Goal: Task Accomplishment & Management: Use online tool/utility

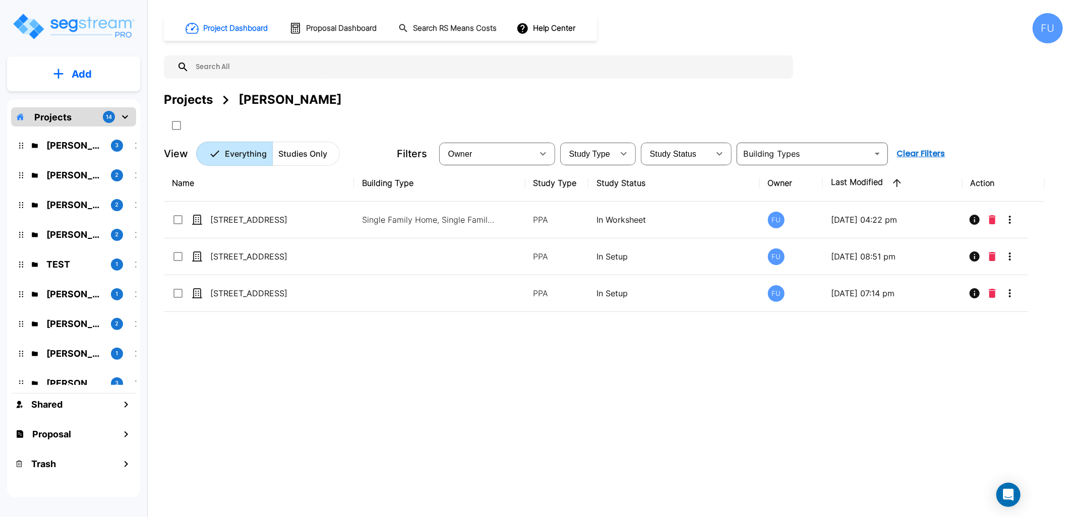
click at [451, 72] on input "text" at bounding box center [488, 66] width 599 height 23
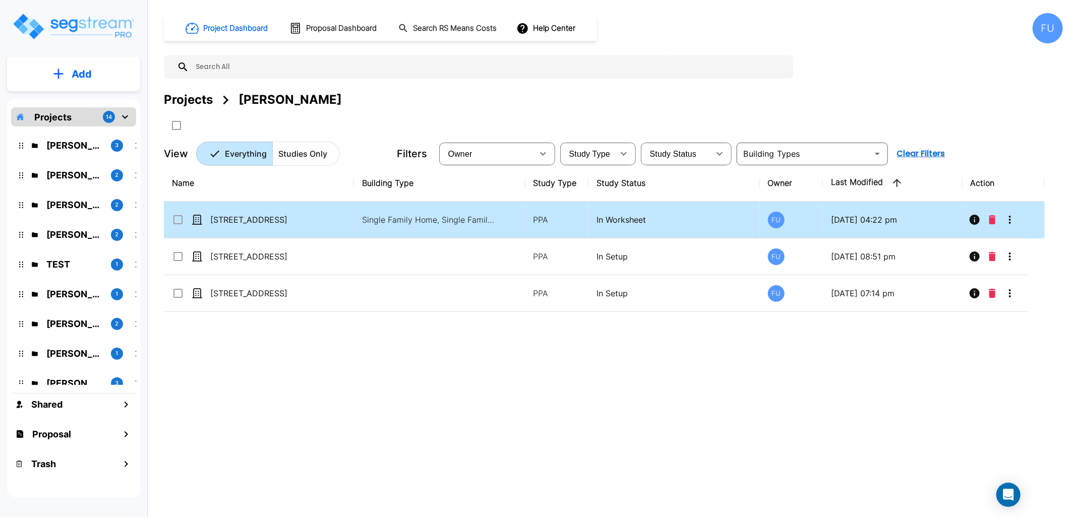
click at [338, 211] on td "[STREET_ADDRESS]" at bounding box center [259, 220] width 190 height 37
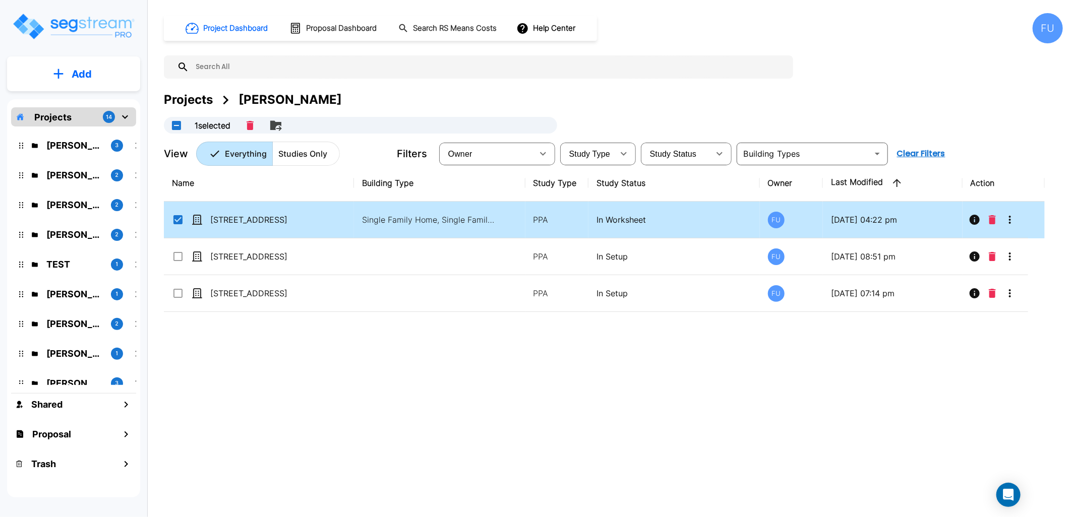
click at [355, 215] on td "Single Family Home, Single Family Home Site" at bounding box center [439, 220] width 171 height 37
checkbox input "false"
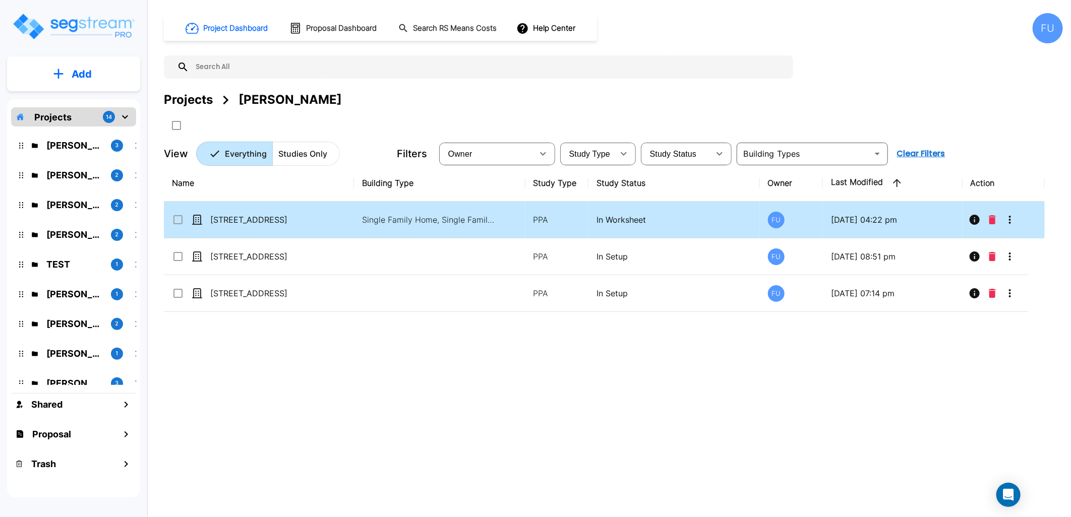
click at [355, 216] on td "Single Family Home, Single Family Home Site" at bounding box center [439, 220] width 171 height 37
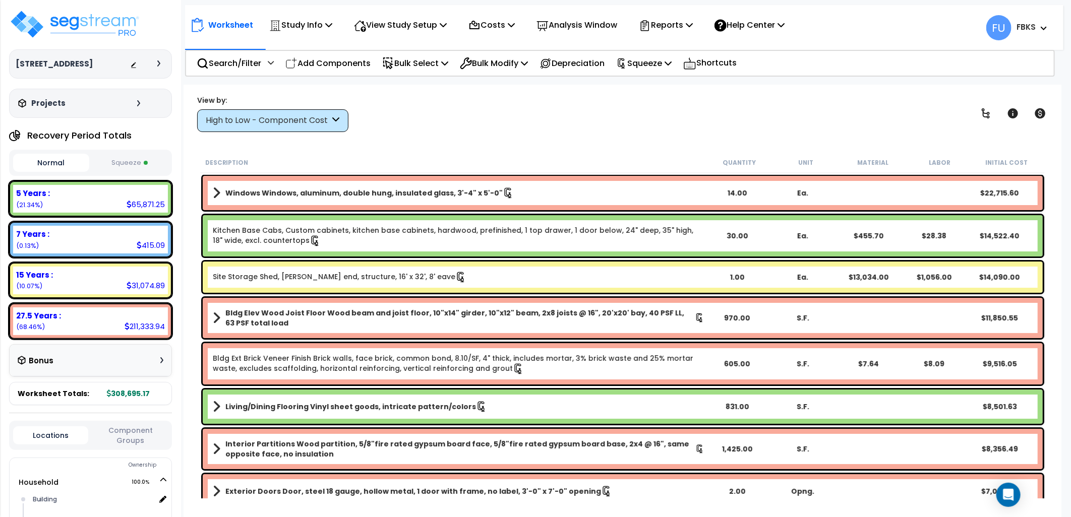
drag, startPoint x: 325, startPoint y: 58, endPoint x: 328, endPoint y: 77, distance: 18.9
click at [325, 58] on p "Add Components" at bounding box center [327, 63] width 85 height 14
select select
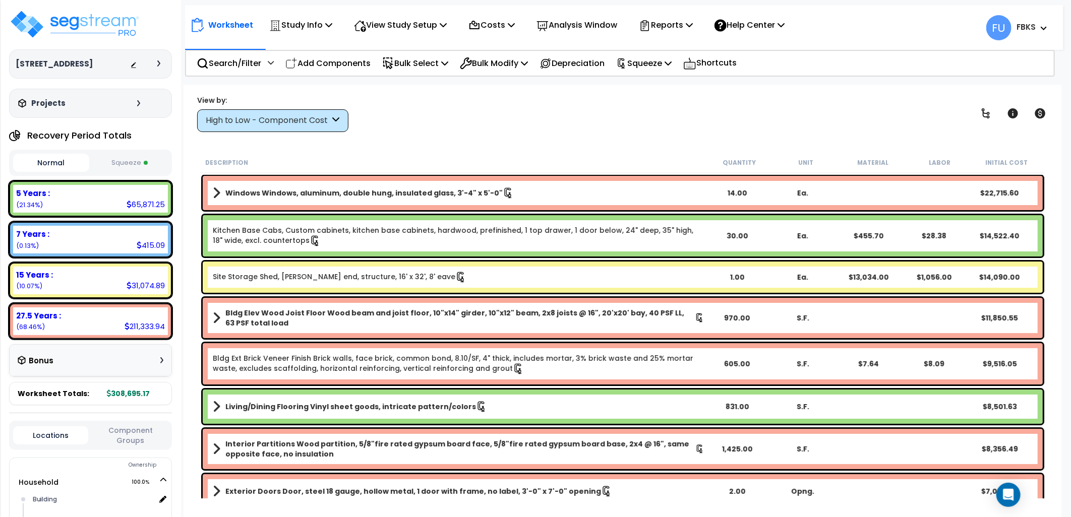
select select "1.0000"
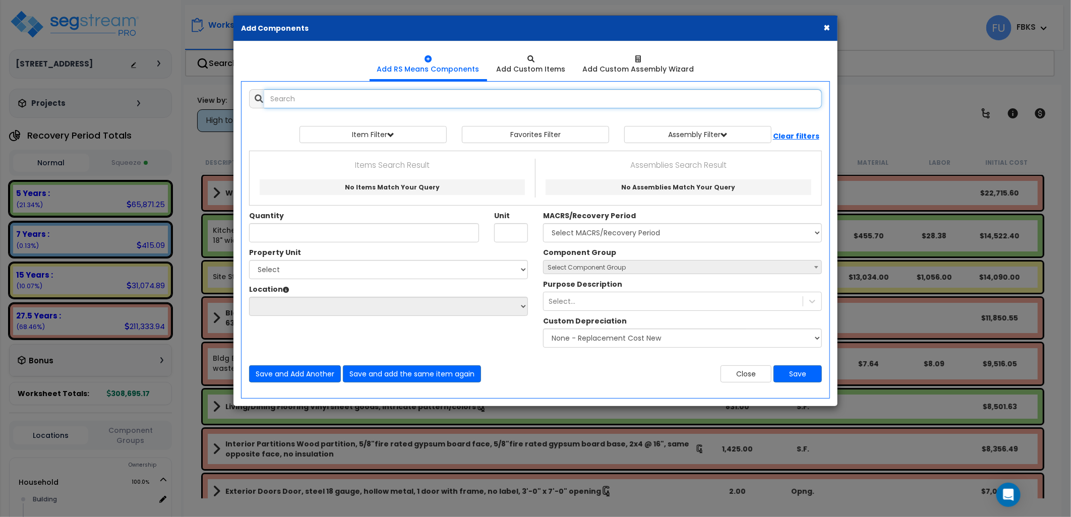
click at [336, 95] on input "text" at bounding box center [543, 98] width 558 height 19
type input "c"
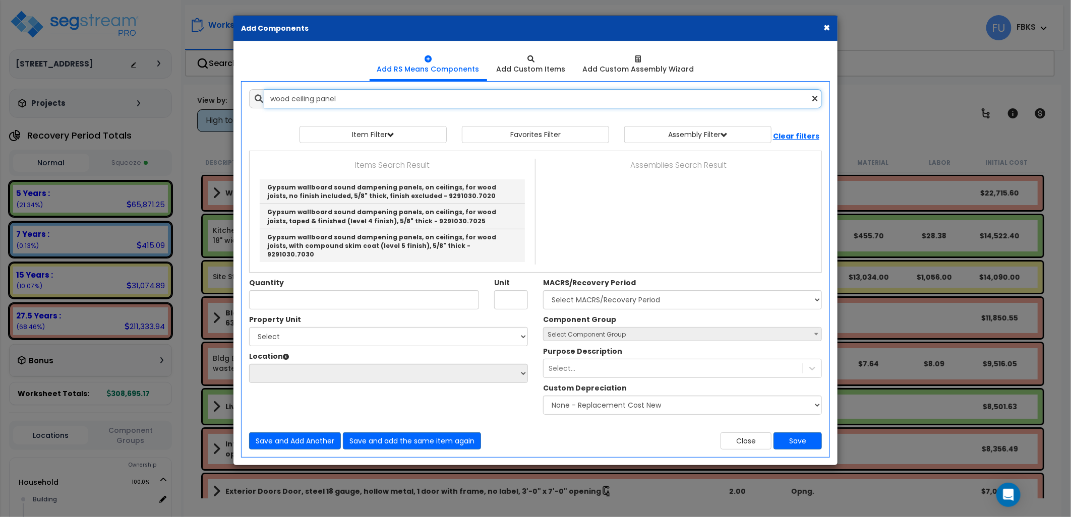
click at [379, 104] on input "wood ceiling panel" at bounding box center [543, 98] width 558 height 19
type input "w"
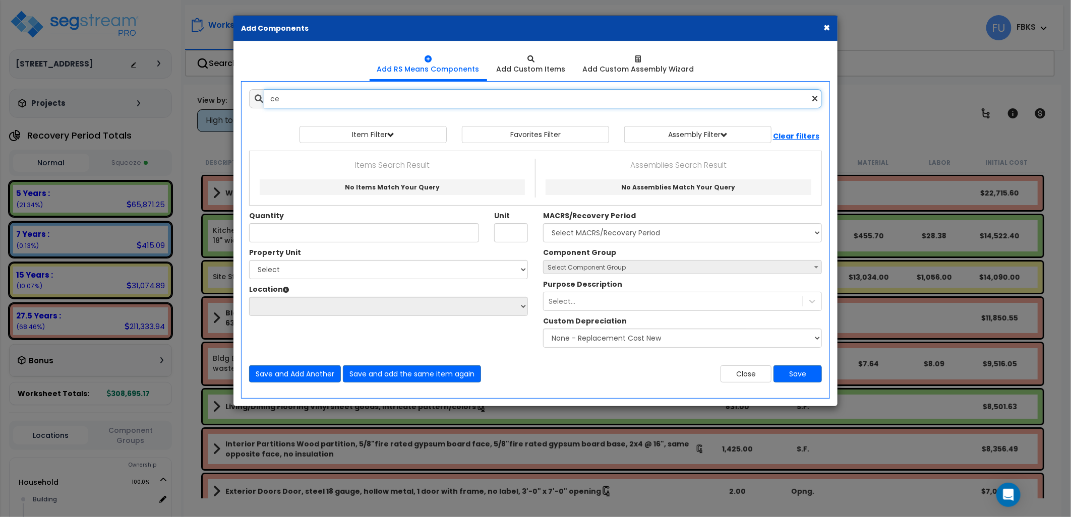
type input "c"
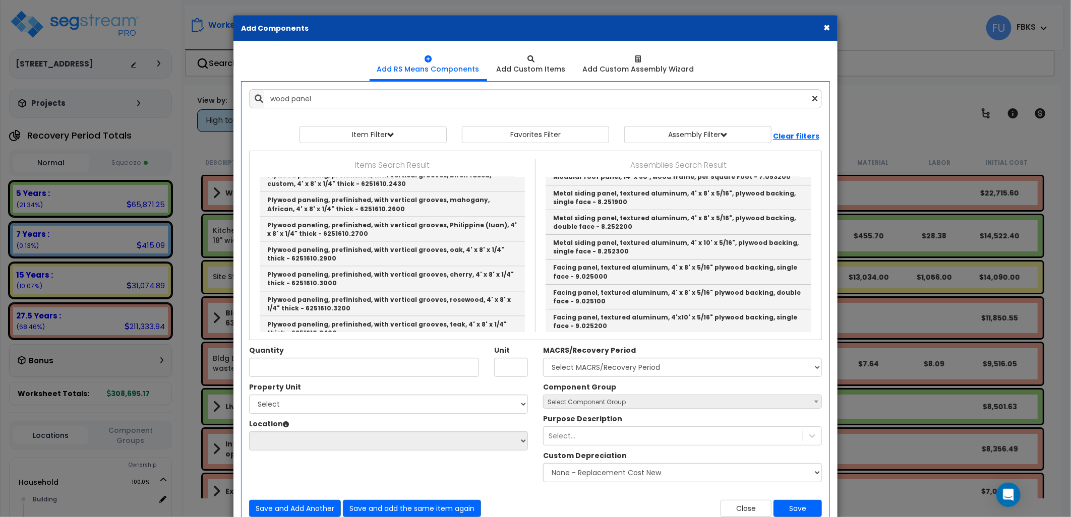
scroll to position [1024, 0]
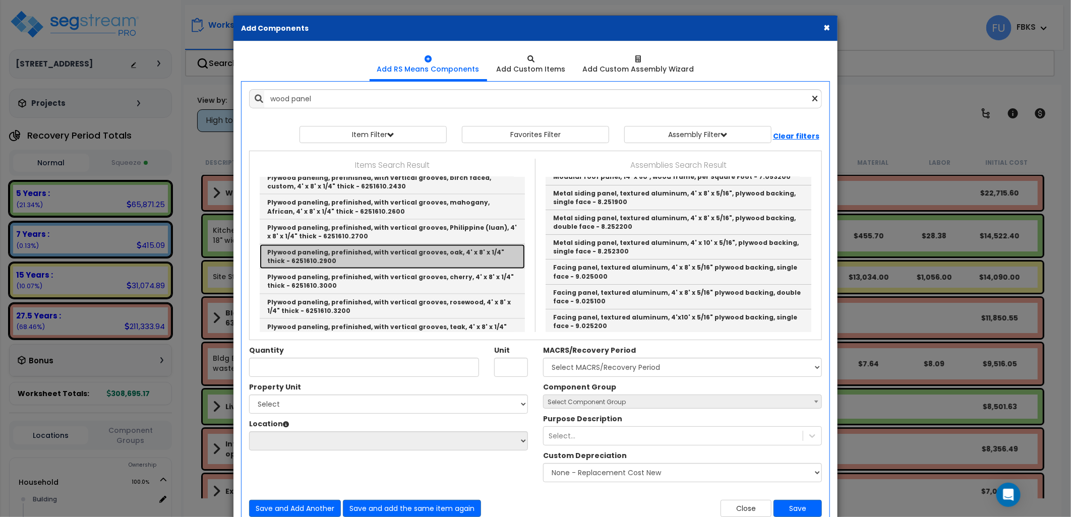
click at [355, 245] on link "Plywood paneling, prefinished, with vertical grooves, oak, 4' x 8' x 1/4" thick…" at bounding box center [392, 257] width 265 height 25
type input "Plywood paneling, prefinished, with vertical grooves, oak, 4' x 8' x 1/4" thick…"
type input "S.F."
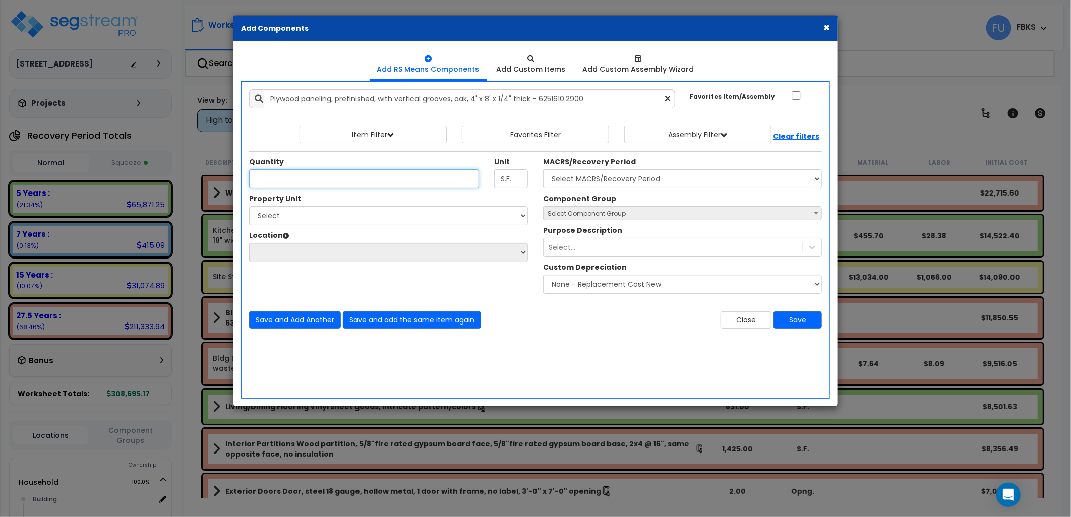
click at [296, 179] on input "Quantity" at bounding box center [364, 178] width 230 height 19
type input "180"
click at [417, 216] on select "Select Household Site Improvements" at bounding box center [388, 215] width 279 height 19
select select "173298"
click at [249, 206] on select "Select Household Site Improvements" at bounding box center [388, 215] width 279 height 19
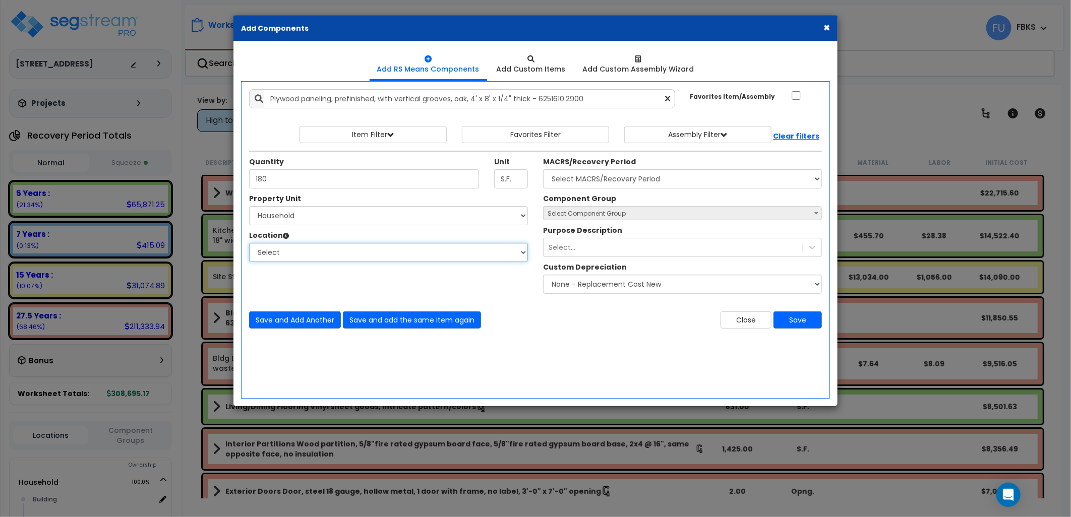
click at [341, 256] on select "Select Building Building Interior Add Additional Location" at bounding box center [388, 252] width 279 height 19
select select "461"
click at [249, 243] on select "Select Building Building Interior Add Additional Location" at bounding box center [388, 252] width 279 height 19
click at [634, 174] on select "Select MACRS/Recovery Period 5 Years - 57.0 - Distributive Trades & Services 5 …" at bounding box center [682, 178] width 279 height 19
click at [632, 179] on select "Select MACRS/Recovery Period 5 Years - 57.0 - Distributive Trades & Services 5 …" at bounding box center [682, 178] width 279 height 19
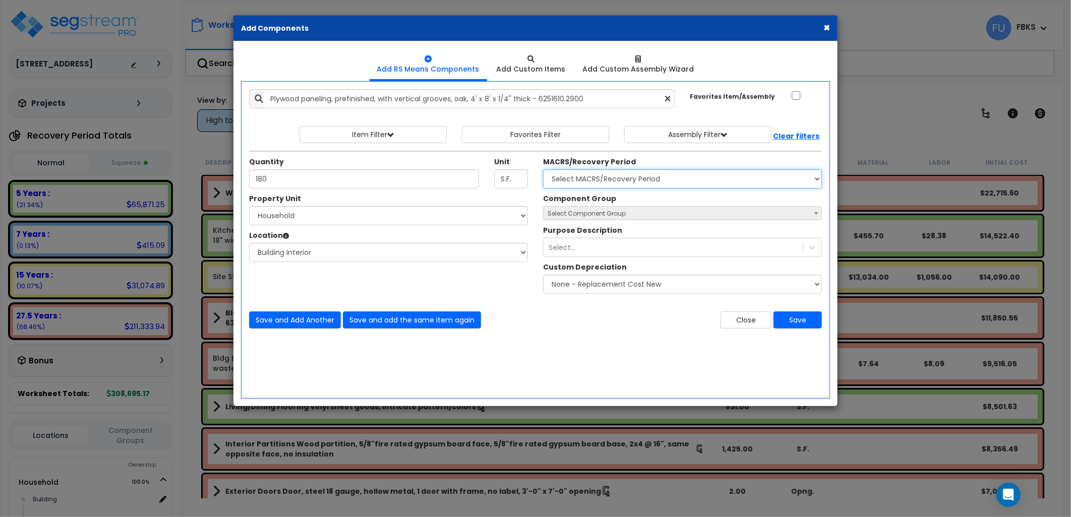
click at [661, 175] on select "Select MACRS/Recovery Period 5 Years - 57.0 - Distributive Trades & Services 5 …" at bounding box center [682, 178] width 279 height 19
select select "3665"
click at [543, 169] on select "Select MACRS/Recovery Period 5 Years - 57.0 - Distributive Trades & Services 5 …" at bounding box center [682, 178] width 279 height 19
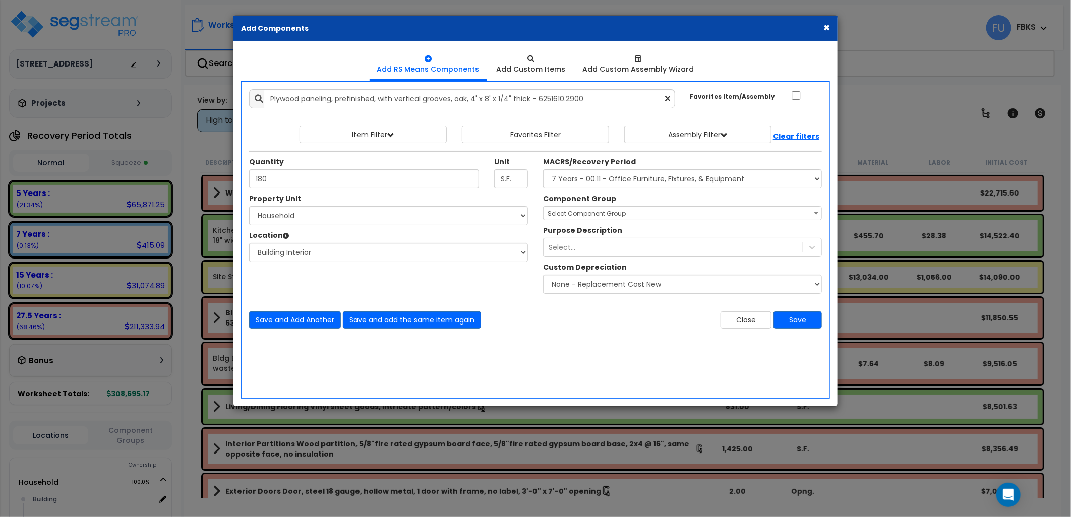
click at [594, 219] on span "Select Component Group" at bounding box center [683, 214] width 278 height 14
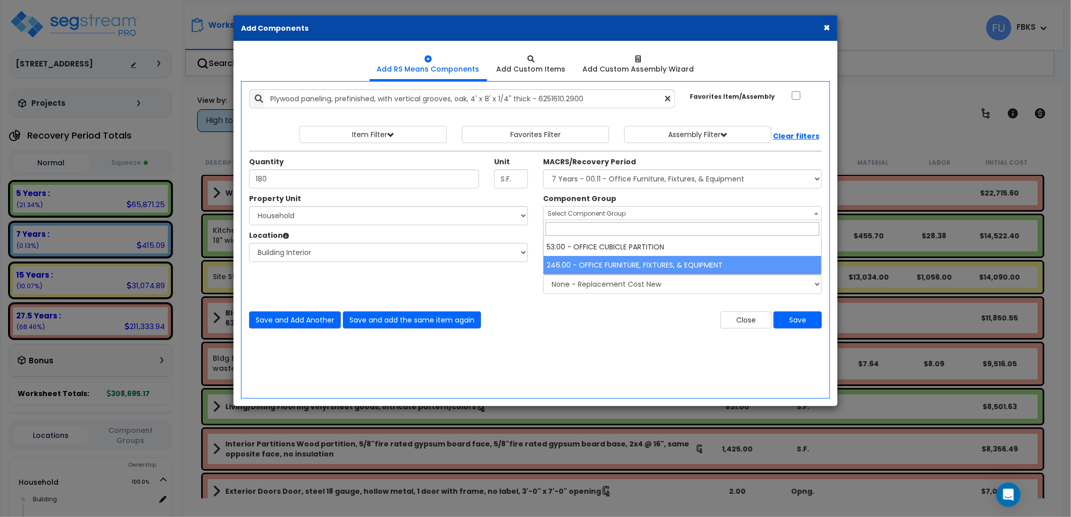
select select "20913"
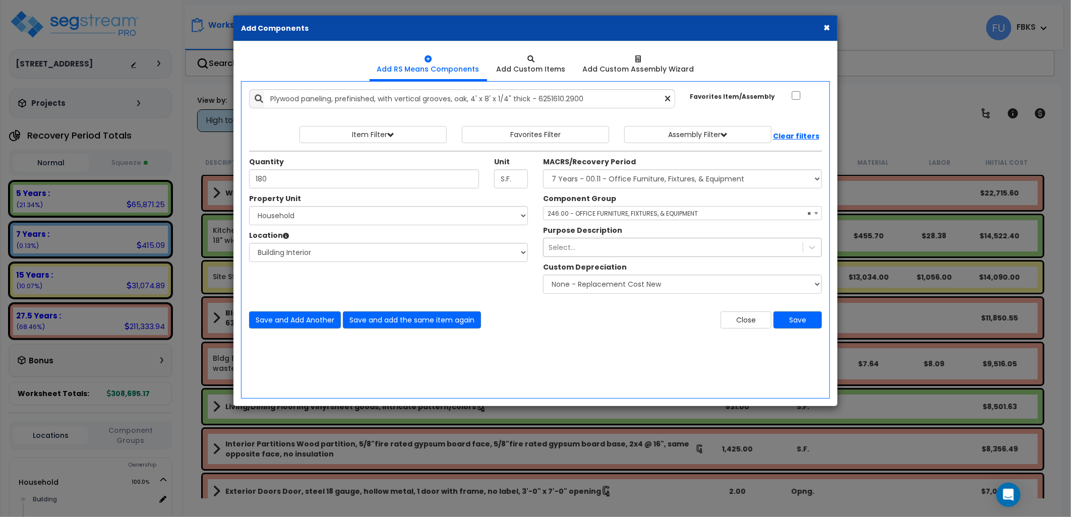
click at [588, 252] on div "Select..." at bounding box center [673, 248] width 259 height 16
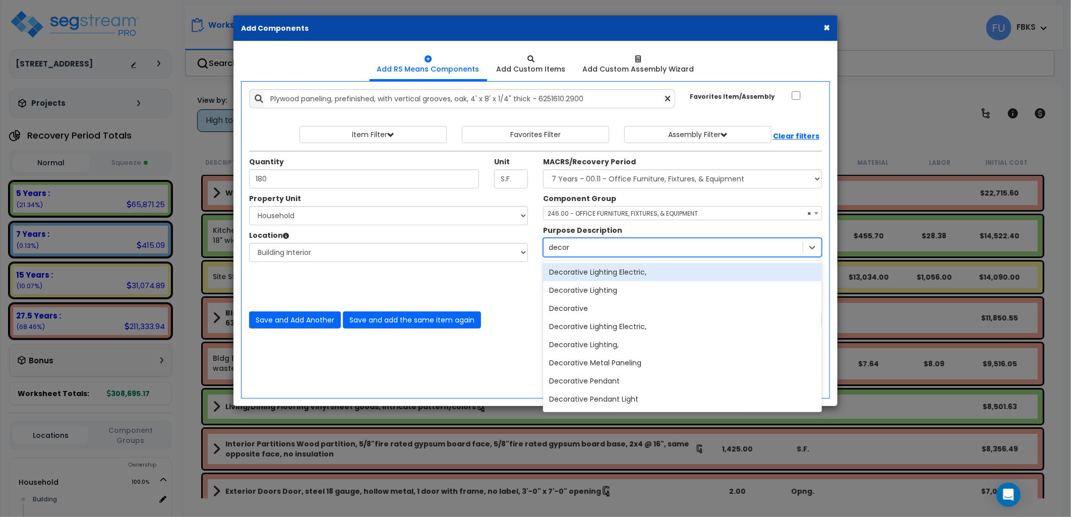
type input "decora"
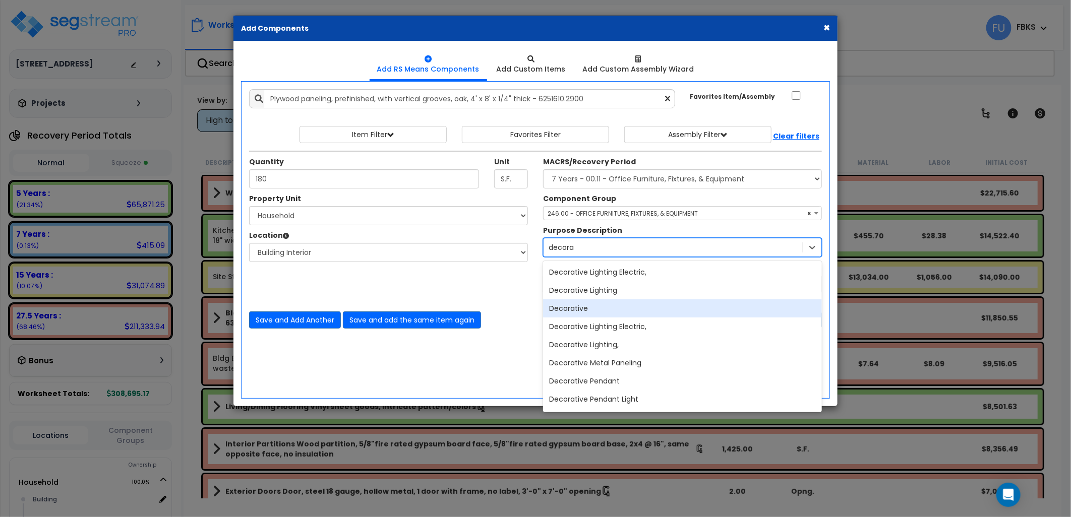
click at [568, 310] on div "Decorative" at bounding box center [682, 309] width 279 height 18
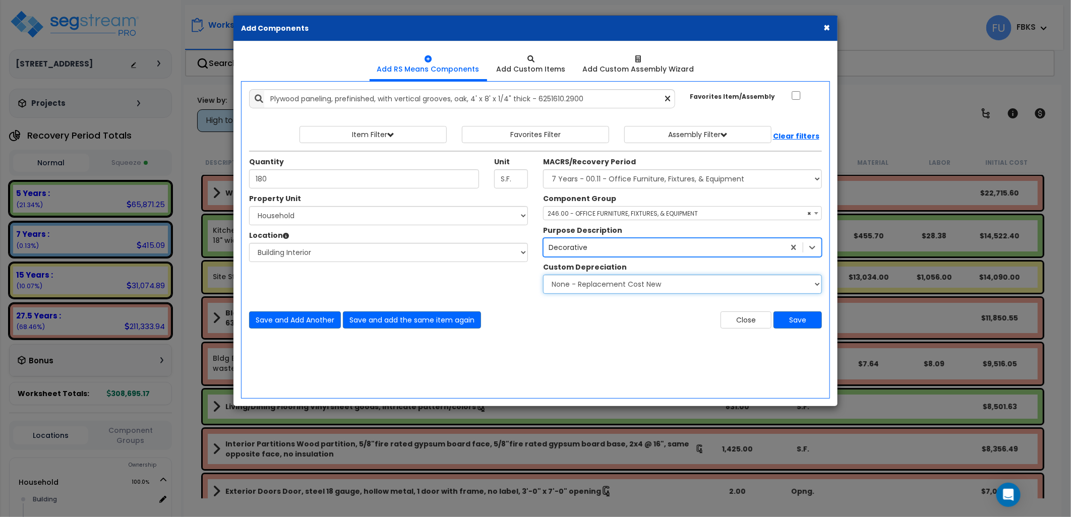
click at [671, 283] on select "None - Replacement Cost New Excellent - 90% Good - 75% Fair - 50% Bad - 25% Rep…" at bounding box center [682, 284] width 279 height 19
select select "0.9"
click at [543, 275] on select "None - Replacement Cost New Excellent - 90% Good - 75% Fair - 50% Bad - 25% Rep…" at bounding box center [682, 284] width 279 height 19
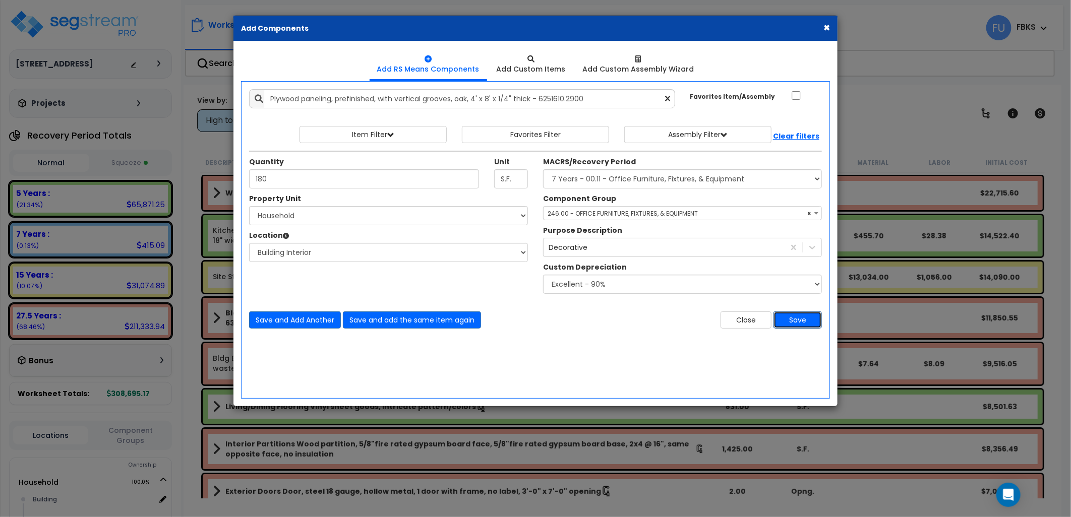
click at [808, 319] on button "Save" at bounding box center [798, 320] width 48 height 17
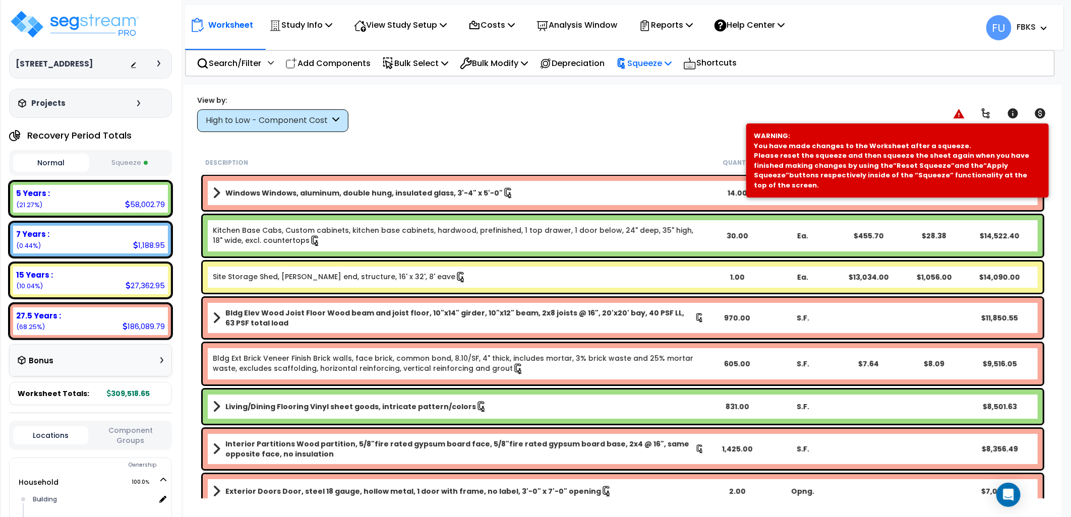
click at [652, 60] on p "Squeeze" at bounding box center [643, 63] width 55 height 14
click at [651, 91] on link "Re-squeeze" at bounding box center [661, 87] width 100 height 23
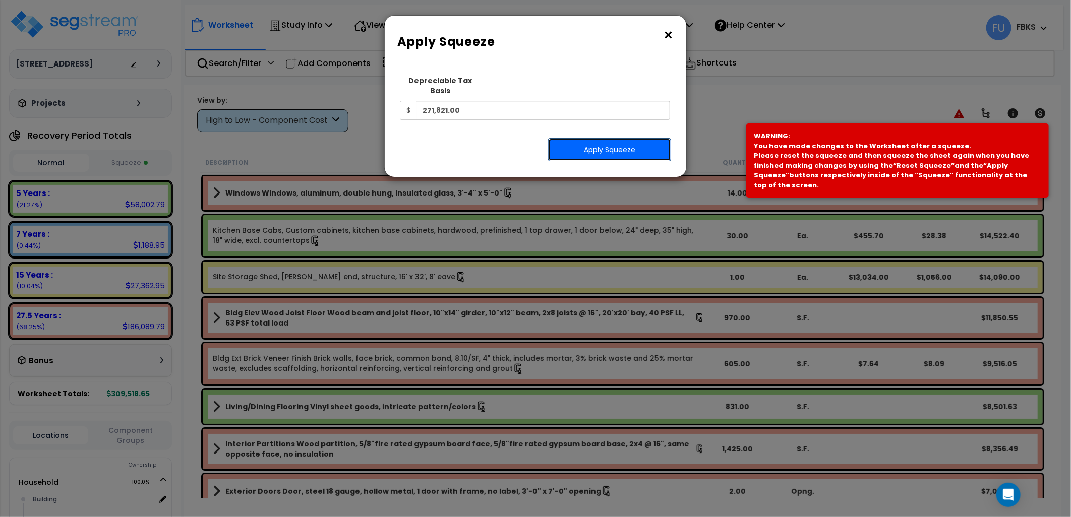
click at [611, 146] on button "Apply Squeeze" at bounding box center [609, 149] width 123 height 23
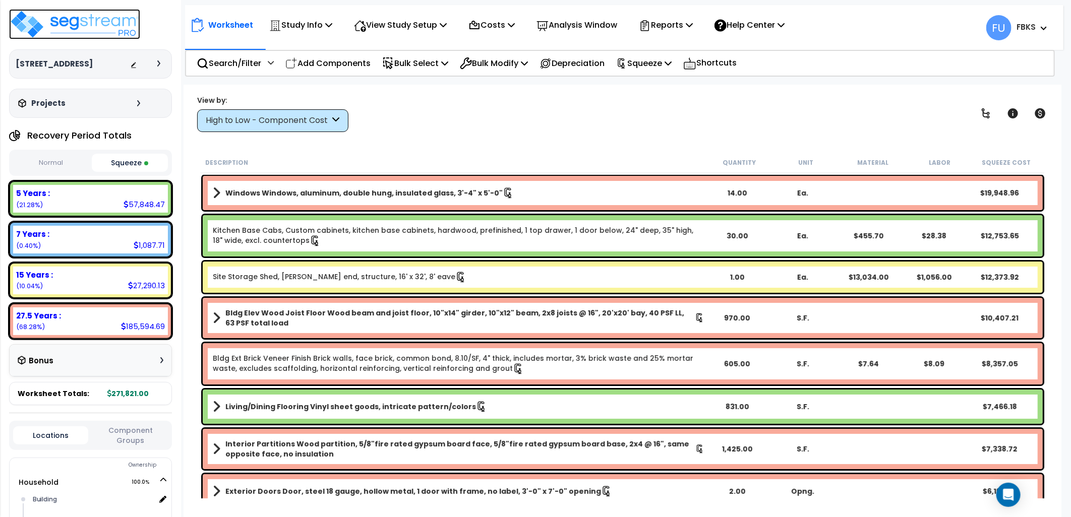
click at [92, 13] on img at bounding box center [74, 24] width 131 height 30
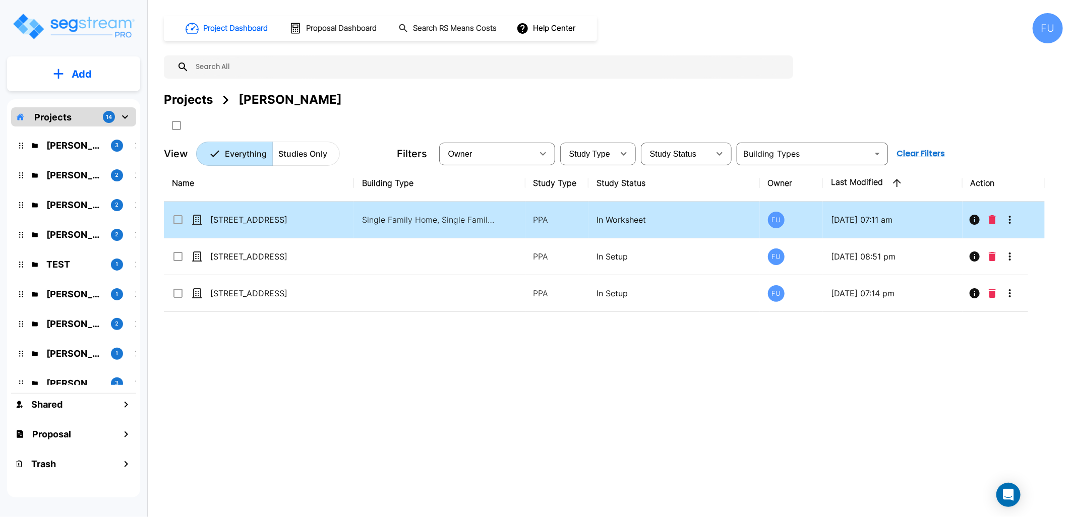
click at [286, 229] on td "[STREET_ADDRESS]" at bounding box center [259, 220] width 190 height 37
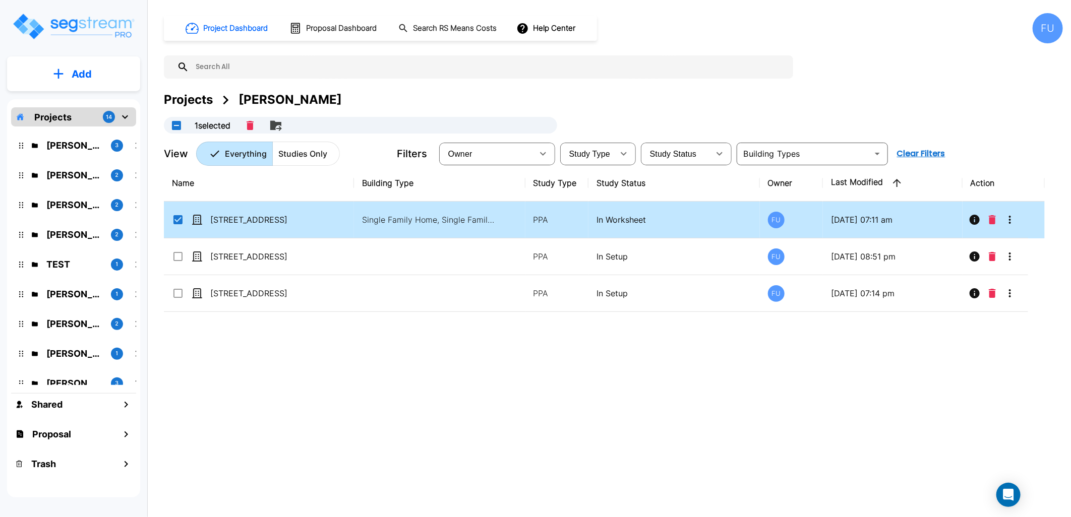
click at [360, 215] on td "Single Family Home, Single Family Home Site" at bounding box center [439, 220] width 171 height 37
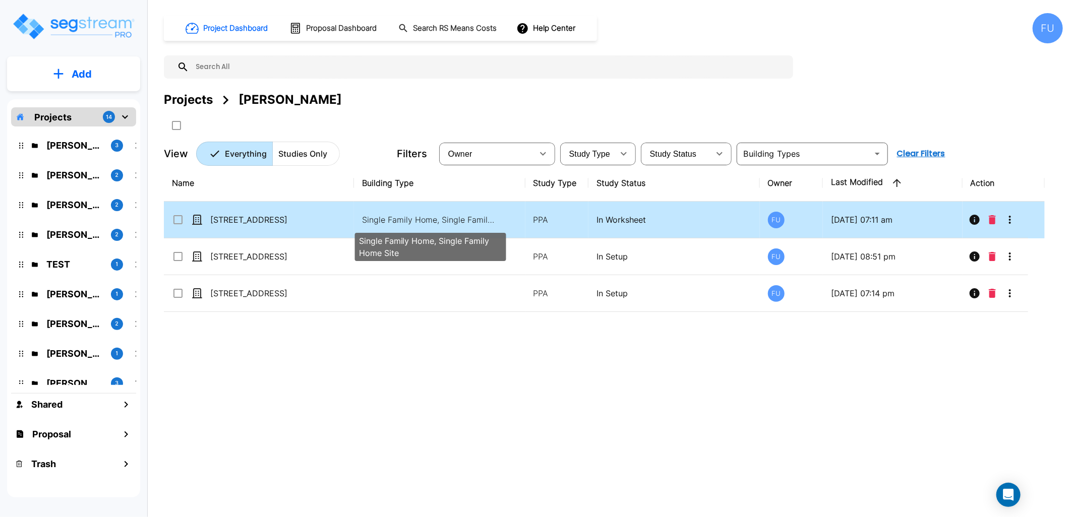
click at [378, 221] on p "Single Family Home, Single Family Home Site" at bounding box center [430, 220] width 136 height 12
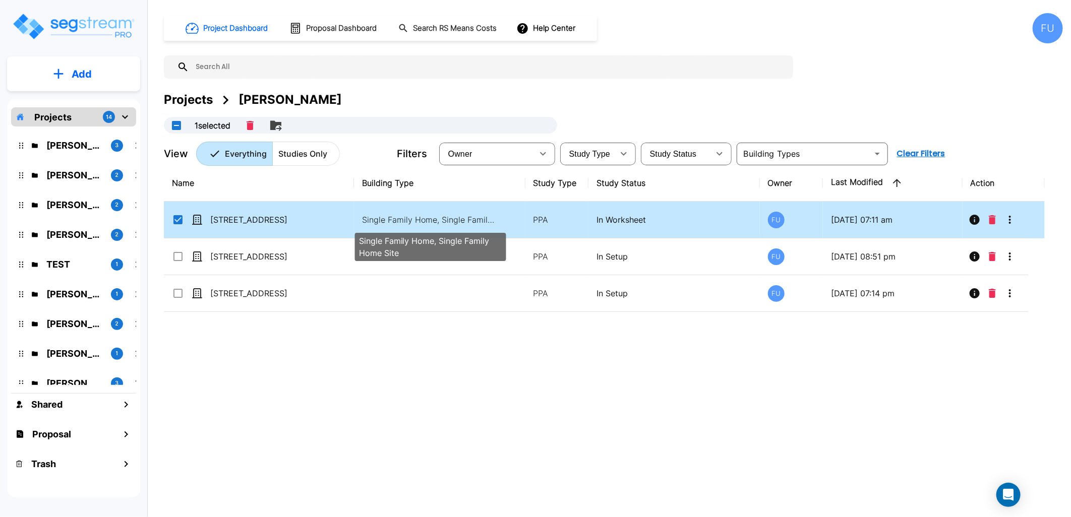
click at [378, 221] on p "Single Family Home, Single Family Home Site" at bounding box center [430, 220] width 136 height 12
checkbox input "false"
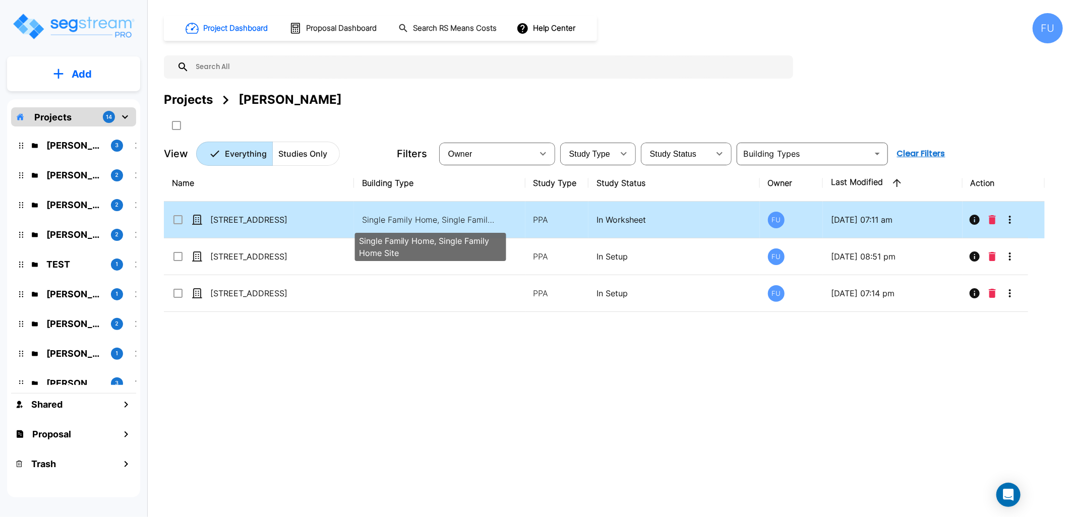
click at [378, 221] on p "Single Family Home, Single Family Home Site" at bounding box center [430, 220] width 136 height 12
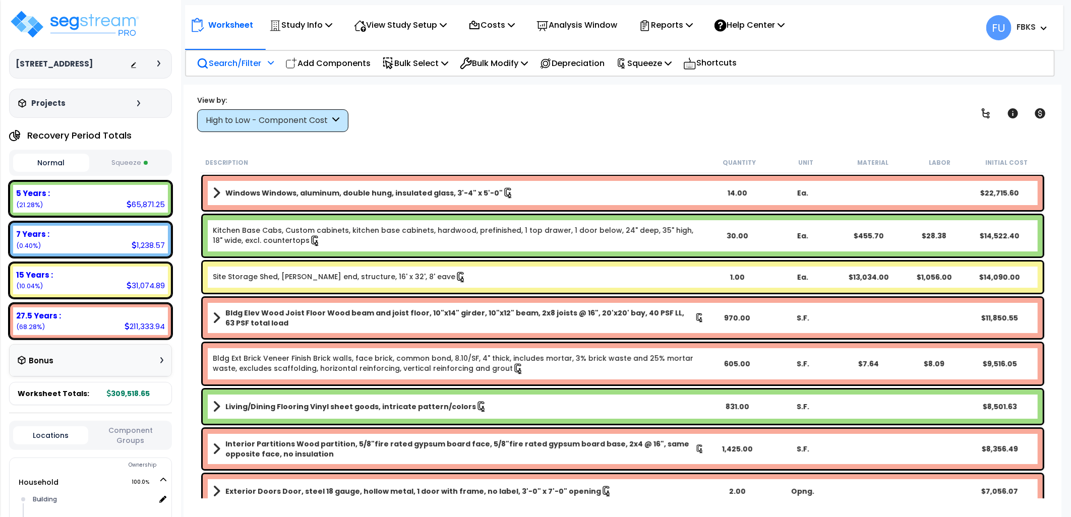
click at [239, 62] on p "Search/Filter" at bounding box center [229, 63] width 65 height 14
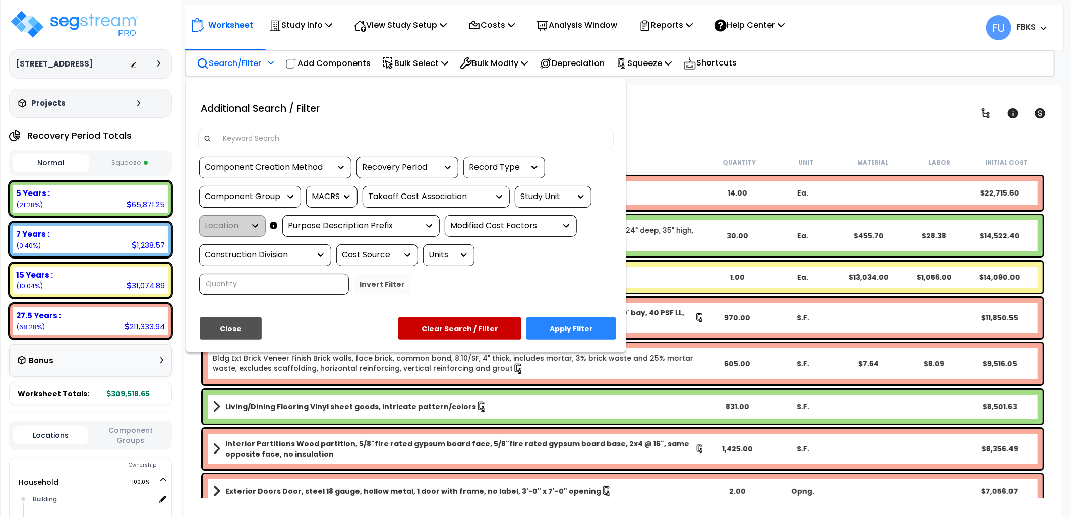
click at [233, 133] on input at bounding box center [413, 138] width 392 height 15
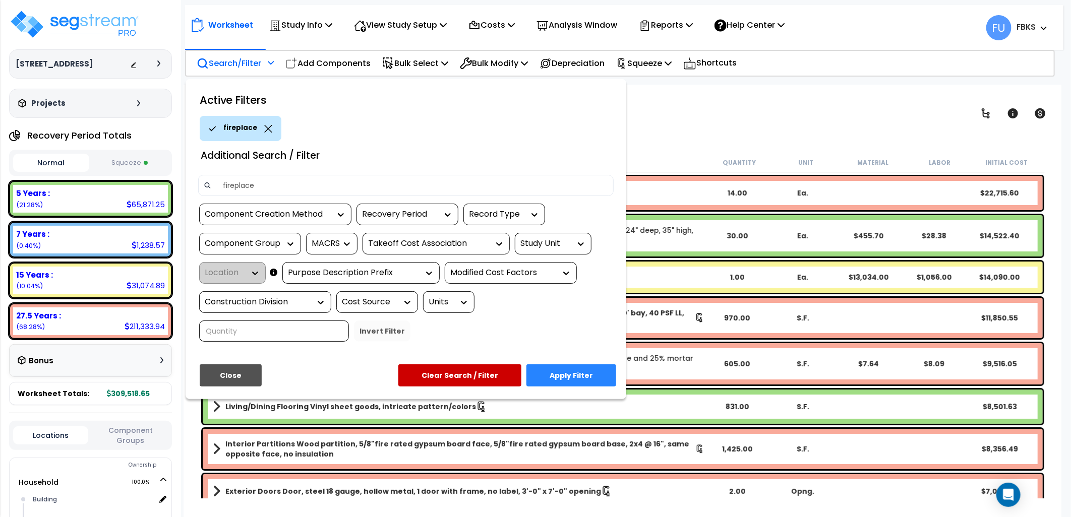
type input "fireplace"
click at [562, 377] on button "Apply Filter" at bounding box center [571, 376] width 90 height 22
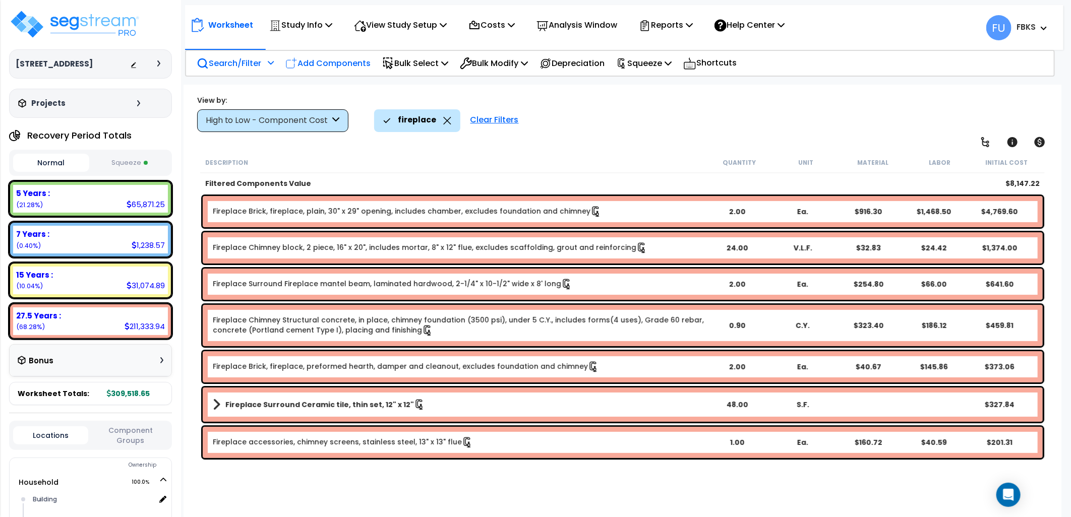
click at [329, 62] on p "Add Components" at bounding box center [327, 63] width 85 height 14
select select
select select "1.0000"
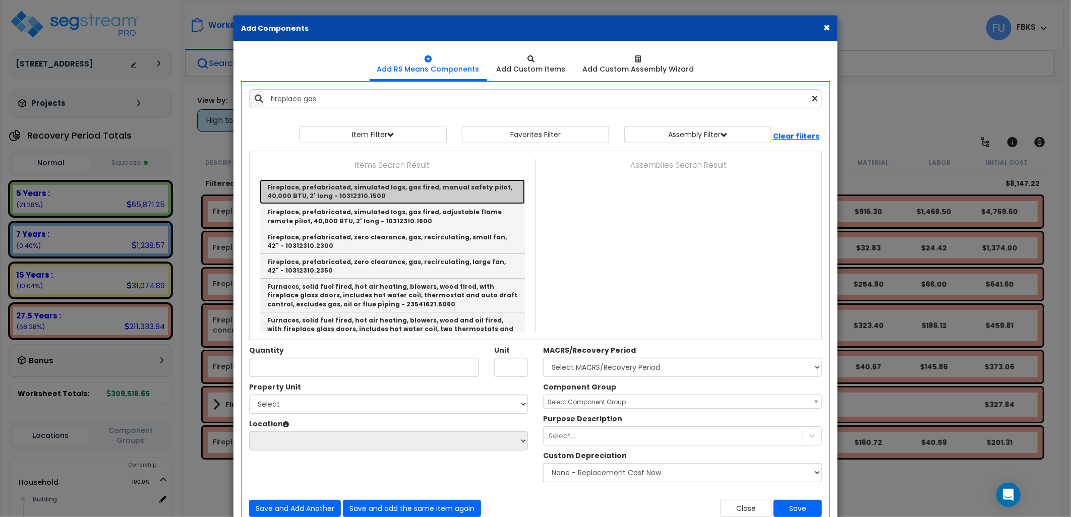
click at [360, 188] on link "Fireplace, prefabricated, simulated logs, gas fired, manual safety pilot, 40,00…" at bounding box center [392, 192] width 265 height 25
type input "Fireplace, prefabricated, simulated logs, gas fired, manual safety pilot, 40,00…"
type input "Set"
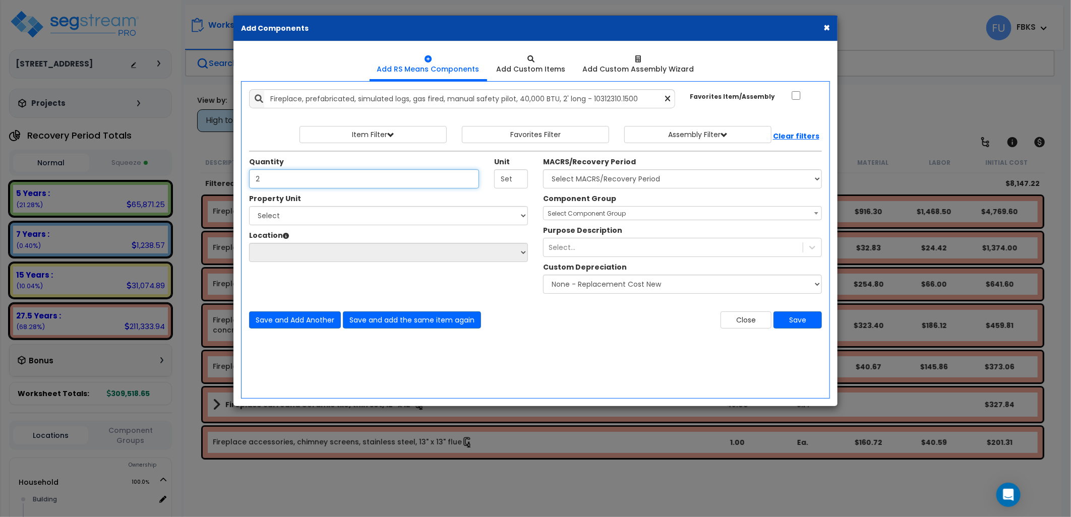
type input "2"
click at [269, 132] on div "Item Filter Select 0. Custom Item 1. General Requirements 3. Concrete" at bounding box center [536, 134] width 588 height 17
click at [301, 222] on select "Select Household Site Improvements" at bounding box center [388, 215] width 279 height 19
select select "173298"
click at [249, 206] on select "Select Household Site Improvements" at bounding box center [388, 215] width 279 height 19
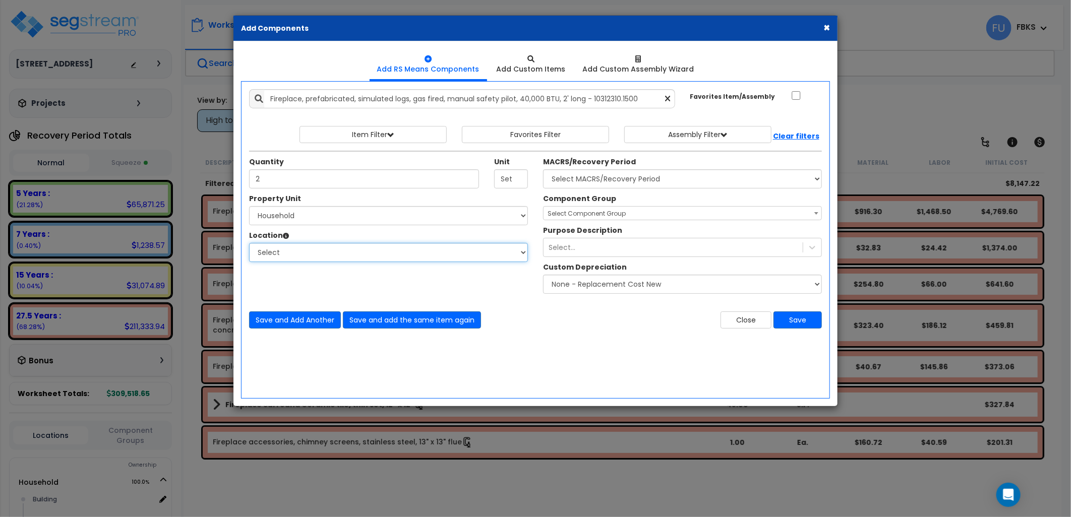
click at [306, 253] on select "Select Building Building Interior Add Additional Location" at bounding box center [388, 252] width 279 height 19
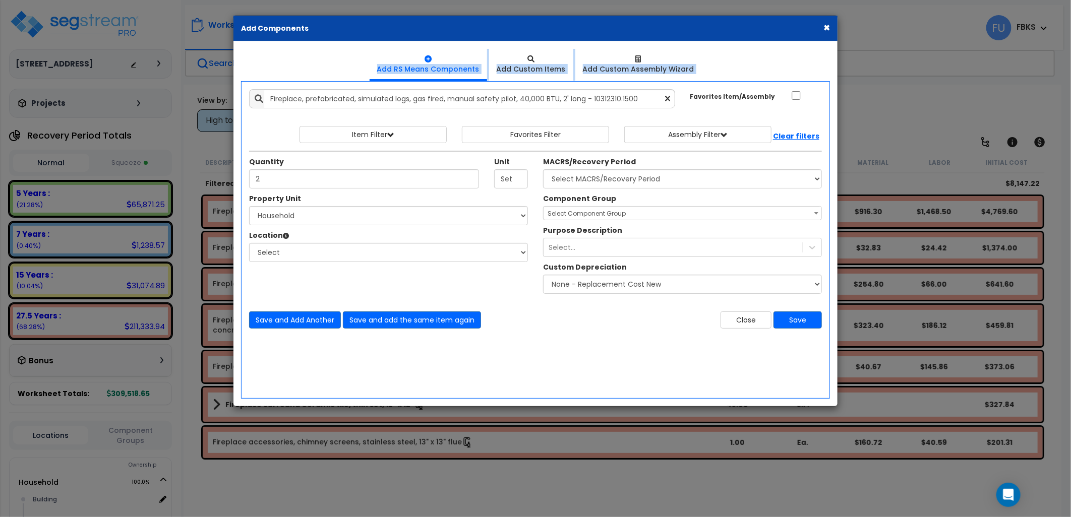
drag, startPoint x: 475, startPoint y: 21, endPoint x: 276, endPoint y: 87, distance: 208.8
click at [276, 87] on div "× Add Components Add RS Means Components Add Custom Items" at bounding box center [535, 211] width 605 height 392
click at [383, 254] on select "Select Building Building Interior Add Additional Location" at bounding box center [388, 252] width 279 height 19
select select "6"
click at [249, 243] on select "Select Building Building Interior Add Additional Location" at bounding box center [388, 252] width 279 height 19
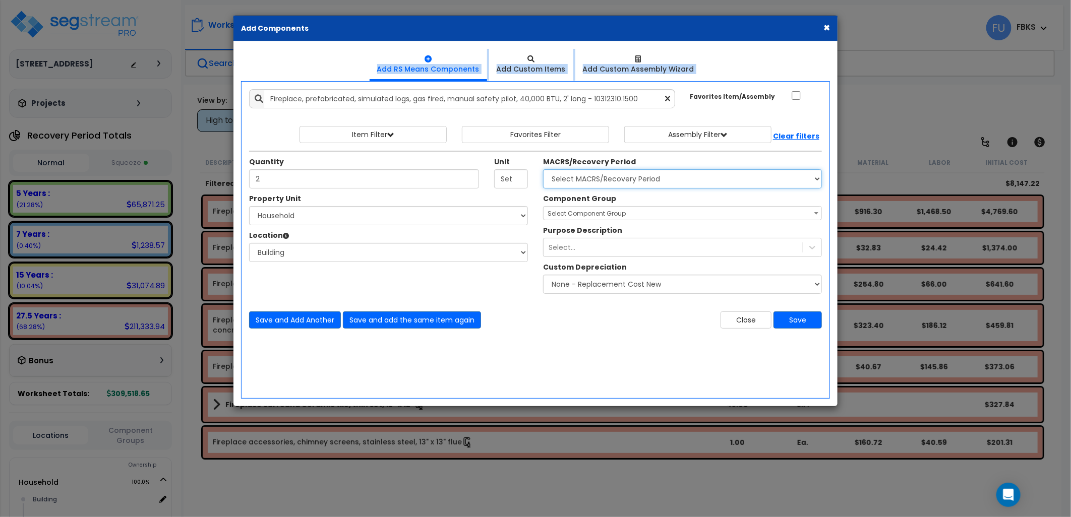
click at [640, 180] on select "Select MACRS/Recovery Period 5 Years - 57.0 - Distributive Trades & Services 5 …" at bounding box center [682, 178] width 279 height 19
click at [517, 179] on input "Set" at bounding box center [511, 178] width 34 height 19
click at [613, 168] on div "MACRS/Recovery Period Select MACRS/Recovery Period 5 Years - 57.0 - Distributiv…" at bounding box center [682, 173] width 279 height 32
click at [623, 174] on select "Select MACRS/Recovery Period 5 Years - 57.0 - Distributive Trades & Services 5 …" at bounding box center [682, 178] width 279 height 19
select select "3669"
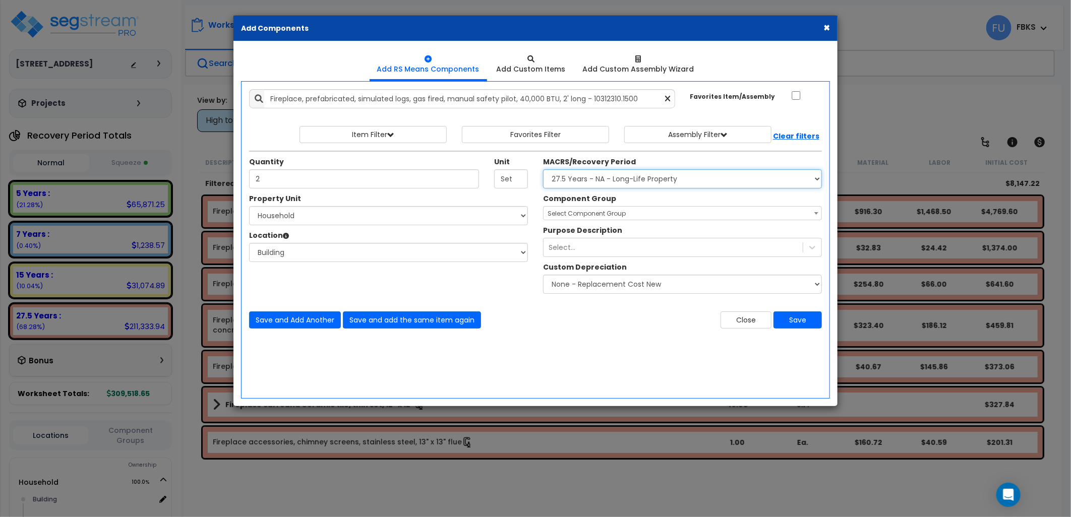
click at [543, 169] on select "Select MACRS/Recovery Period 5 Years - 57.0 - Distributive Trades & Services 5 …" at bounding box center [682, 178] width 279 height 19
click at [575, 214] on span "Select Component Group" at bounding box center [587, 213] width 78 height 9
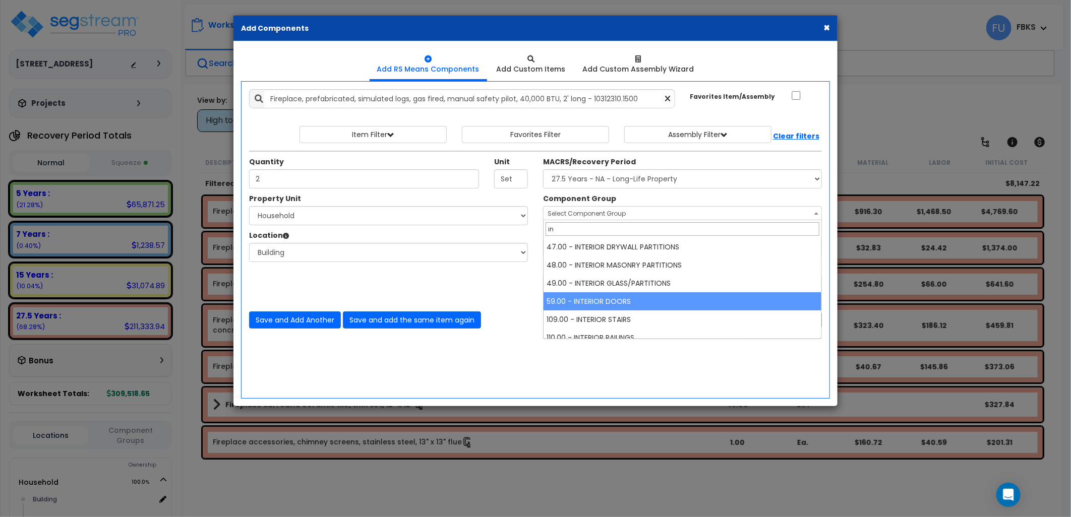
type input "i"
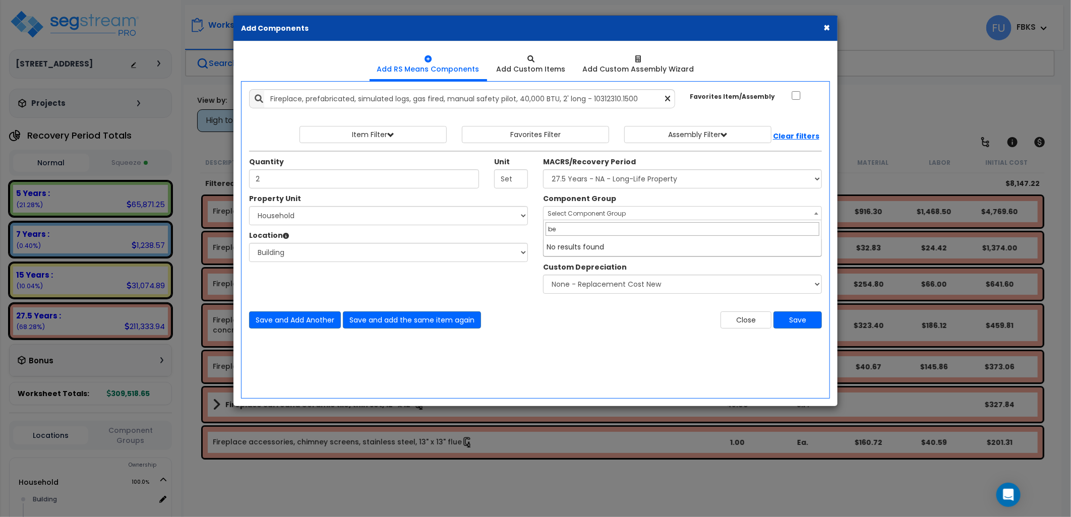
type input "b"
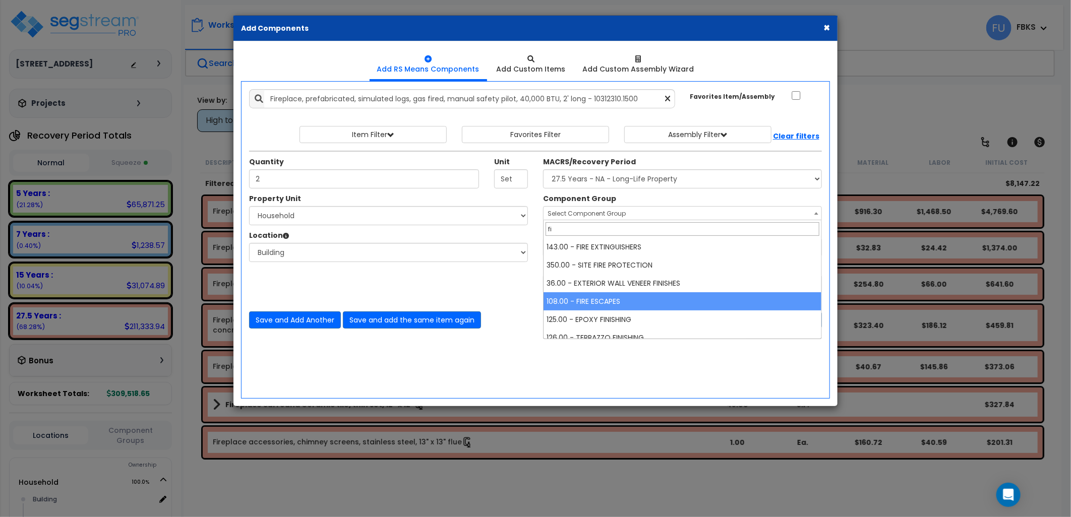
type input "f"
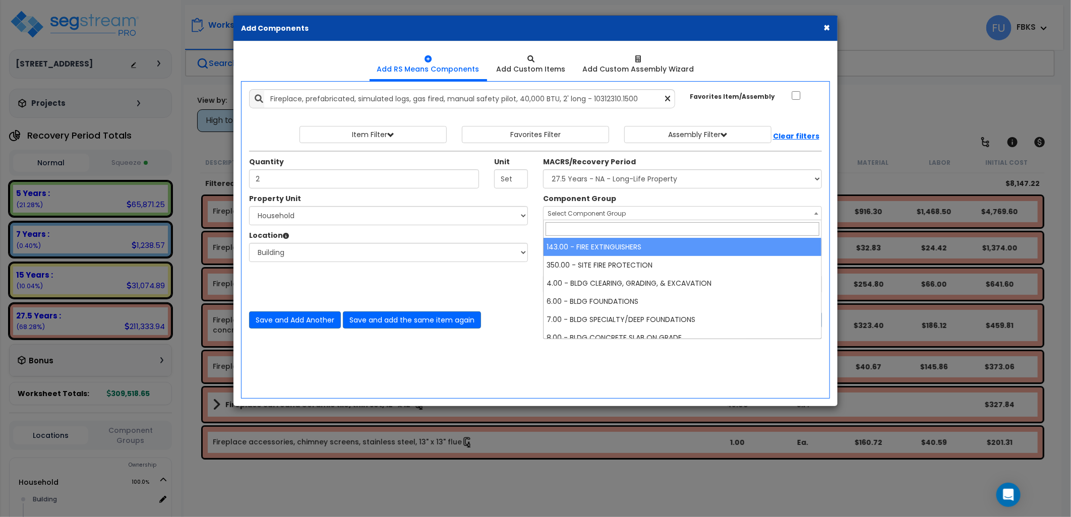
drag, startPoint x: 376, startPoint y: 439, endPoint x: 132, endPoint y: 41, distance: 466.8
click at [376, 439] on div "× Add Components Add RS Means Components Add Custom Items Add Items" at bounding box center [535, 258] width 1071 height 517
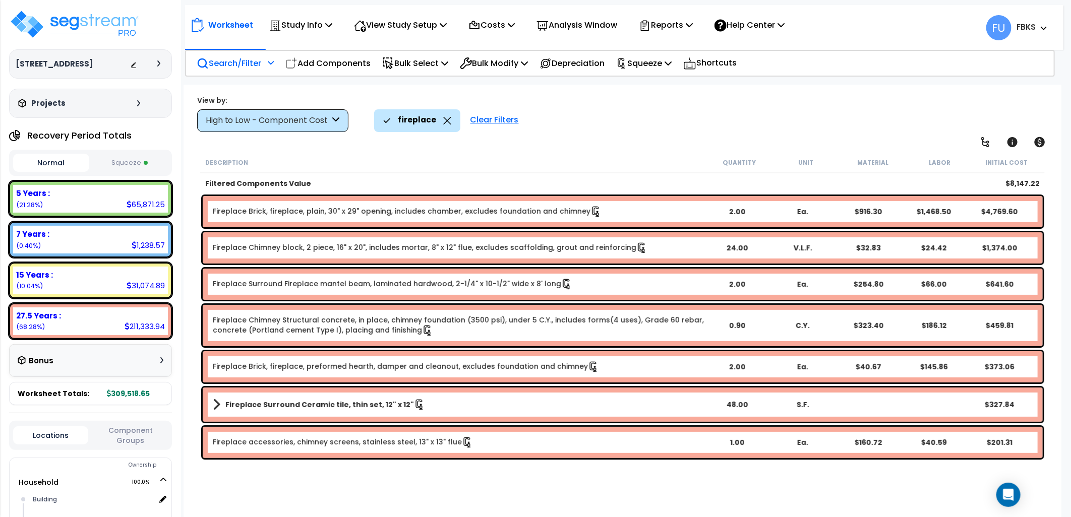
click at [441, 249] on link "Fireplace Chimney block, 2 piece, 16" x 20", includes mortar, 8" x 12" flue, ex…" at bounding box center [430, 248] width 435 height 11
click at [681, 250] on b "Fireplace Chimney block, 2 piece, 16" x 20", includes mortar, 8" x 12" flue, ex…" at bounding box center [459, 248] width 492 height 11
click at [636, 251] on icon at bounding box center [641, 248] width 11 height 11
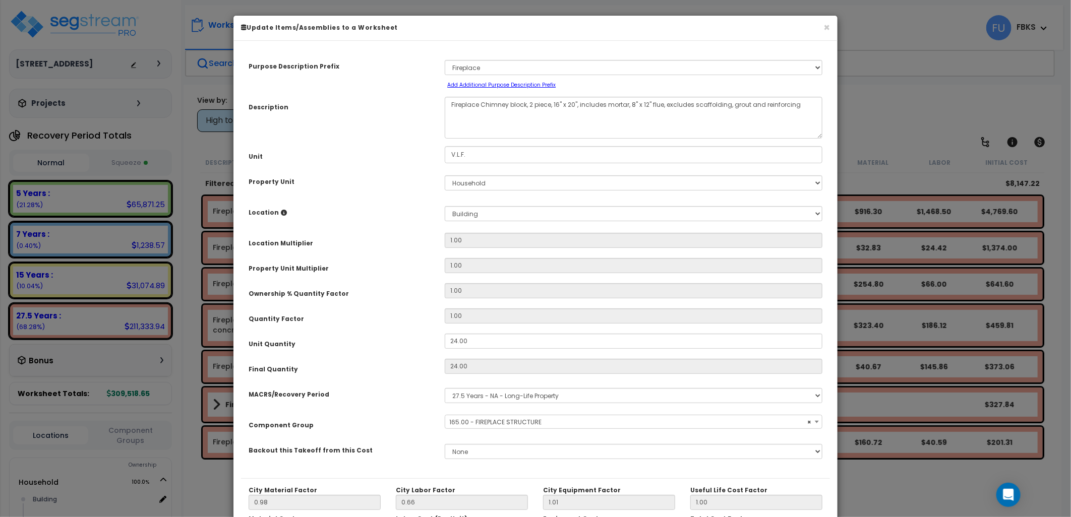
select select "17272"
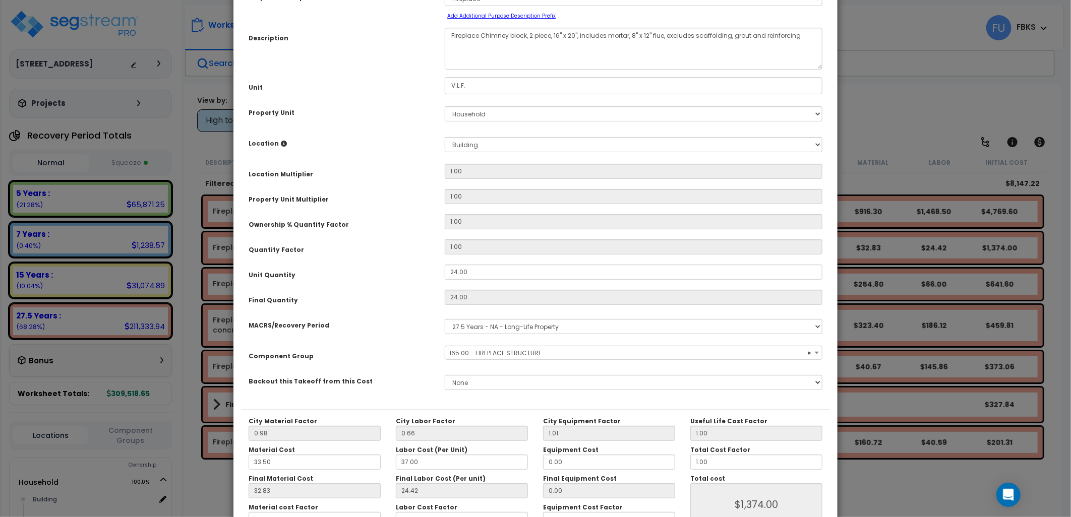
scroll to position [135, 0]
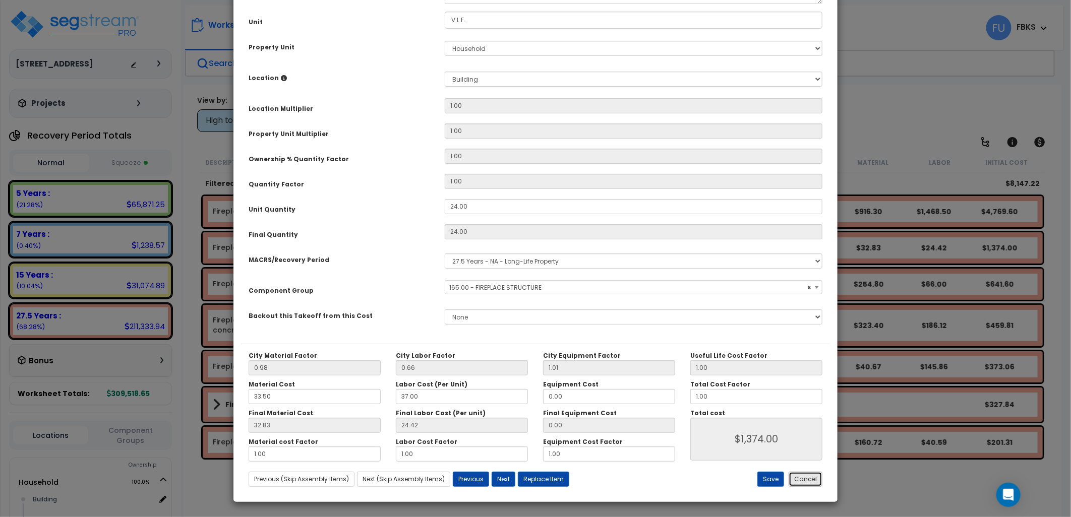
click at [807, 481] on button "Cancel" at bounding box center [806, 479] width 34 height 15
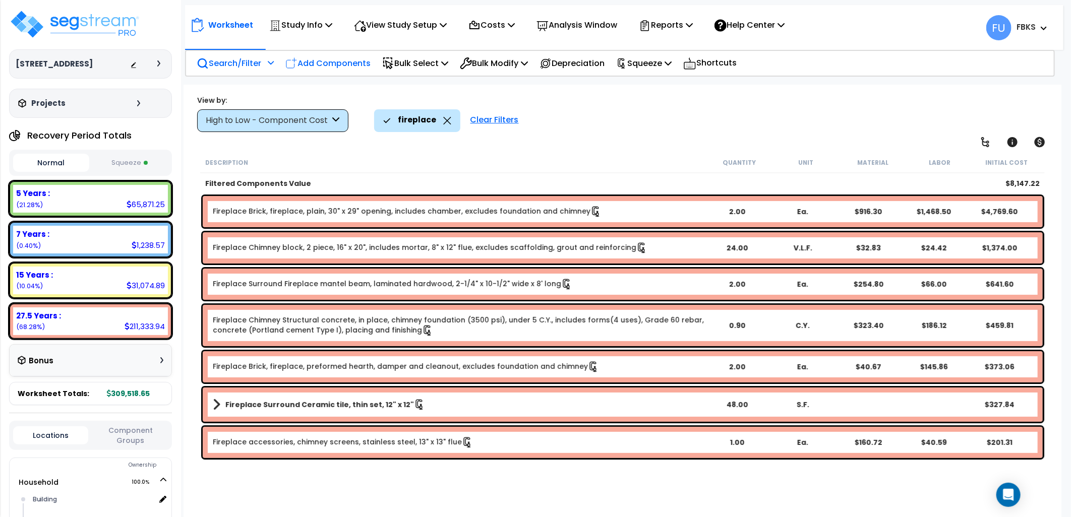
click at [349, 62] on p "Add Components" at bounding box center [327, 63] width 85 height 14
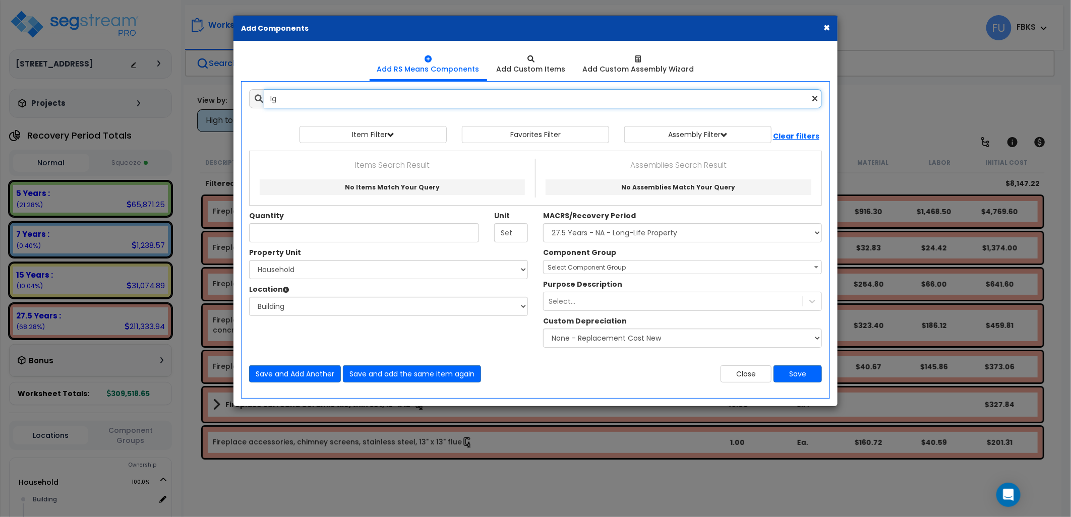
type input "l"
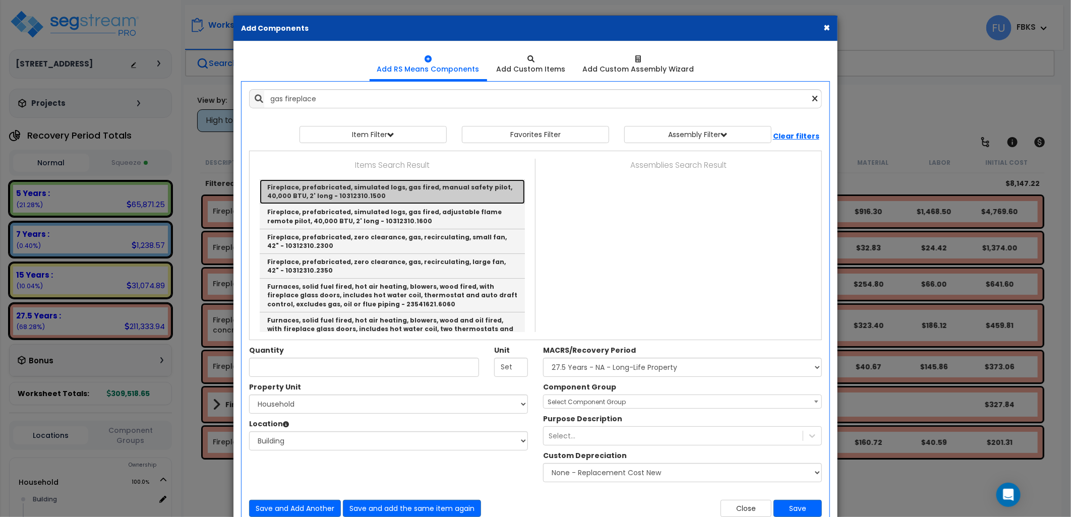
click at [357, 192] on link "Fireplace, prefabricated, simulated logs, gas fired, manual safety pilot, 40,00…" at bounding box center [392, 192] width 265 height 25
type input "Fireplace, prefabricated, simulated logs, gas fired, manual safety pilot, 40,00…"
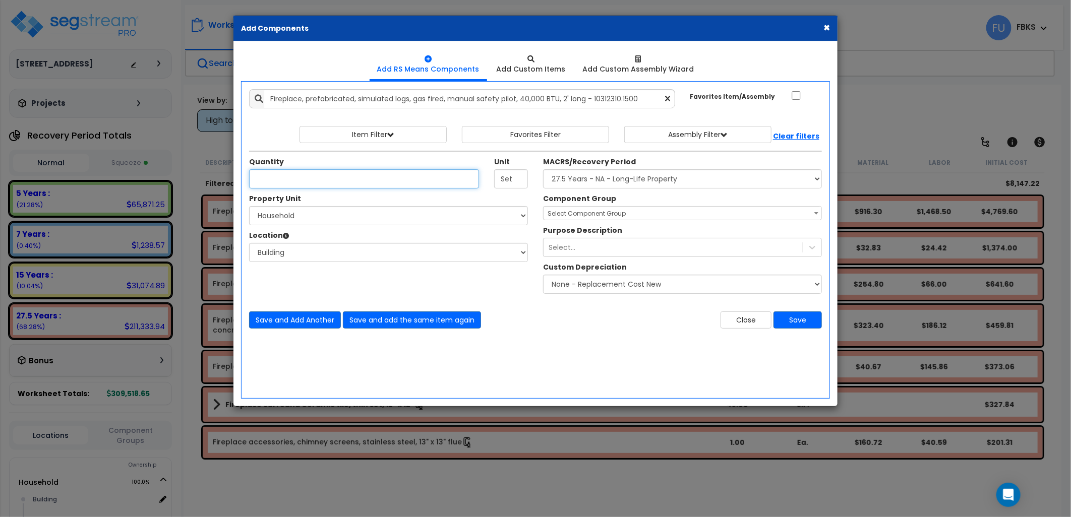
click at [351, 180] on input "Unit Quantity" at bounding box center [364, 178] width 230 height 19
type input "2"
click at [335, 229] on div "Property Unit Select Household Site Improvements Select Building" at bounding box center [389, 233] width 294 height 79
click at [320, 219] on select "Select Household Site Improvements" at bounding box center [388, 215] width 279 height 19
select select "173298"
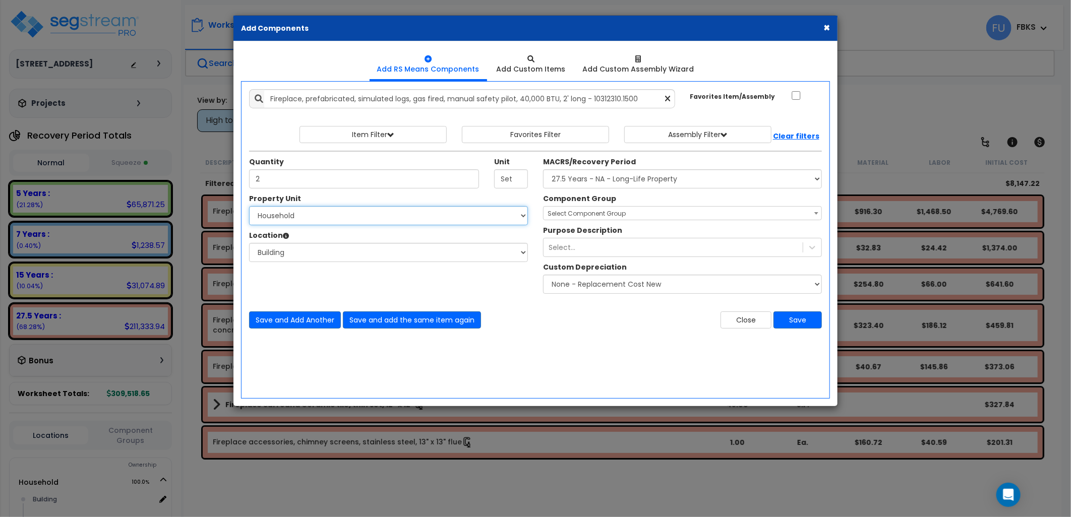
click at [249, 206] on select "Select Household Site Improvements" at bounding box center [388, 215] width 279 height 19
click at [286, 241] on div "Location Please select Property Unit to enable Location" at bounding box center [388, 236] width 279 height 13
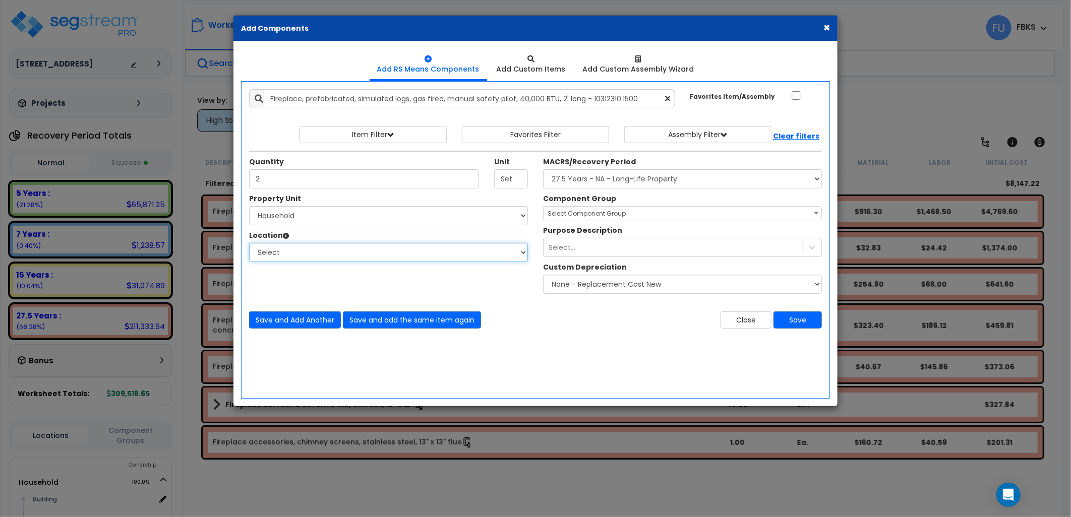
click at [295, 256] on select "Select Building Building Interior Add Additional Location" at bounding box center [388, 252] width 279 height 19
select select "6"
click at [249, 243] on select "Select Building Building Interior Add Additional Location" at bounding box center [388, 252] width 279 height 19
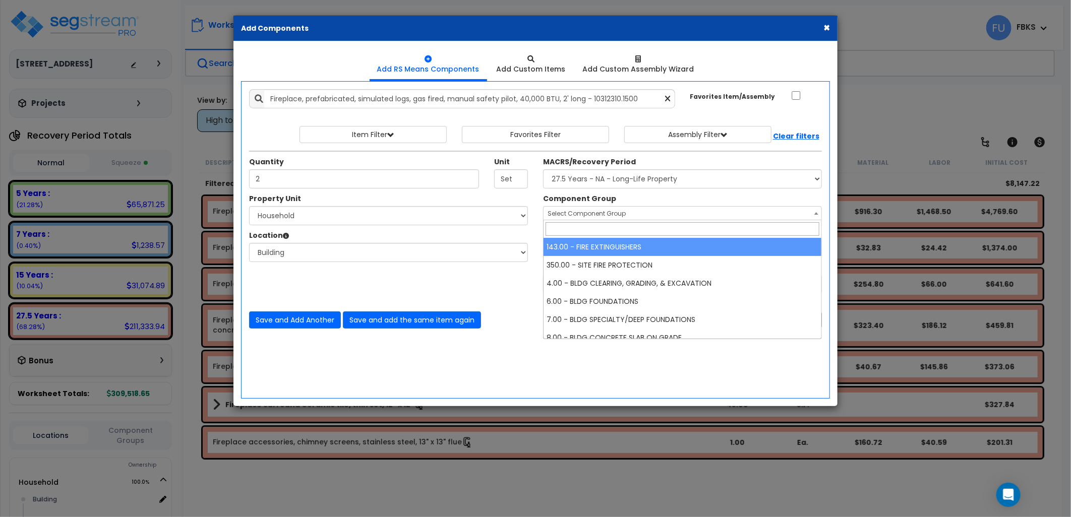
click at [592, 207] on span "Select Component Group" at bounding box center [683, 214] width 278 height 14
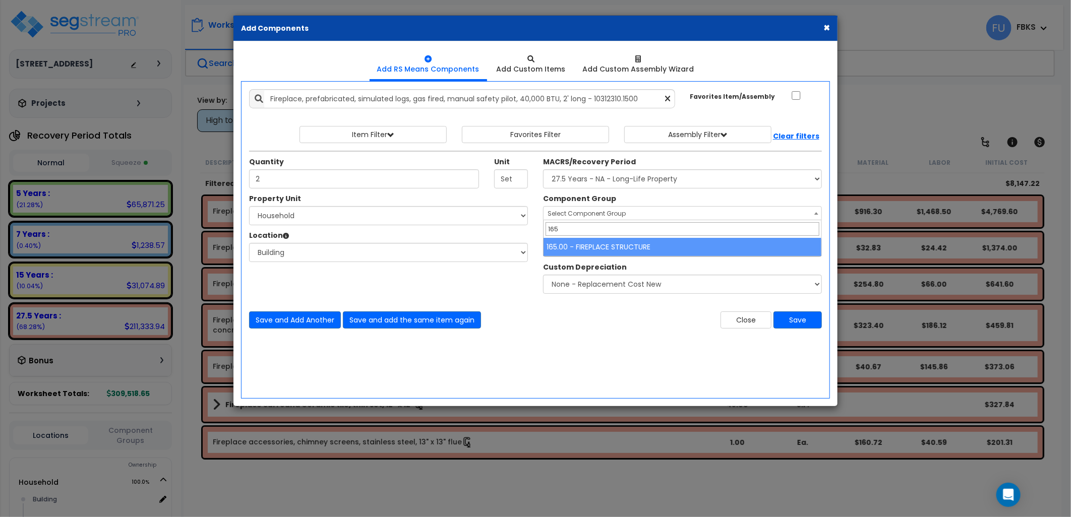
type input "165"
select select "17272"
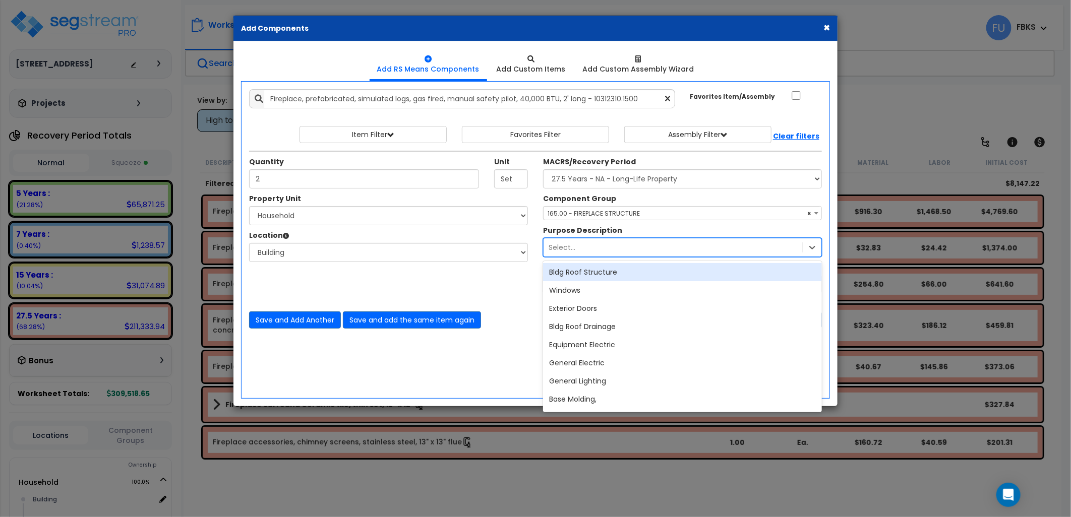
click at [592, 250] on div "Select..." at bounding box center [673, 248] width 259 height 16
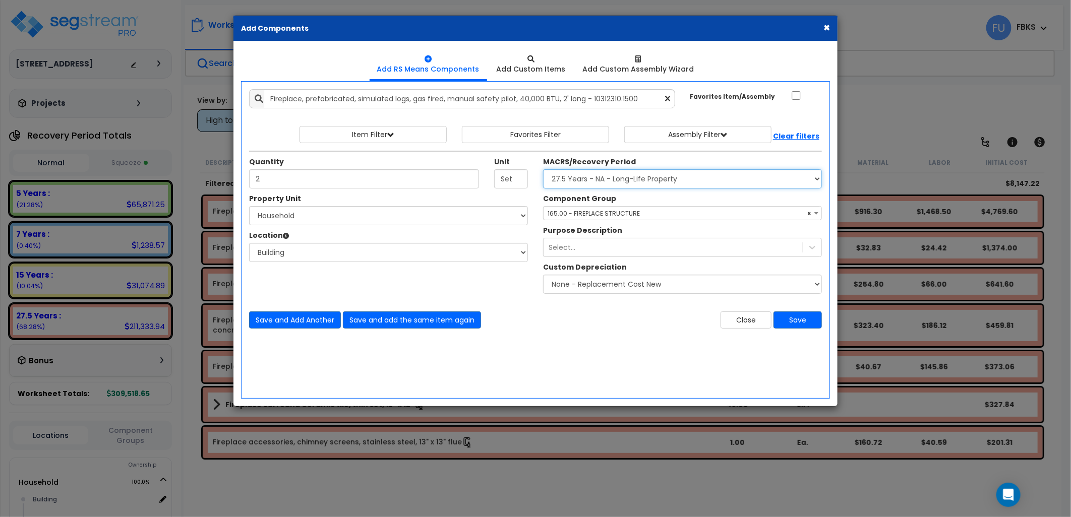
click at [619, 184] on select "Select MACRS/Recovery Period 5 Years - 57.0 - Distributive Trades & Services 5 …" at bounding box center [682, 178] width 279 height 19
select select "3669"
click at [543, 169] on select "Select MACRS/Recovery Period 5 Years - 57.0 - Distributive Trades & Services 5 …" at bounding box center [682, 178] width 279 height 19
click at [592, 289] on select "None - Replacement Cost New Excellent - 90% Good - 75% Fair - 50% Bad - 25% Rep…" at bounding box center [682, 284] width 279 height 19
select select "0.9"
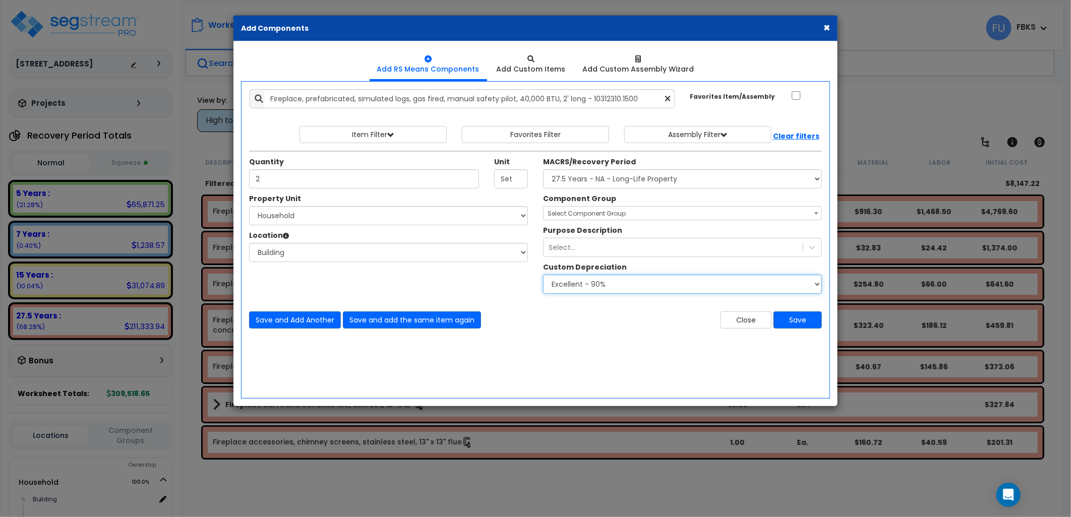
click at [543, 275] on select "None - Replacement Cost New Excellent - 90% Good - 75% Fair - 50% Bad - 25% Rep…" at bounding box center [682, 284] width 279 height 19
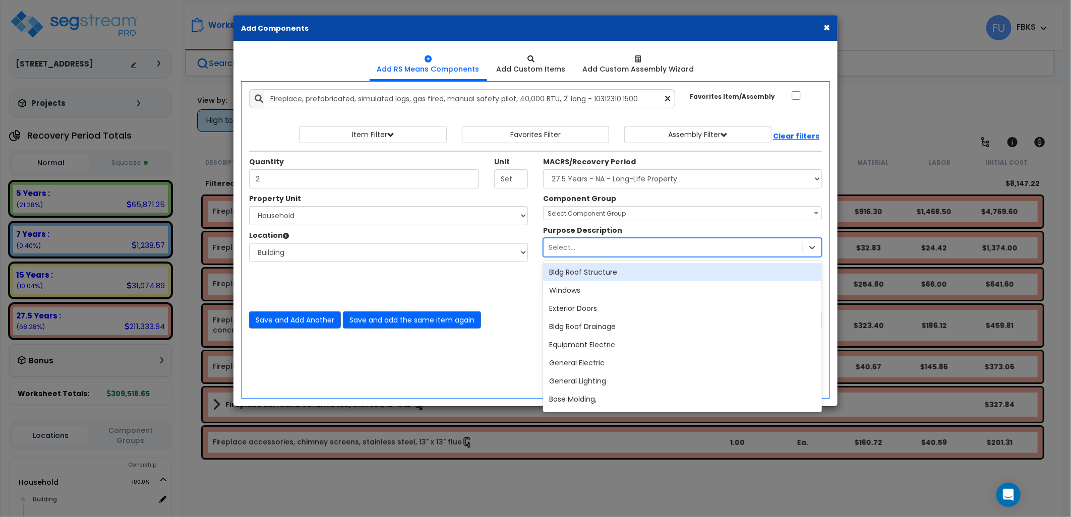
click at [577, 248] on div "Select..." at bounding box center [673, 248] width 259 height 16
type input "fire"
click at [575, 275] on div "Fireplace" at bounding box center [682, 272] width 279 height 18
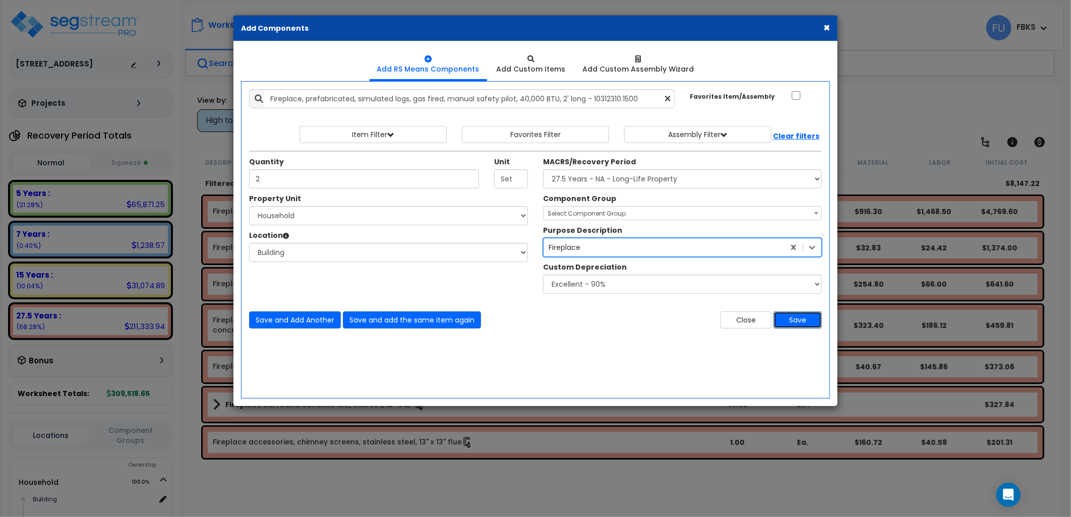
click at [809, 321] on button "Save" at bounding box center [798, 320] width 48 height 17
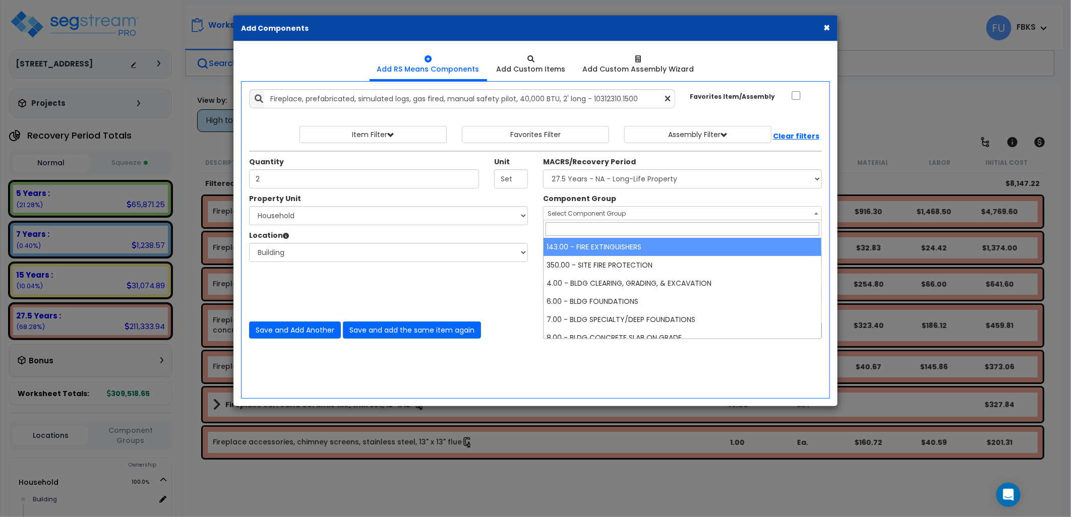
click at [610, 213] on span "Select Component Group" at bounding box center [587, 213] width 78 height 9
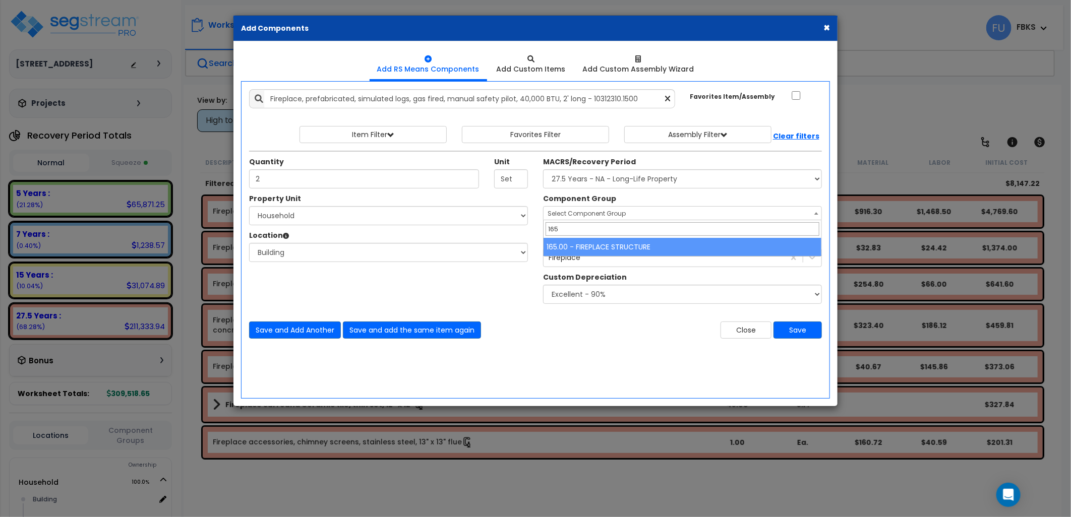
type input "165"
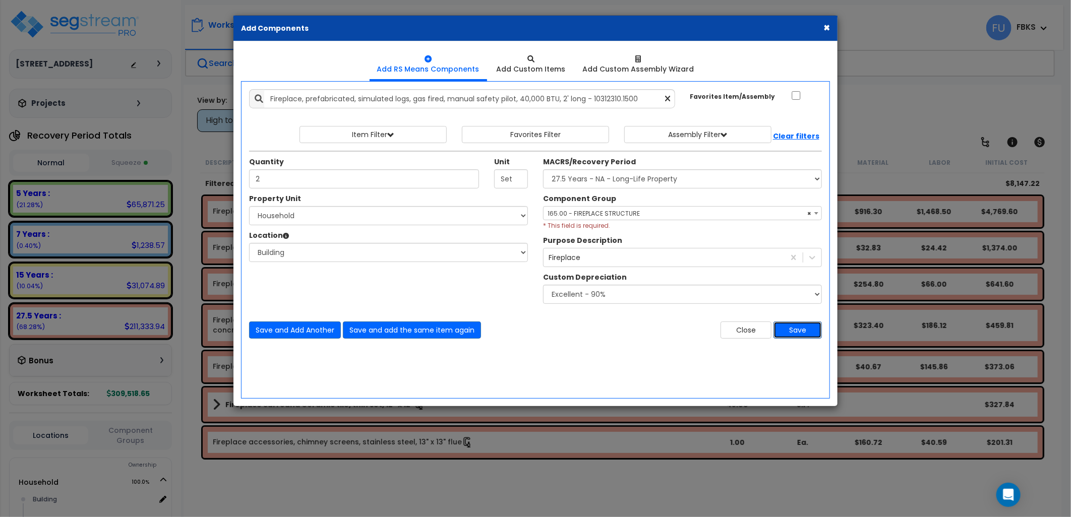
click at [804, 336] on button "Save" at bounding box center [798, 330] width 48 height 17
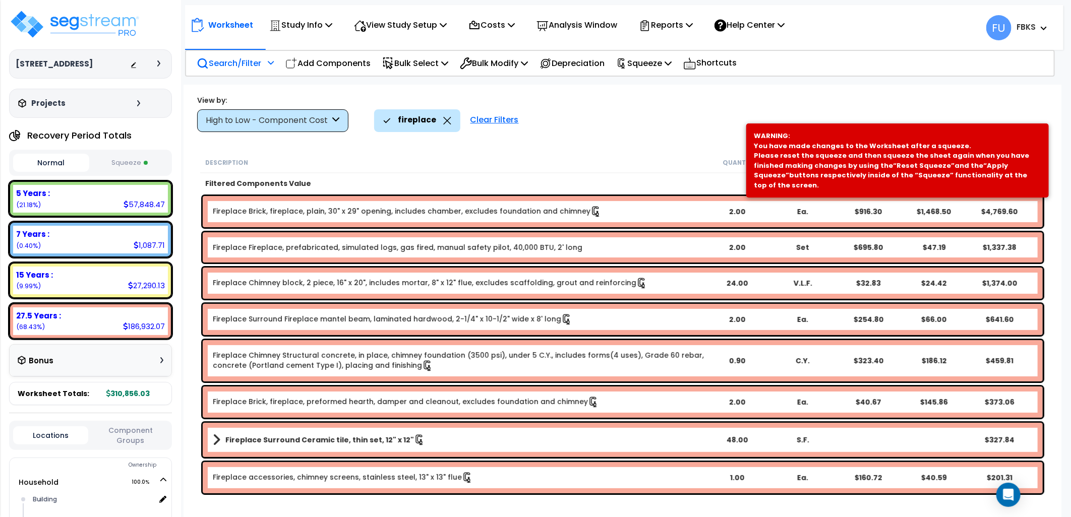
scroll to position [44, 0]
click at [830, 99] on div "View by: High to Low - Component Cost High to Low - Component Cost" at bounding box center [623, 113] width 858 height 37
click at [866, 140] on div "WARNING: You have made changes to the Worksheet after a squeeze. Please reset t…" at bounding box center [897, 160] width 287 height 59
click at [645, 127] on div "fireplace Clear Filters" at bounding box center [713, 120] width 678 height 22
click at [613, 213] on b "Fireplace Brick, fireplace, plain, 30" x 29" opening, includes chamber, exclude…" at bounding box center [459, 211] width 492 height 11
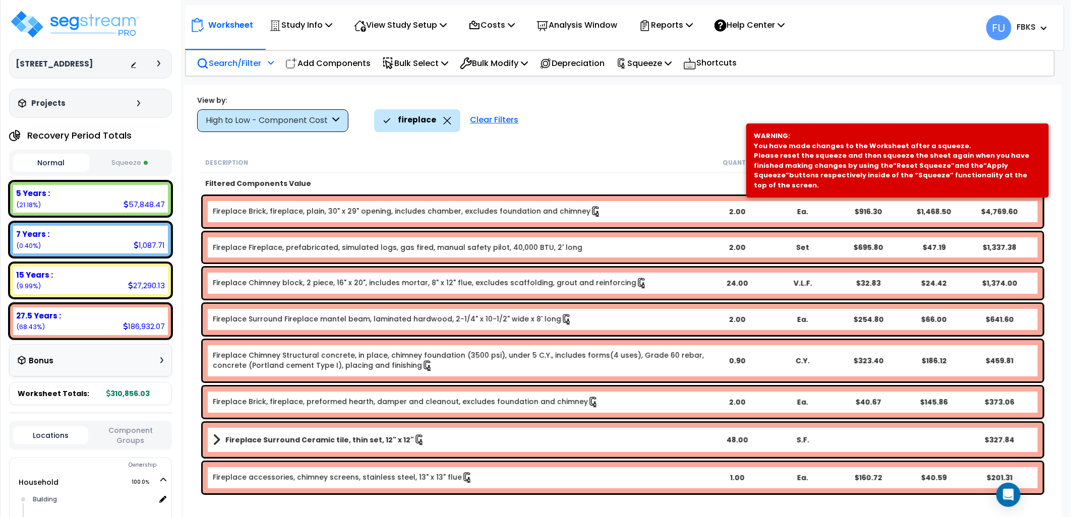
click at [591, 211] on icon at bounding box center [596, 211] width 11 height 11
click at [592, 211] on icon at bounding box center [595, 212] width 7 height 11
click at [591, 211] on icon at bounding box center [596, 211] width 11 height 11
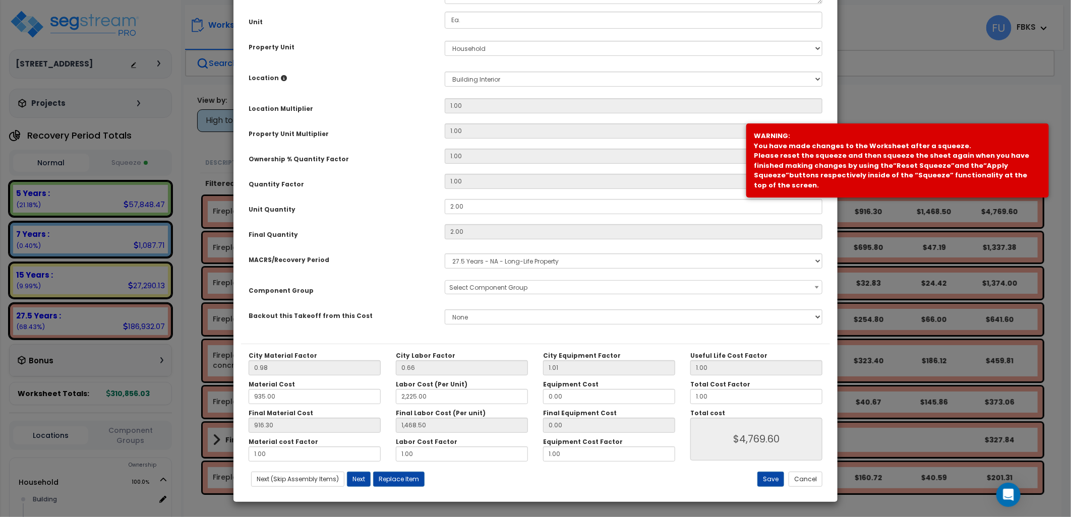
scroll to position [0, 0]
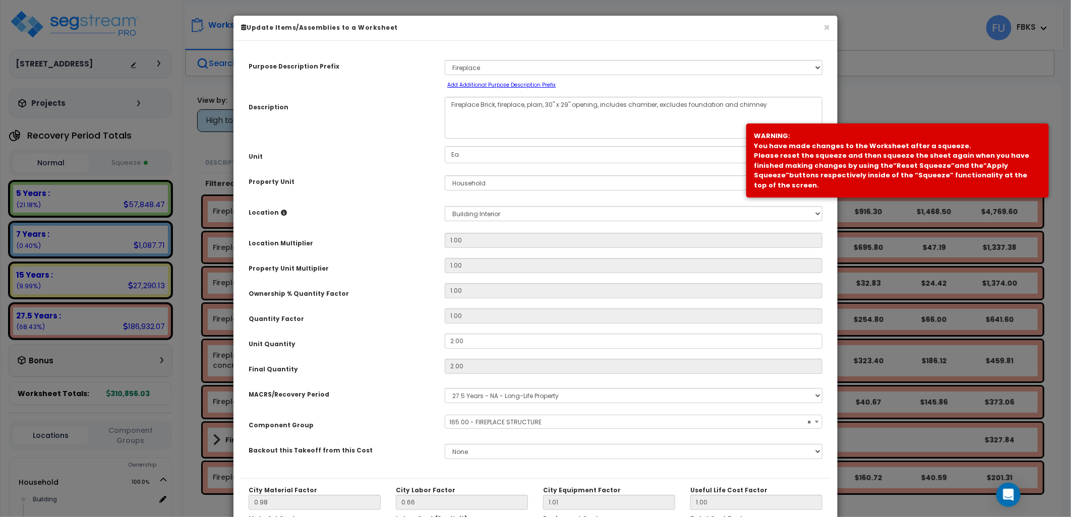
select select "17272"
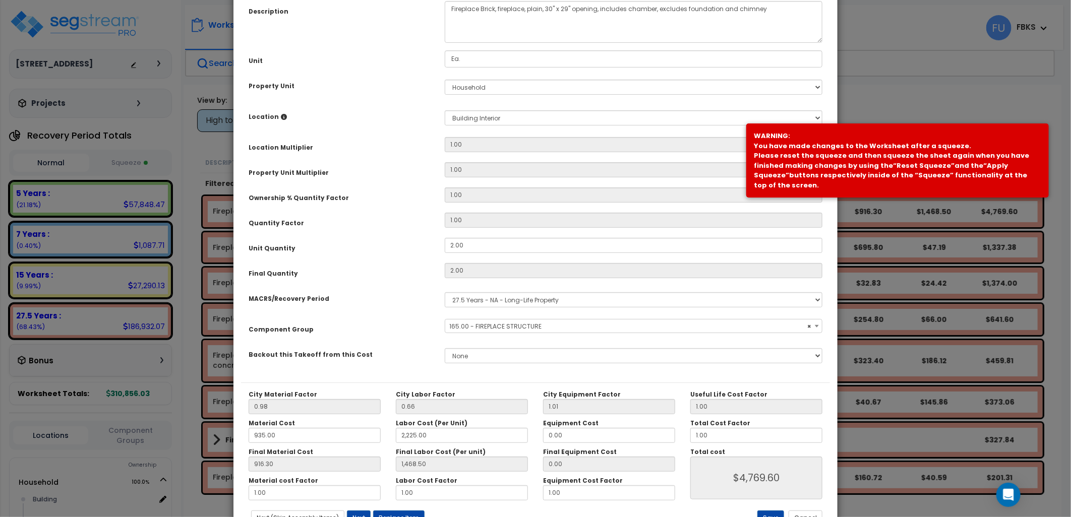
scroll to position [135, 0]
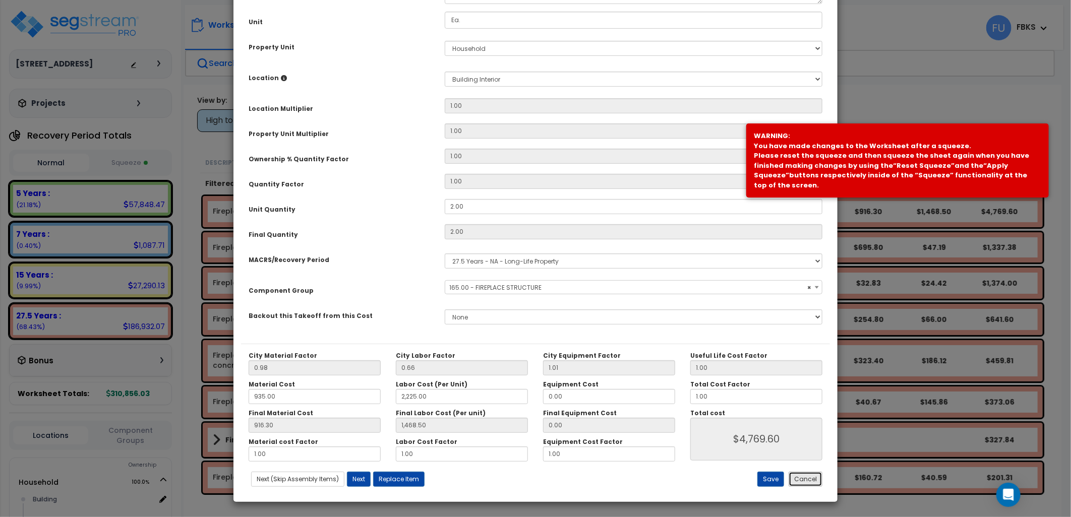
click at [813, 481] on button "Cancel" at bounding box center [806, 479] width 34 height 15
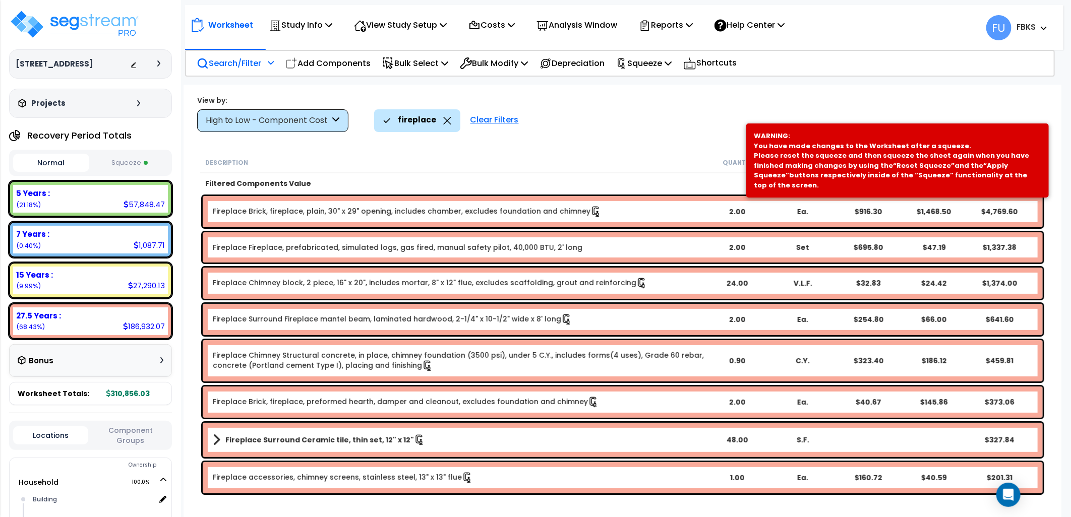
click at [746, 200] on div "Fireplace Brick, fireplace, plain, 30" x 29" opening, includes chamber, exclude…" at bounding box center [623, 211] width 840 height 31
click at [662, 215] on b "Fireplace Brick, fireplace, plain, 30" x 29" opening, includes chamber, exclude…" at bounding box center [459, 211] width 492 height 11
click at [476, 211] on link "Fireplace Brick, fireplace, plain, 30" x 29" opening, includes chamber, exclude…" at bounding box center [407, 211] width 389 height 11
click at [675, 116] on div "fireplace Clear Filters" at bounding box center [713, 120] width 678 height 22
click at [933, 128] on div "WARNING: You have made changes to the Worksheet after a squeeze. Please reset t…" at bounding box center [897, 161] width 303 height 74
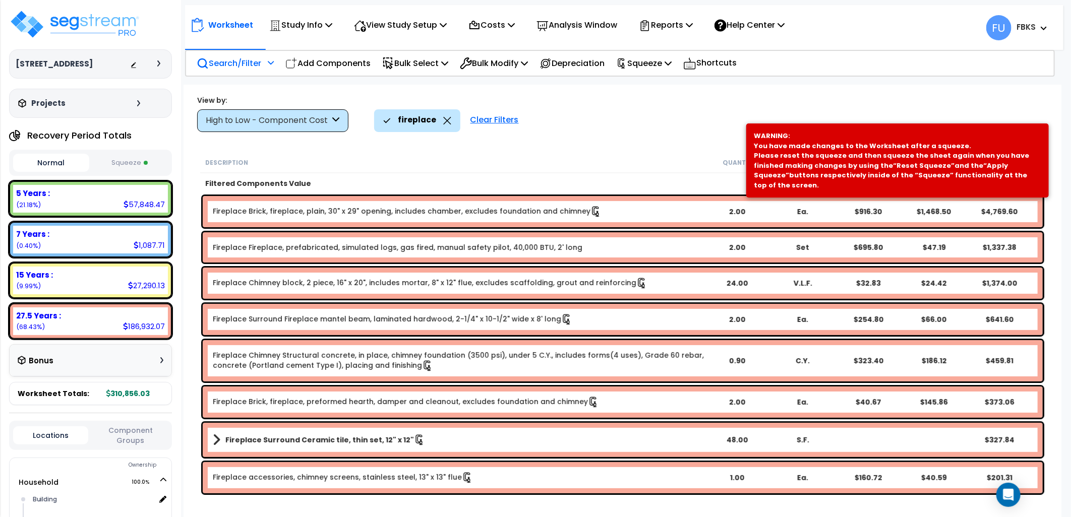
click at [921, 135] on div "WARNING: You have made changes to the Worksheet after a squeeze. Please reset t…" at bounding box center [897, 160] width 287 height 59
click at [920, 133] on div "WARNING: You have made changes to the Worksheet after a squeeze. Please reset t…" at bounding box center [897, 160] width 287 height 59
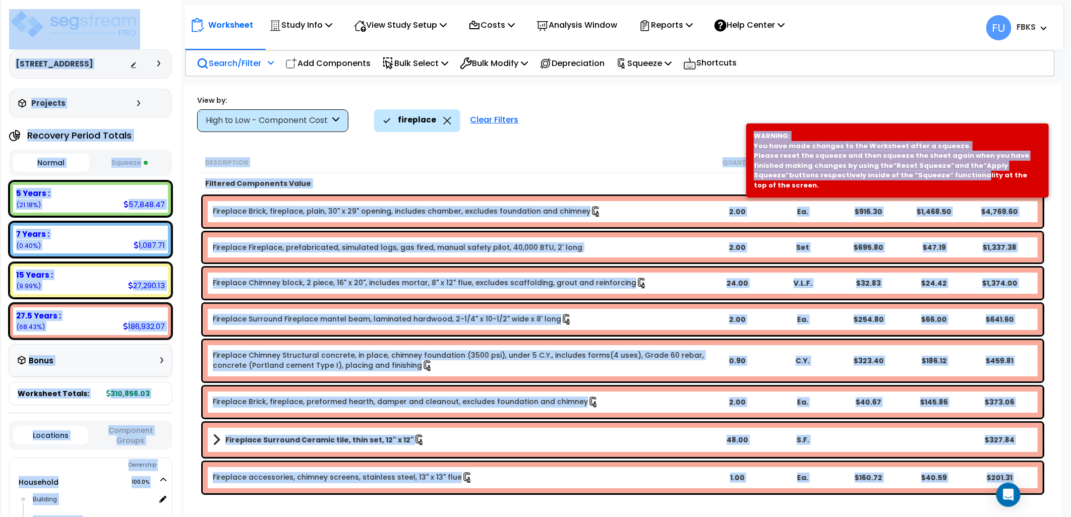
drag, startPoint x: 883, startPoint y: 89, endPoint x: 903, endPoint y: 188, distance: 100.3
click at [903, 41] on div "We are Building your Study. So please grab a coffee and let us do the heavy lif…" at bounding box center [535, 21] width 1071 height 40
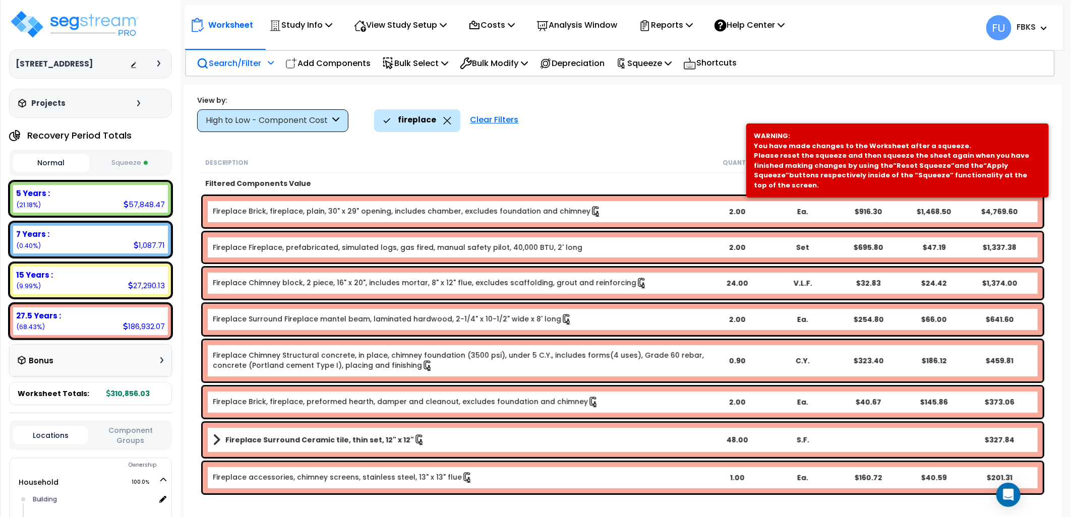
drag, startPoint x: 732, startPoint y: 130, endPoint x: 702, endPoint y: 124, distance: 30.9
click at [730, 130] on div "fireplace Clear Filters" at bounding box center [713, 120] width 678 height 22
click at [339, 211] on link "Fireplace Brick, fireplace, plain, 30" x 29" opening, includes chamber, exclude…" at bounding box center [407, 211] width 389 height 11
click at [284, 209] on link "Fireplace Brick, fireplace, plain, 30" x 29" opening, includes chamber, exclude…" at bounding box center [407, 211] width 389 height 11
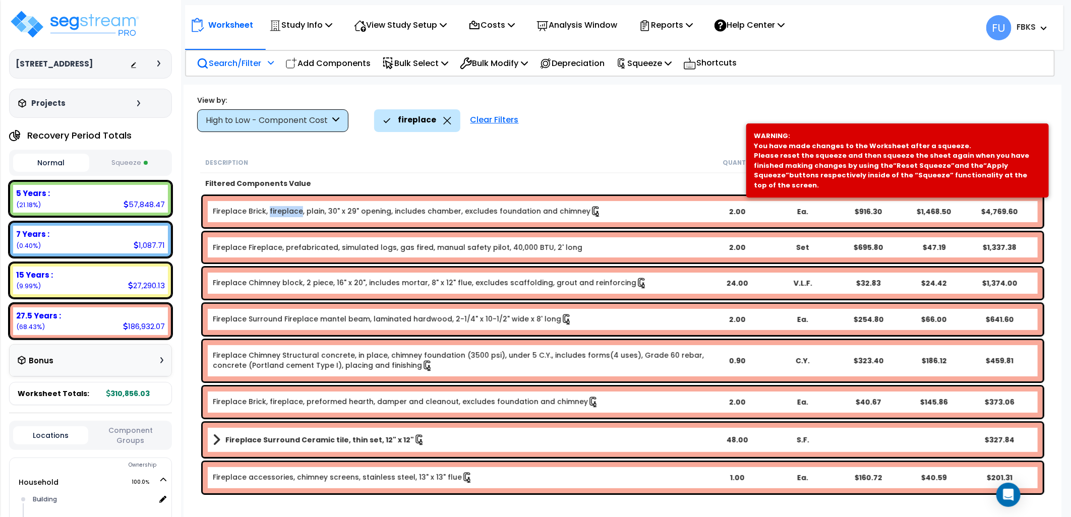
click at [284, 209] on link "Fireplace Brick, fireplace, plain, 30" x 29" opening, includes chamber, exclude…" at bounding box center [407, 211] width 389 height 11
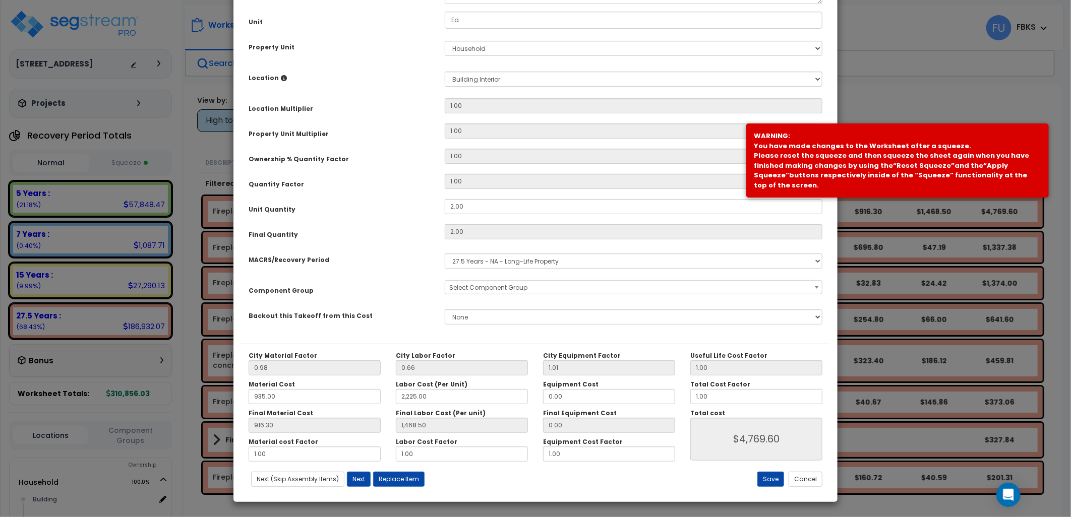
scroll to position [0, 0]
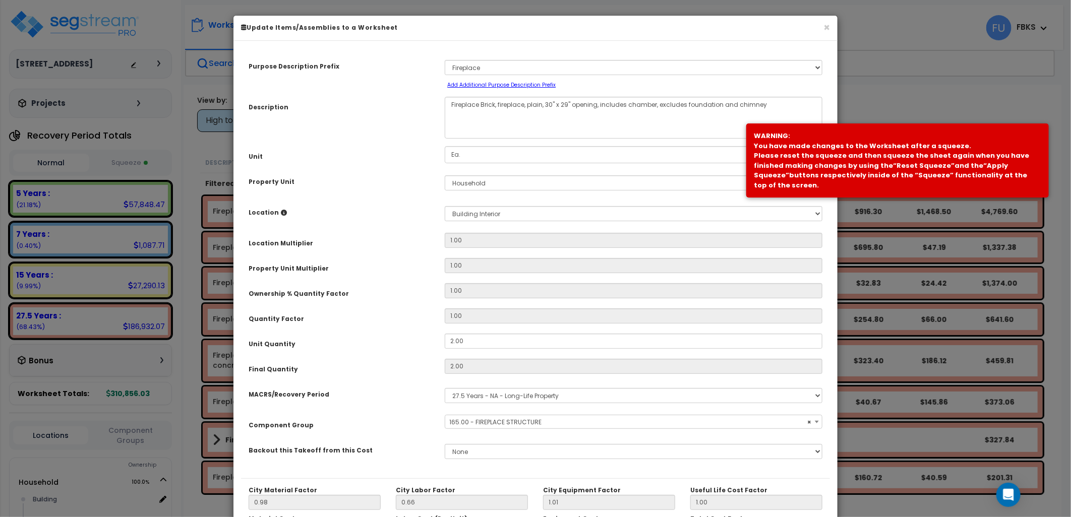
select select "17272"
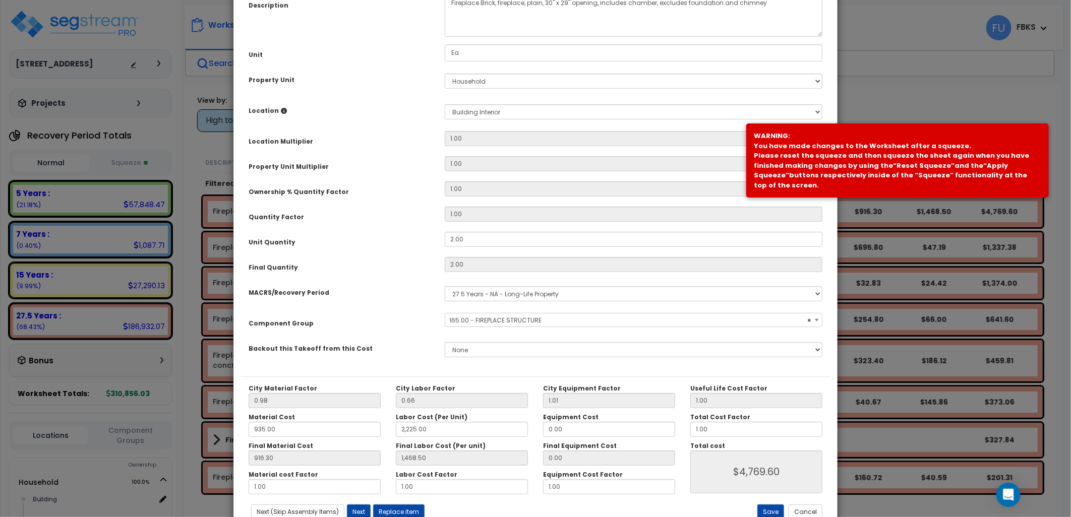
scroll to position [135, 0]
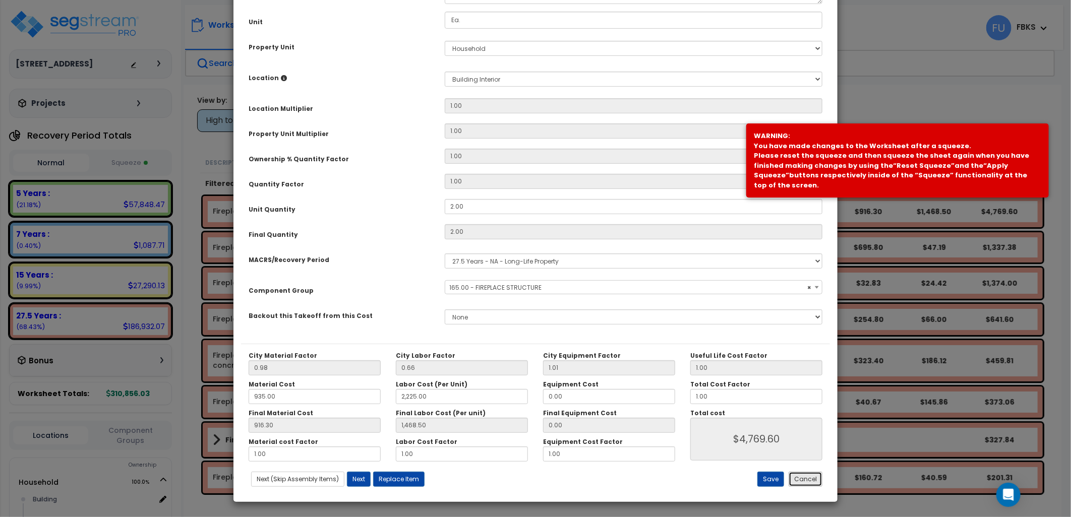
click at [807, 481] on button "Cancel" at bounding box center [806, 479] width 34 height 15
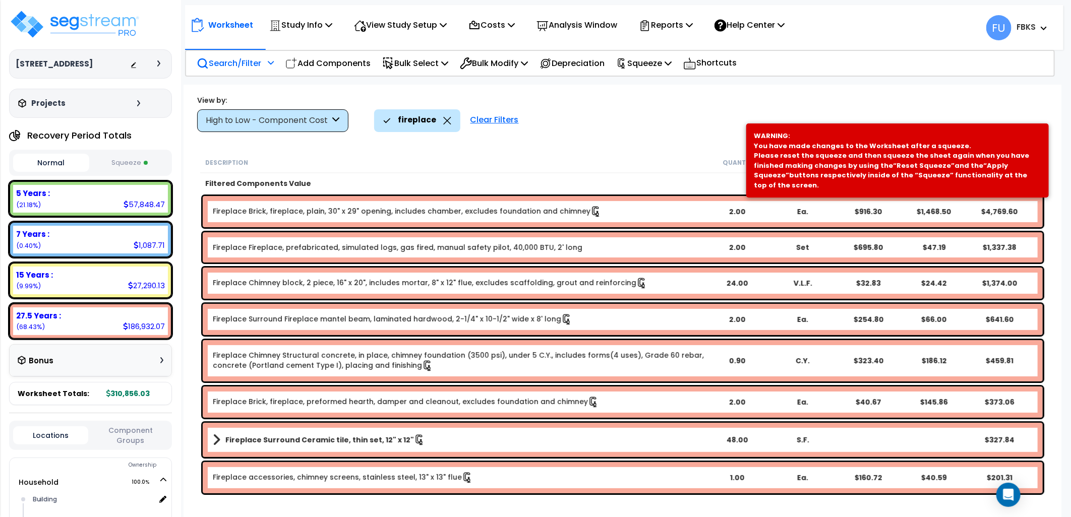
click at [218, 437] on span at bounding box center [217, 440] width 8 height 14
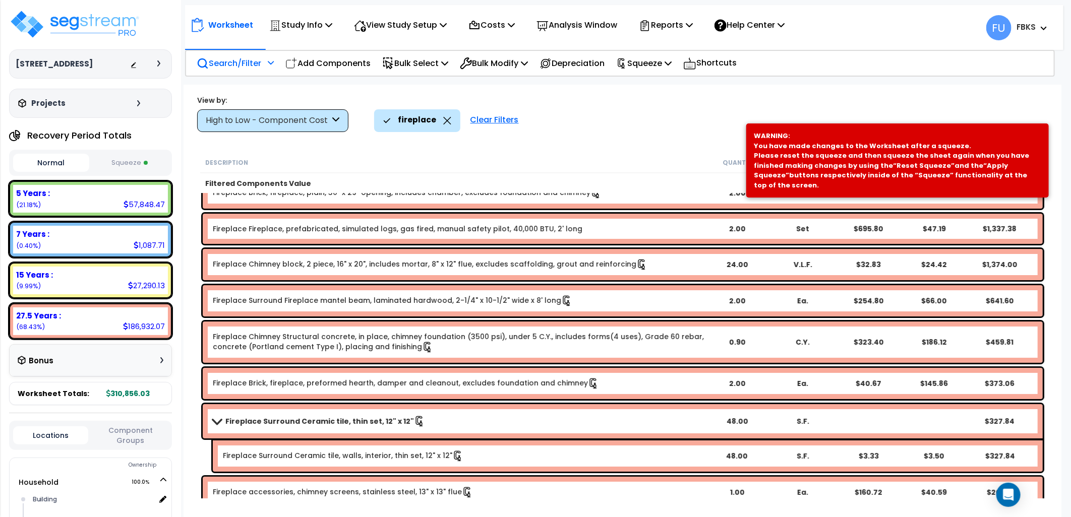
scroll to position [29, 0]
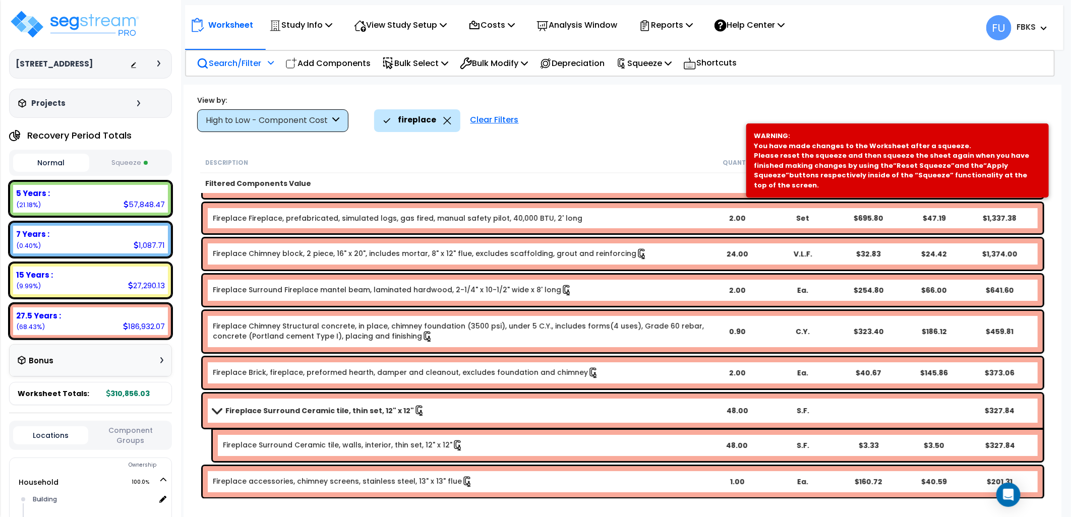
click at [216, 409] on span at bounding box center [216, 411] width 14 height 8
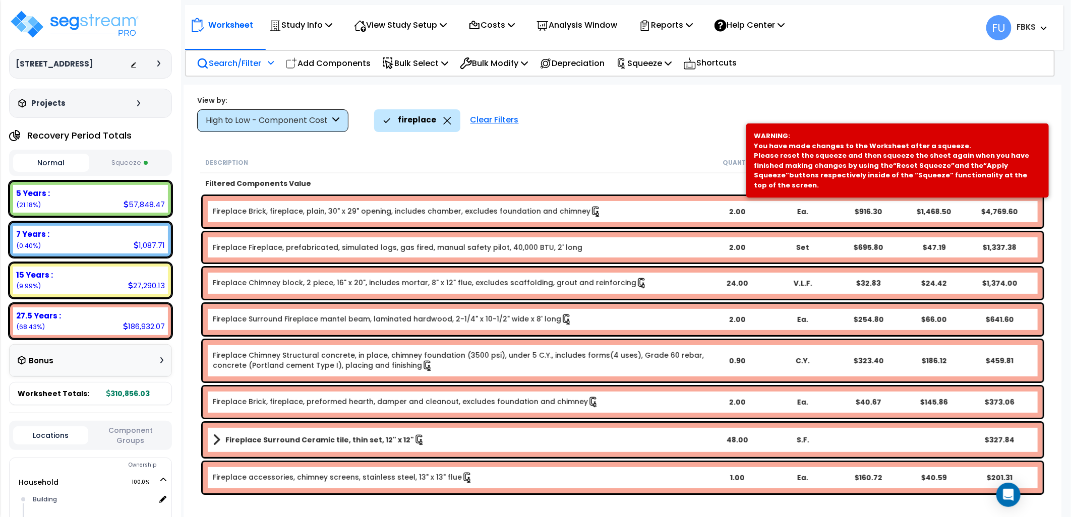
scroll to position [0, 0]
click at [1036, 139] on div "WARNING: You have made changes to the Worksheet after a squeeze. Please reset t…" at bounding box center [897, 160] width 287 height 59
click at [355, 401] on link "Fireplace Brick, fireplace, preformed hearth, damper and cleanout, excludes fou…" at bounding box center [406, 402] width 386 height 11
click at [252, 211] on link "Fireplace Brick, fireplace, plain, 30" x 29" opening, includes chamber, exclude…" at bounding box center [407, 211] width 389 height 11
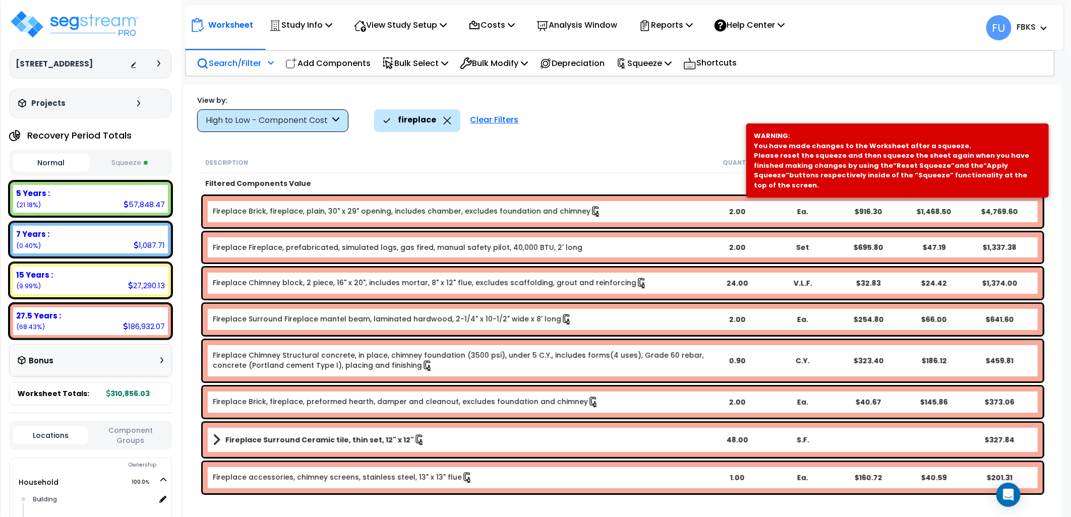
click at [252, 211] on link "Fireplace Brick, fireplace, plain, 30" x 29" opening, includes chamber, exclude…" at bounding box center [407, 211] width 389 height 11
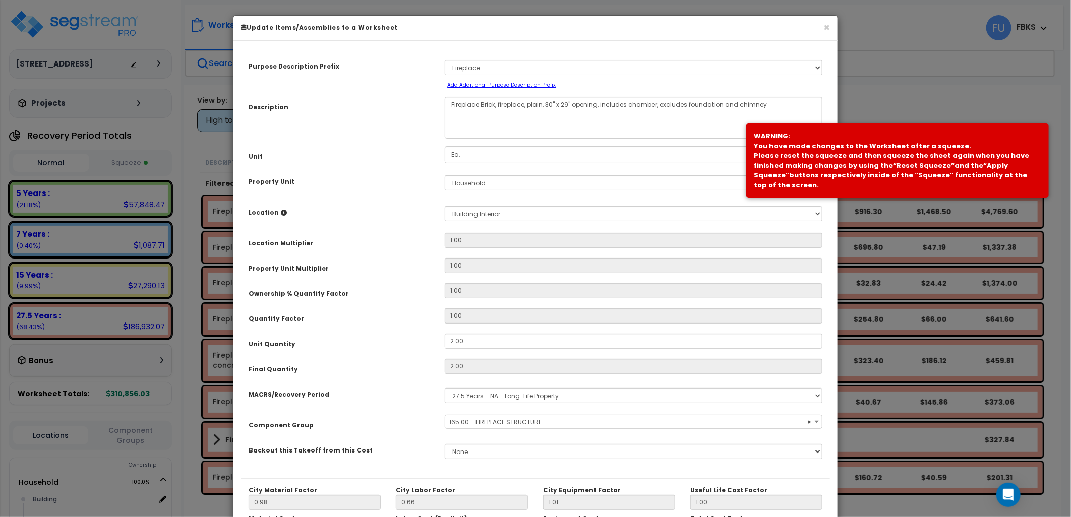
select select "17272"
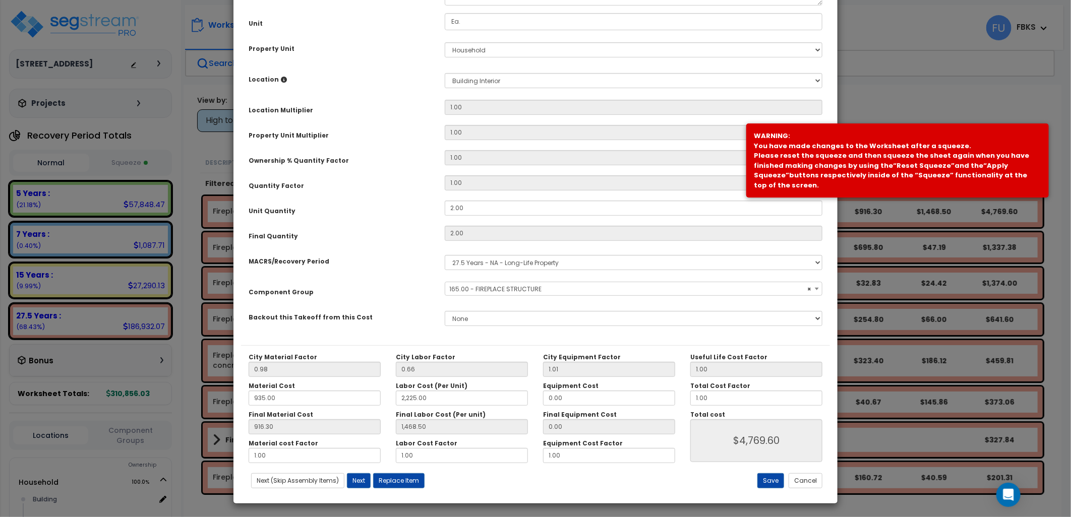
scroll to position [135, 0]
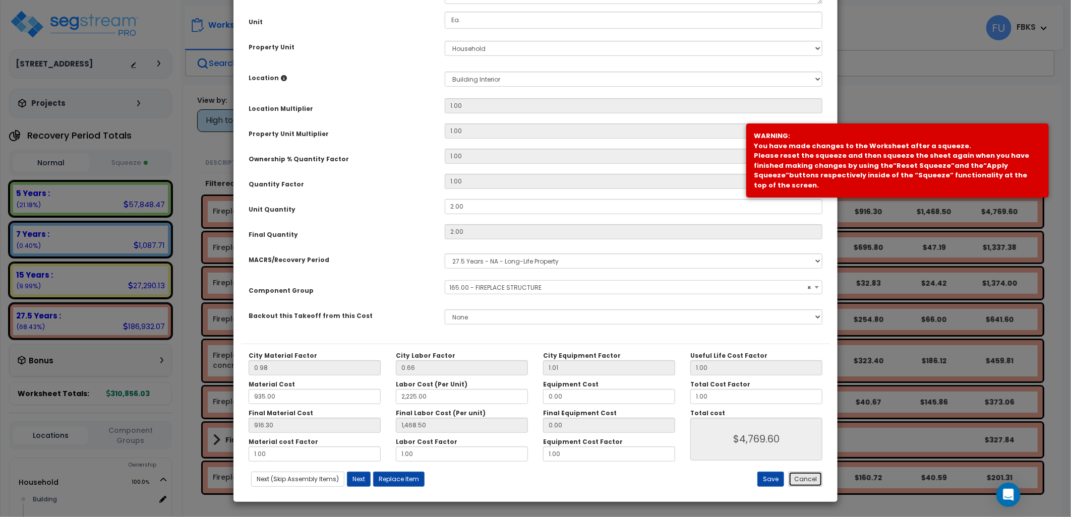
click at [802, 479] on button "Cancel" at bounding box center [806, 479] width 34 height 15
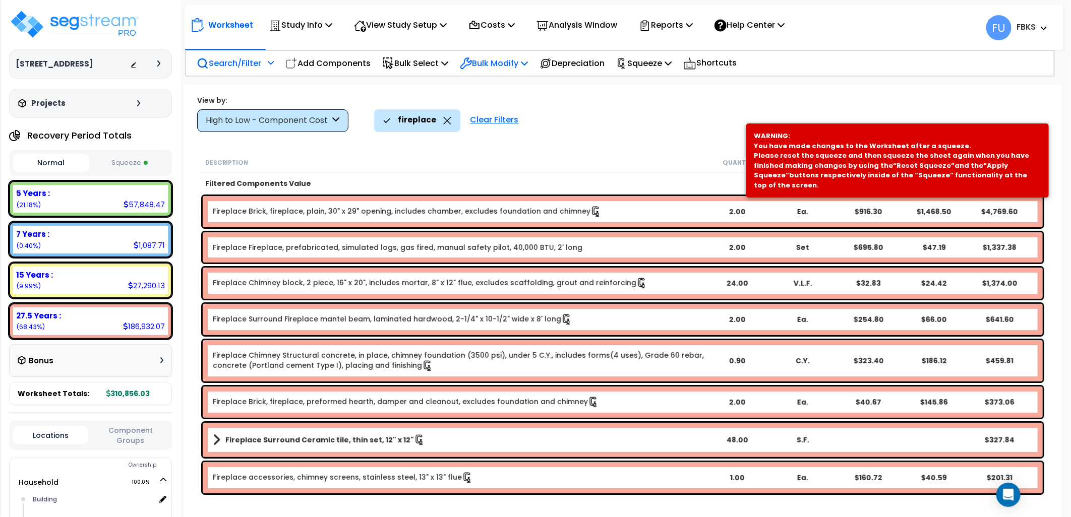
click at [484, 62] on p "Bulk Modify" at bounding box center [494, 63] width 68 height 14
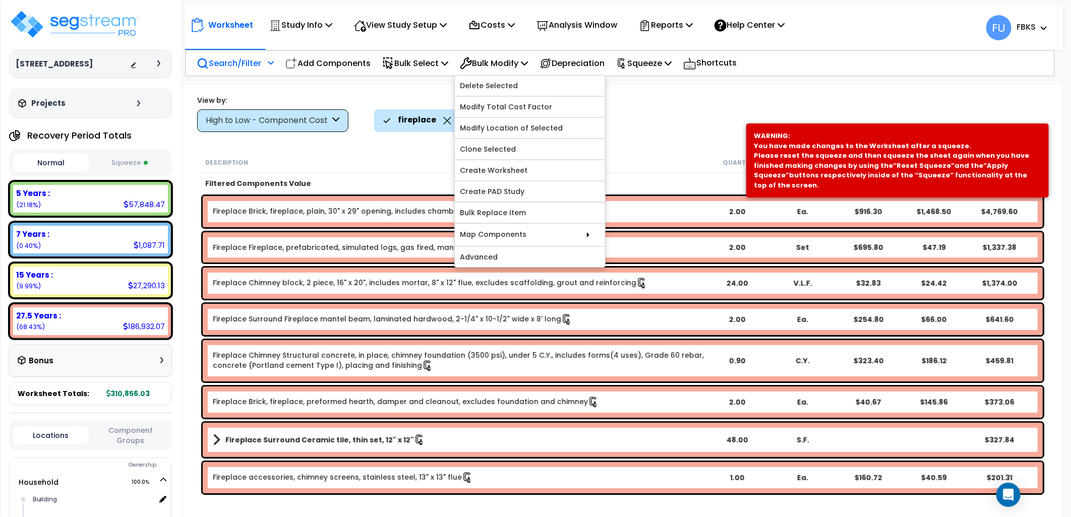
click at [338, 207] on link "Fireplace Brick, fireplace, plain, 30" x 29" opening, includes chamber, exclude…" at bounding box center [407, 211] width 389 height 11
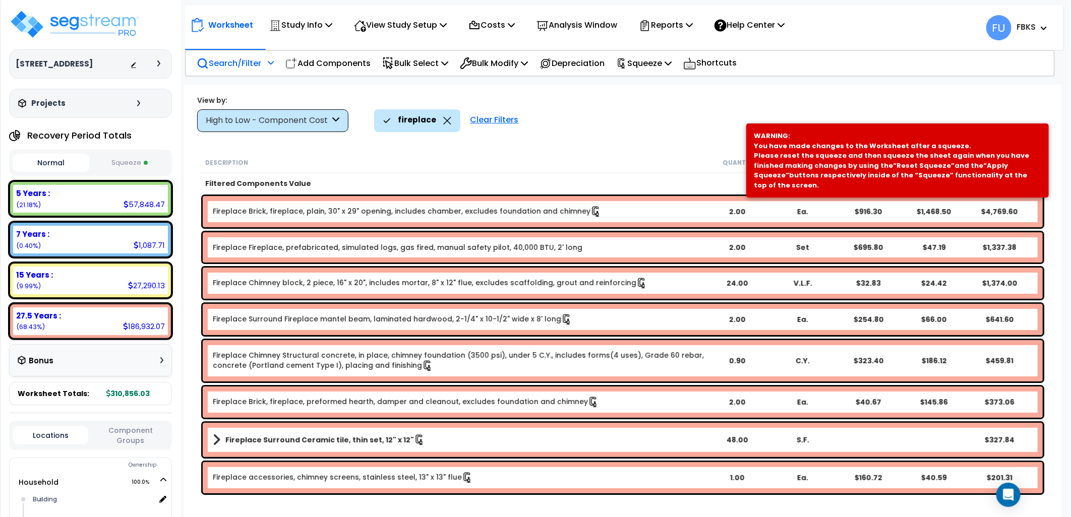
click at [263, 210] on link "Fireplace Brick, fireplace, plain, 30" x 29" opening, includes chamber, exclude…" at bounding box center [407, 211] width 389 height 11
click at [863, 159] on div "WARNING: You have made changes to the Worksheet after a squeeze. Please reset t…" at bounding box center [897, 160] width 287 height 59
click at [732, 150] on div "Worksheet Study Info Study Setup Add Property Unit Template study Clone study FU" at bounding box center [623, 343] width 879 height 517
click at [672, 63] on icon at bounding box center [668, 63] width 7 height 8
click at [667, 83] on link "Re-squeeze" at bounding box center [661, 87] width 100 height 23
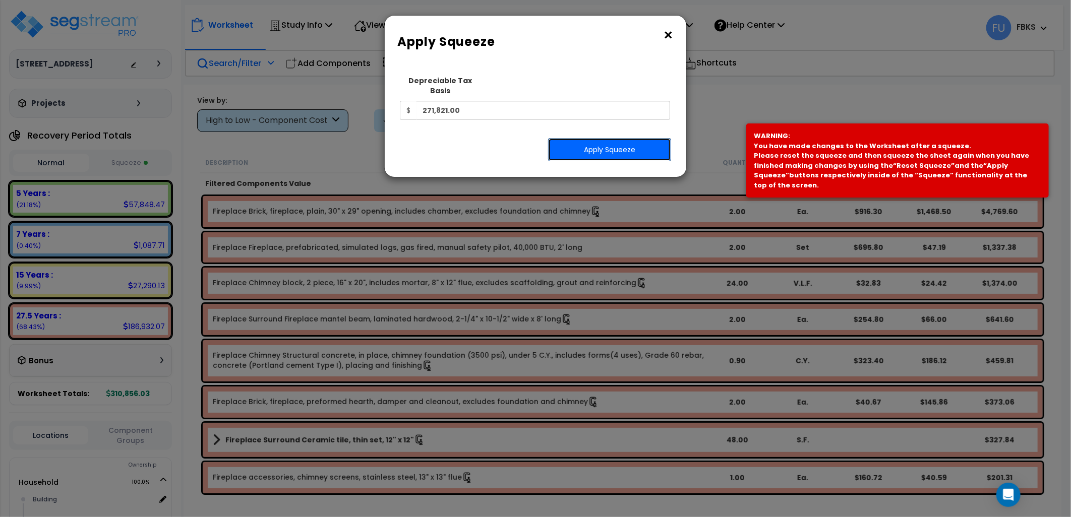
click at [621, 140] on button "Apply Squeeze" at bounding box center [609, 149] width 123 height 23
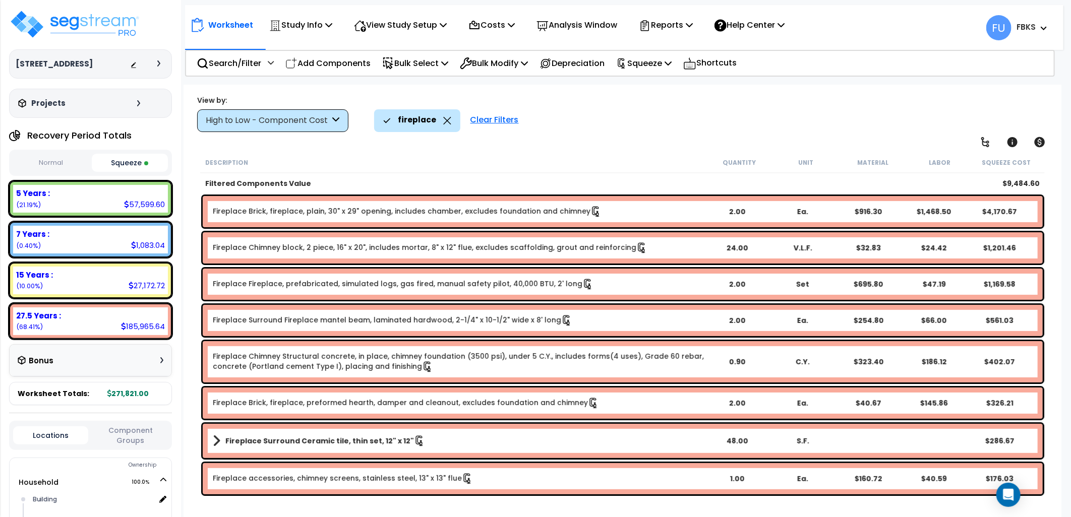
click at [432, 211] on link "Fireplace Brick, fireplace, plain, 30" x 29" opening, includes chamber, exclude…" at bounding box center [407, 211] width 389 height 11
click at [230, 209] on link "Fireplace Brick, fireplace, plain, 30" x 29" opening, includes chamber, exclude…" at bounding box center [407, 211] width 389 height 11
click at [205, 208] on div "Fireplace Brick, fireplace, plain, 30" x 29" opening, includes chamber, exclude…" at bounding box center [623, 211] width 840 height 31
click at [263, 205] on div "Fireplace Brick, fireplace, plain, 30" x 29" opening, includes chamber, exclude…" at bounding box center [623, 211] width 840 height 31
click at [1042, 140] on icon at bounding box center [1040, 142] width 11 height 10
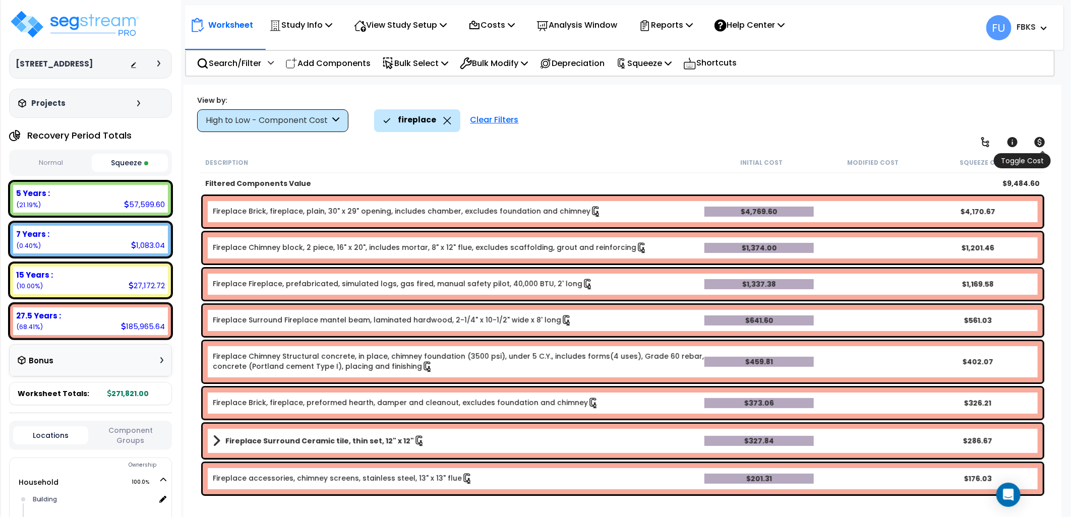
click at [1042, 140] on icon at bounding box center [1040, 142] width 11 height 10
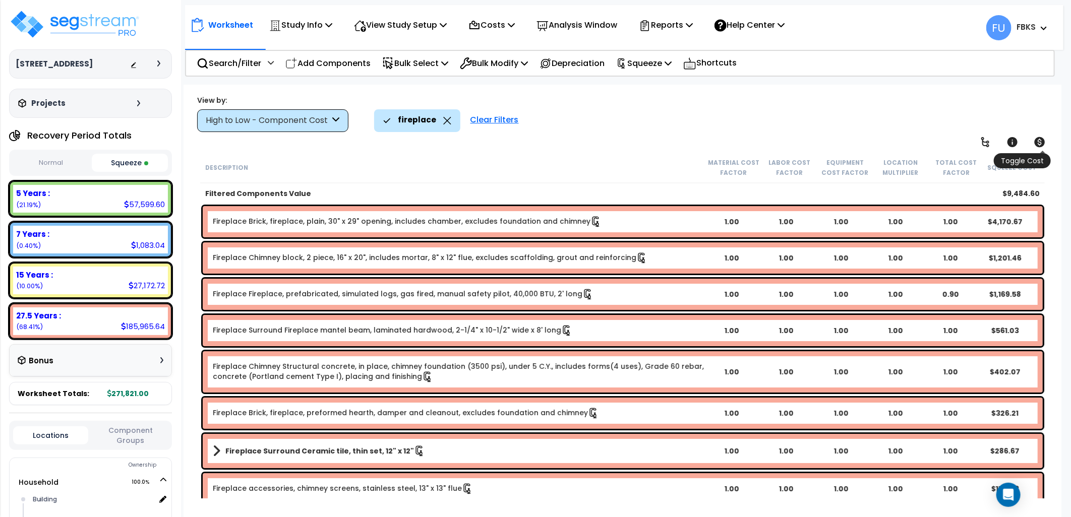
click at [1042, 140] on icon at bounding box center [1040, 142] width 11 height 10
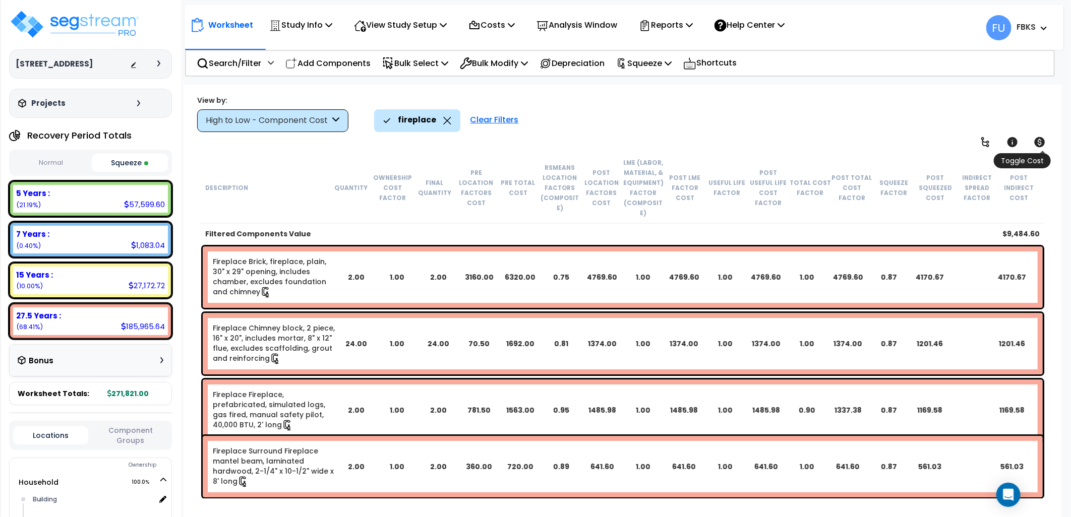
click at [1042, 140] on icon at bounding box center [1040, 142] width 11 height 10
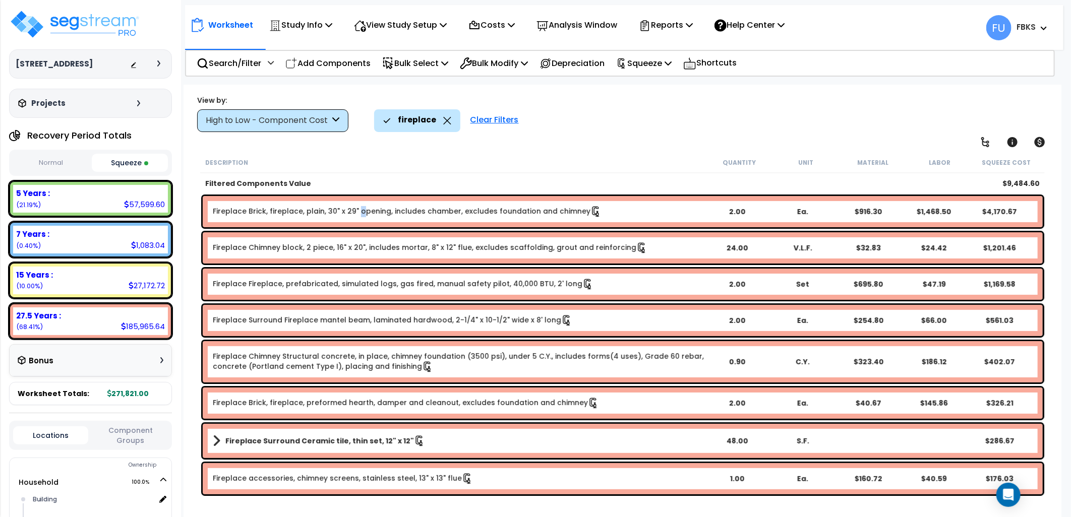
click at [359, 210] on link "Fireplace Brick, fireplace, plain, 30" x 29" opening, includes chamber, exclude…" at bounding box center [407, 211] width 389 height 11
click at [235, 209] on link "Fireplace Brick, fireplace, plain, 30" x 29" opening, includes chamber, exclude…" at bounding box center [407, 211] width 389 height 11
click at [380, 400] on link "Fireplace Brick, fireplace, preformed hearth, damper and cleanout, excludes fou…" at bounding box center [406, 403] width 386 height 11
click at [510, 68] on p "Bulk Modify" at bounding box center [494, 63] width 68 height 14
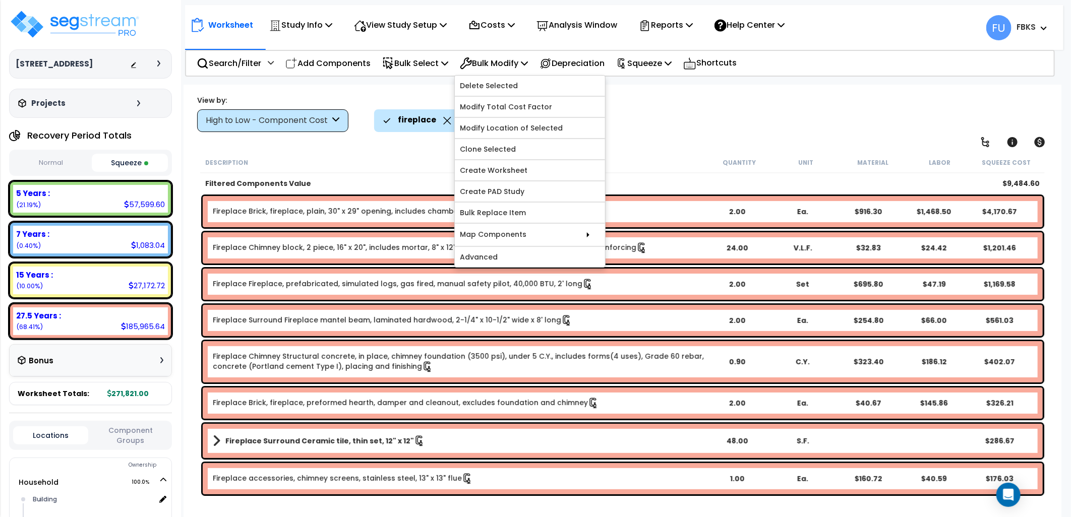
click at [661, 145] on div "Worksheet Study Info Study Setup Add Property Unit Template study Clone study FU" at bounding box center [623, 343] width 879 height 517
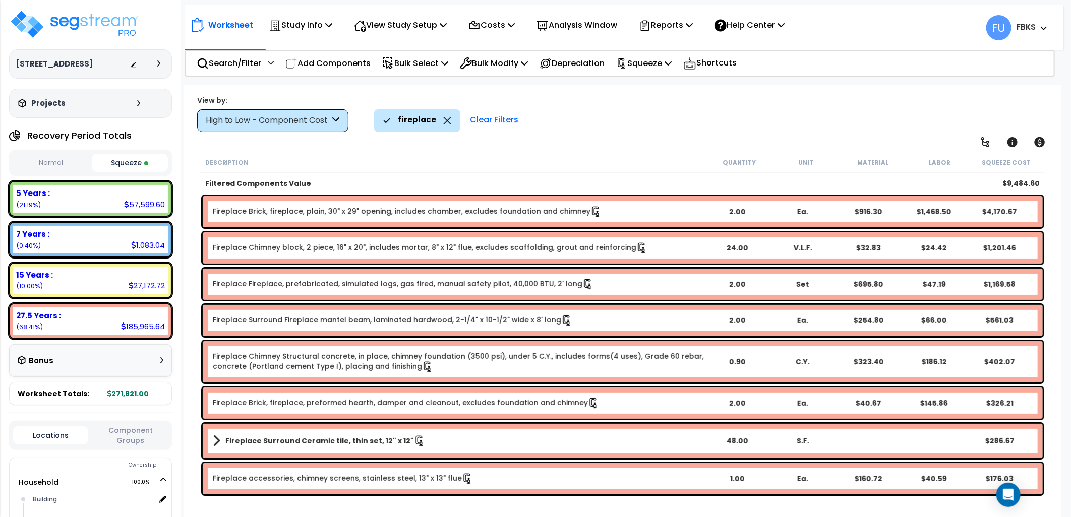
click at [443, 124] on icon at bounding box center [447, 121] width 8 height 8
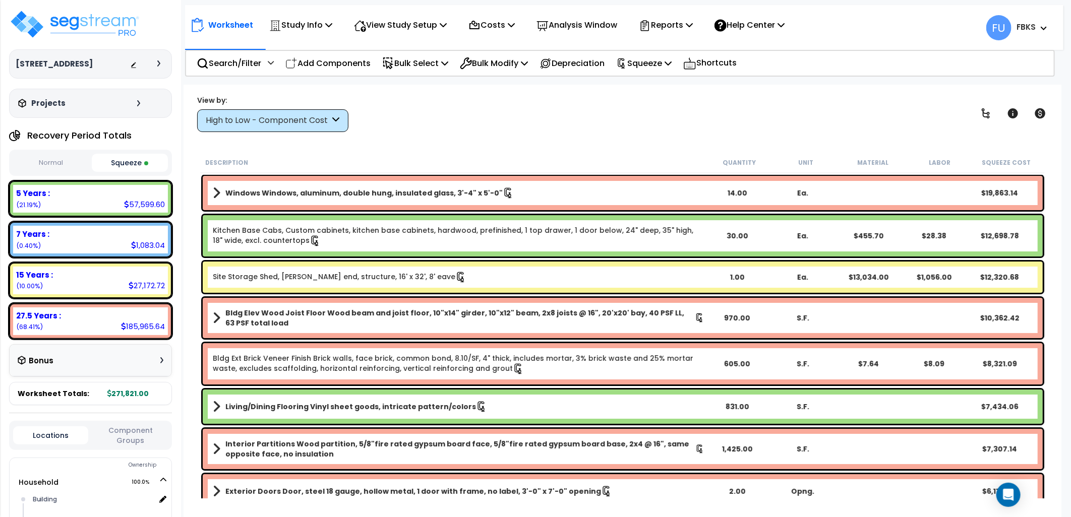
click at [233, 125] on div "High to Low - Component Cost" at bounding box center [268, 121] width 125 height 12
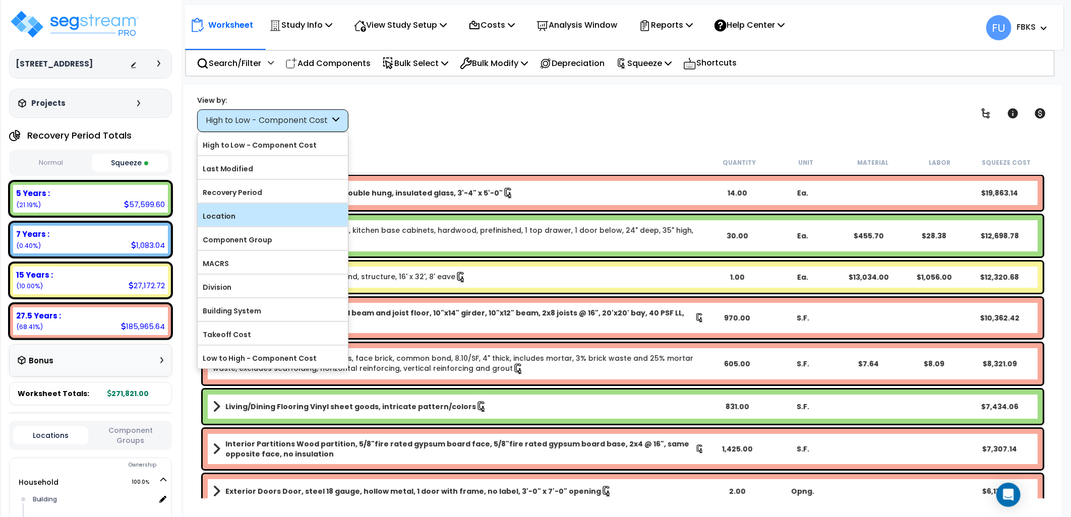
click at [218, 214] on label "Location" at bounding box center [273, 216] width 150 height 15
click at [0, 0] on input "Location" at bounding box center [0, 0] width 0 height 0
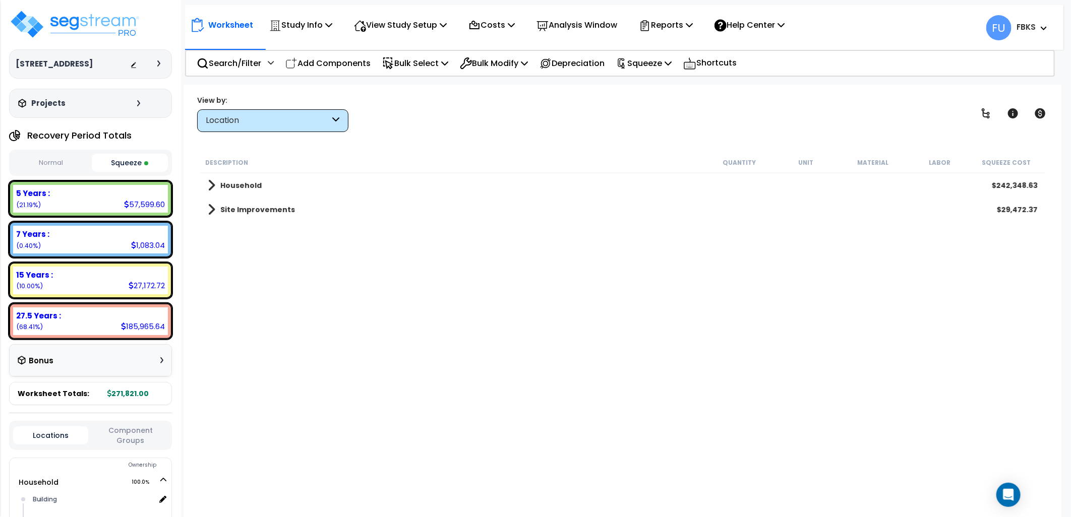
click at [229, 181] on b "Household" at bounding box center [240, 186] width 41 height 10
click at [237, 229] on b "Building Interior" at bounding box center [261, 234] width 63 height 10
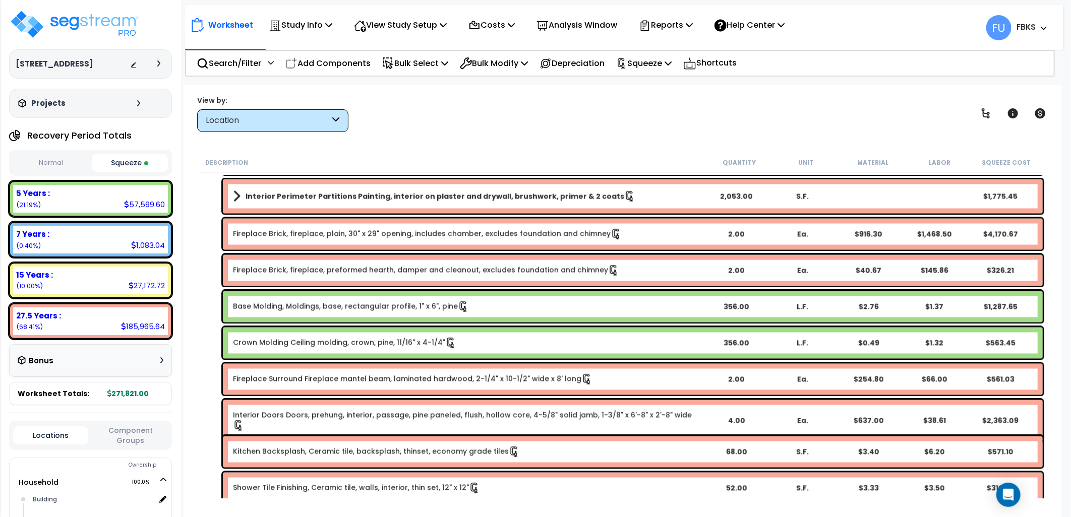
scroll to position [1065, 0]
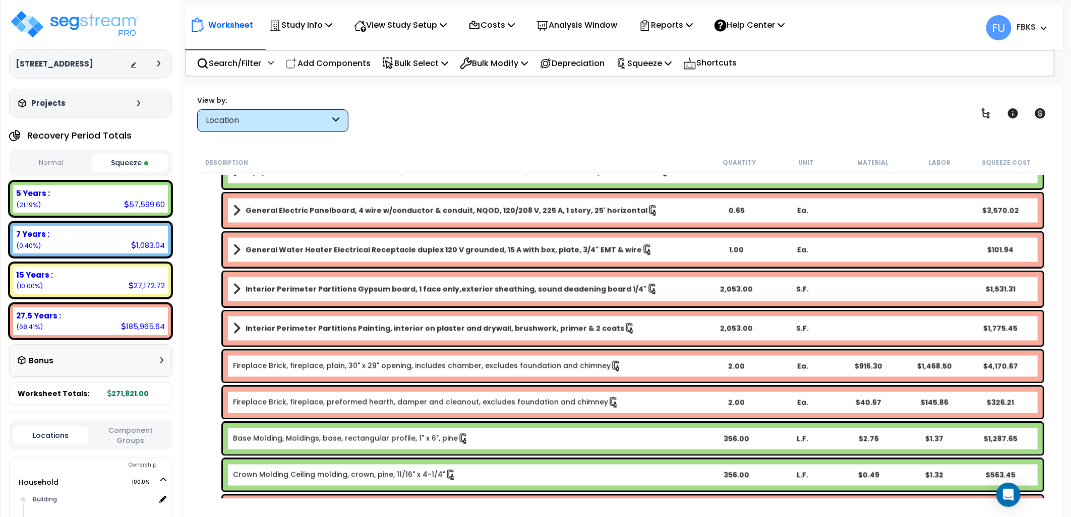
click at [308, 369] on link "Fireplace Brick, fireplace, plain, 30" x 29" opening, includes chamber, exclude…" at bounding box center [427, 366] width 389 height 11
click at [239, 359] on div "Fireplace Brick, fireplace, plain, 30" x 29" opening, includes chamber, exclude…" at bounding box center [633, 366] width 820 height 31
click at [422, 366] on link "Fireplace Brick, fireplace, plain, 30" x 29" opening, includes chamber, exclude…" at bounding box center [427, 366] width 389 height 11
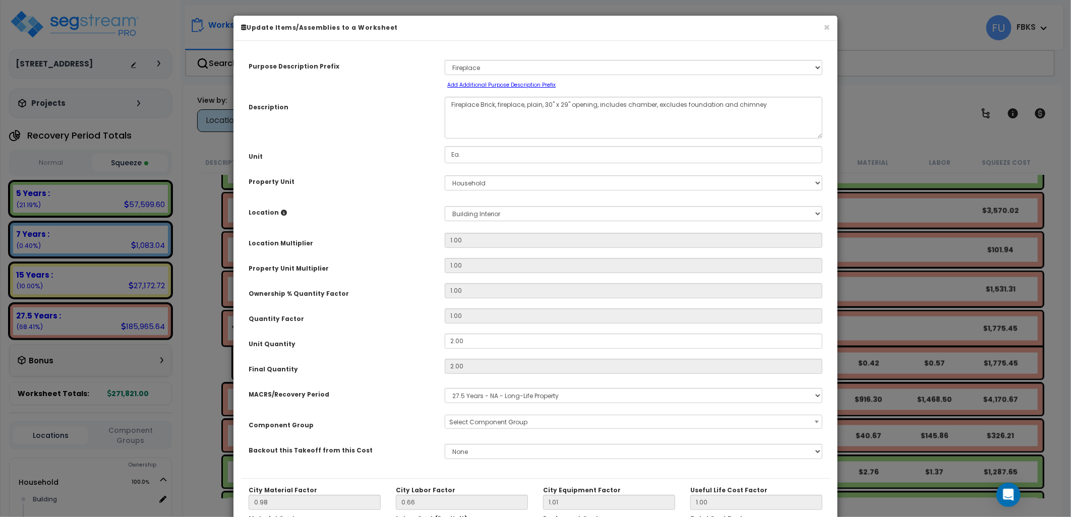
select select "17272"
click at [828, 27] on button "×" at bounding box center [827, 27] width 7 height 11
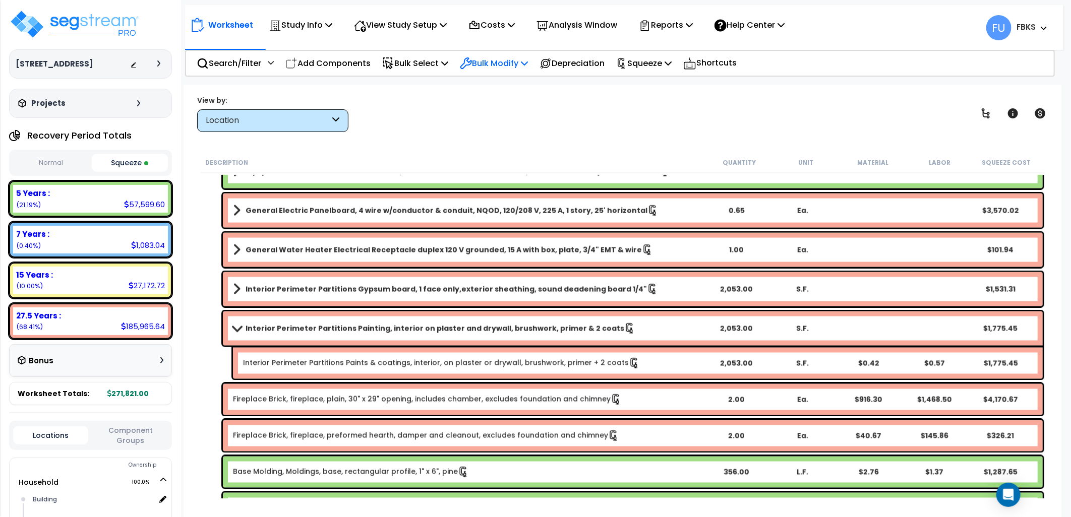
click at [507, 69] on p "Bulk Modify" at bounding box center [494, 63] width 68 height 14
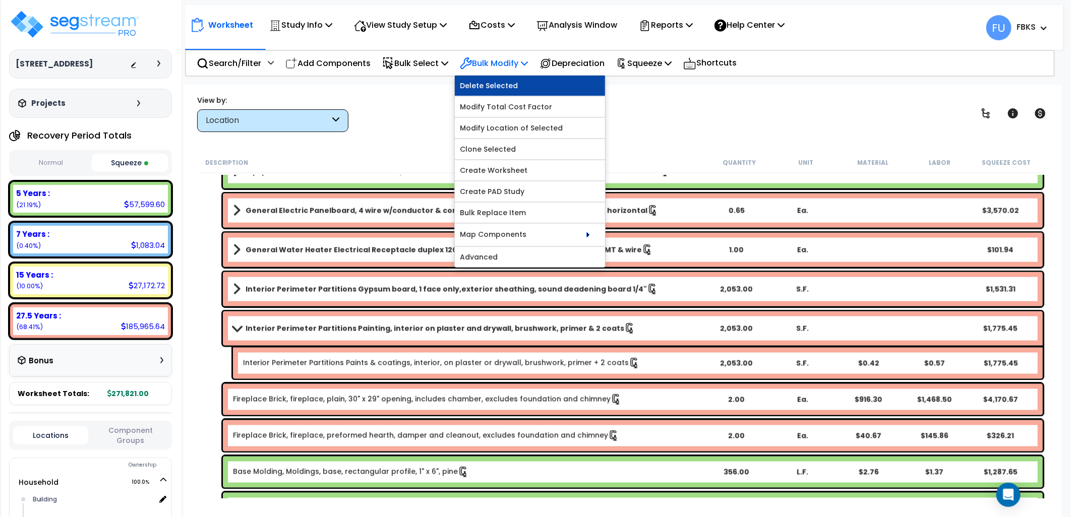
click at [497, 85] on link "Delete Selected" at bounding box center [530, 86] width 150 height 20
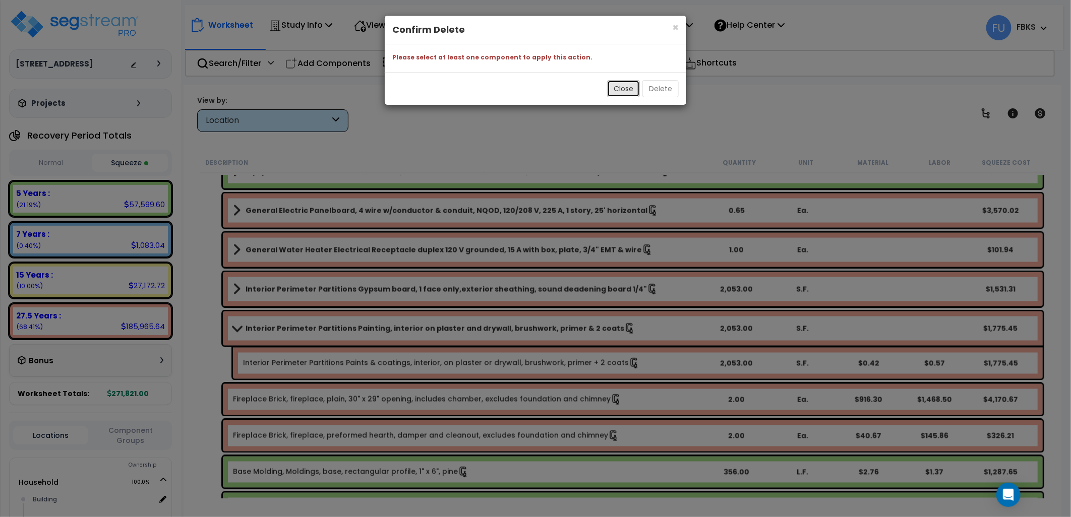
click at [630, 89] on button "Close" at bounding box center [623, 88] width 33 height 17
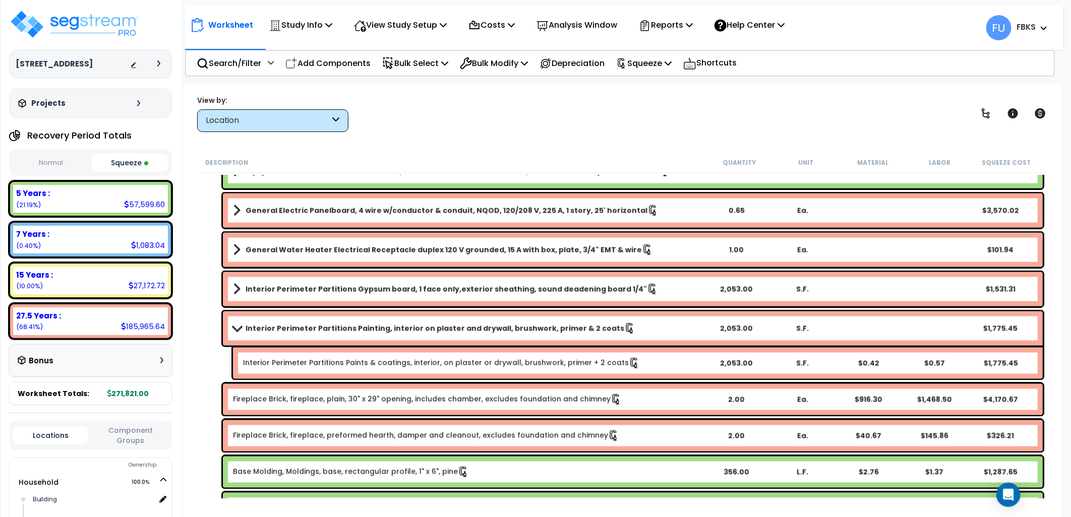
click at [290, 389] on div "Fireplace Brick, fireplace, plain, 30" x 29" opening, includes chamber, exclude…" at bounding box center [633, 399] width 820 height 31
click at [281, 402] on link "Fireplace Brick, fireplace, plain, 30" x 29" opening, includes chamber, exclude…" at bounding box center [427, 399] width 389 height 11
click at [728, 58] on p "Shortcuts" at bounding box center [709, 63] width 53 height 15
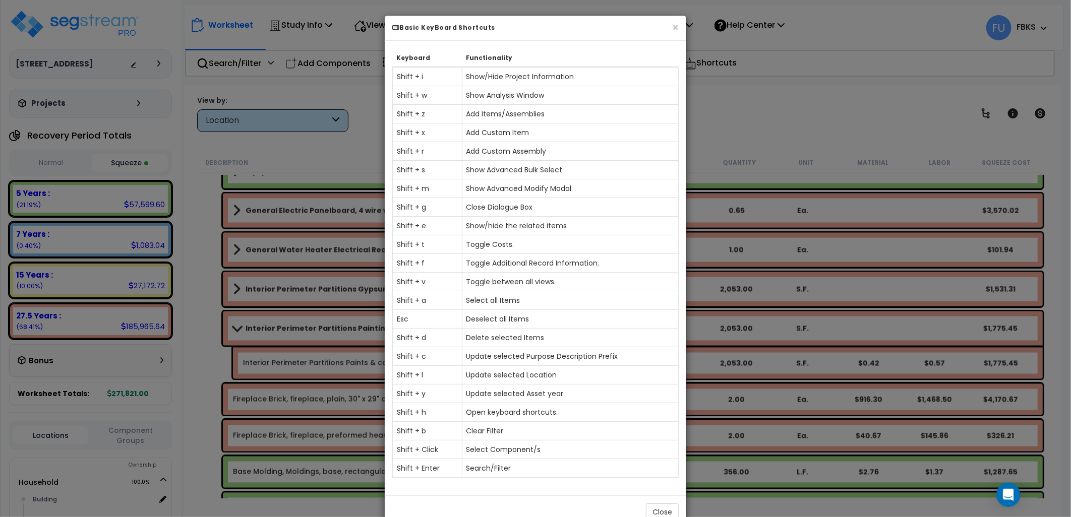
drag, startPoint x: 740, startPoint y: 158, endPoint x: 729, endPoint y: 163, distance: 12.2
click at [740, 158] on div "× Basic KeyBoard Shortcuts Keyboard Functionality Shift + i Show/Hide Project I…" at bounding box center [535, 258] width 1071 height 517
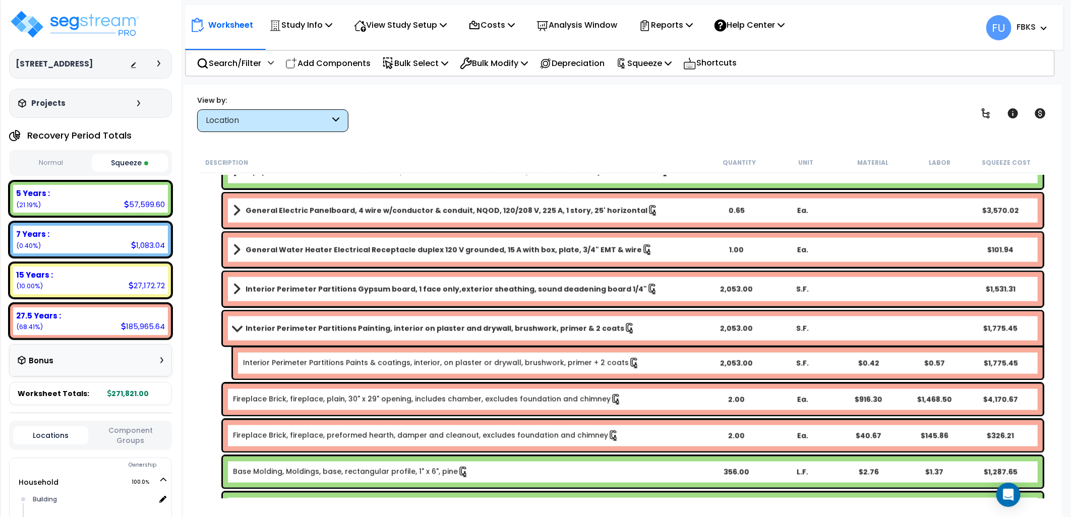
click at [284, 402] on link "Fireplace Brick, fireplace, plain, 30" x 29" opening, includes chamber, exclude…" at bounding box center [427, 399] width 389 height 11
click at [259, 398] on link "Fireplace Brick, fireplace, plain, 30" x 29" opening, includes chamber, exclude…" at bounding box center [427, 399] width 389 height 11
click at [227, 404] on div "Fireplace Brick, fireplace, plain, 30" x 29" opening, includes chamber, exclude…" at bounding box center [633, 399] width 820 height 31
click at [225, 402] on div "Fireplace Brick, fireplace, plain, 30" x 29" opening, includes chamber, exclude…" at bounding box center [633, 399] width 820 height 31
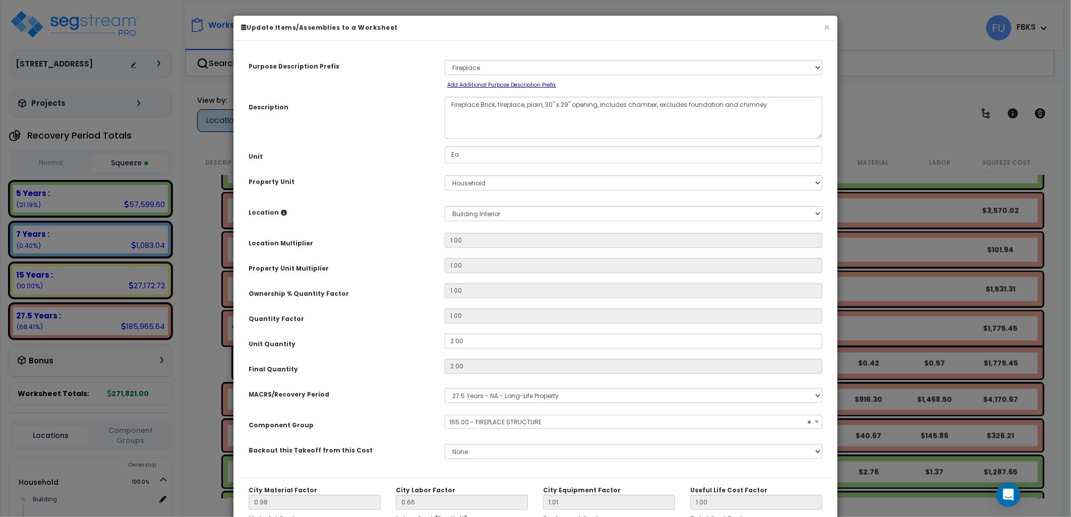
select select "17272"
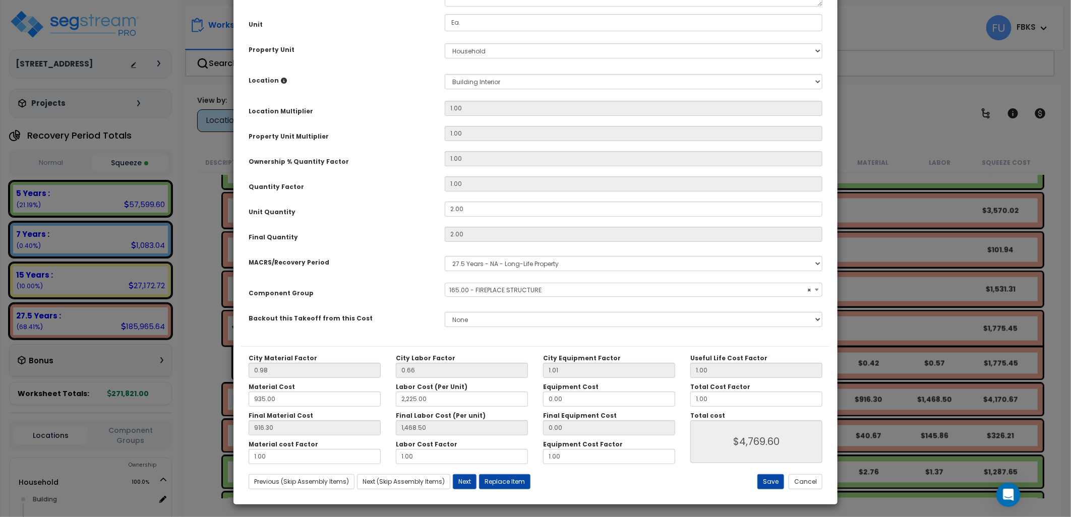
scroll to position [135, 0]
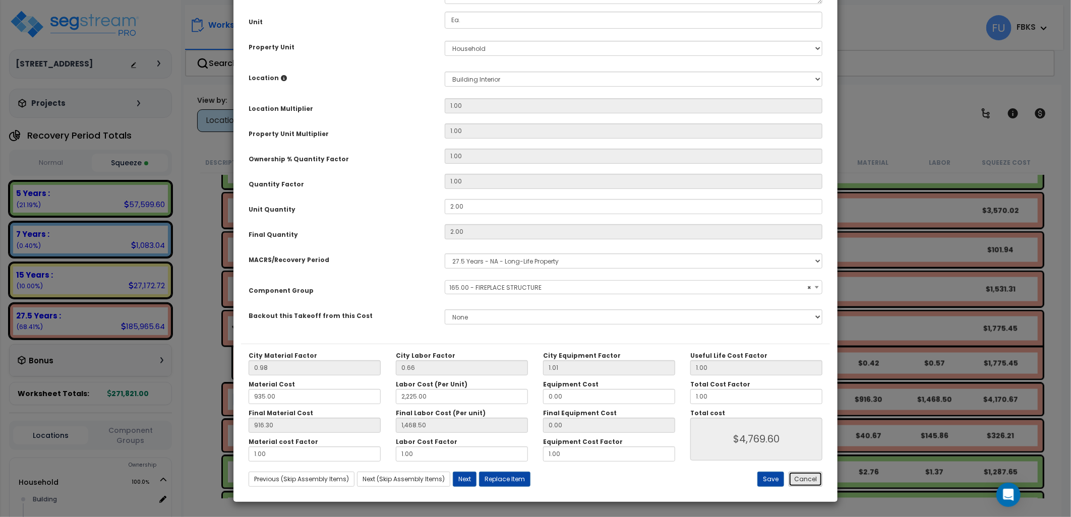
click at [805, 478] on button "Cancel" at bounding box center [806, 479] width 34 height 15
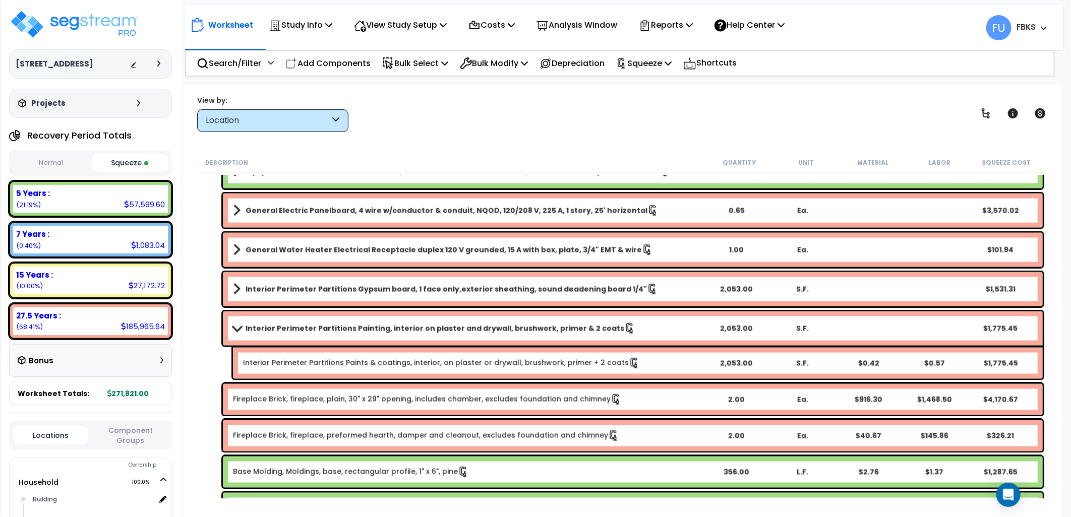
click at [360, 436] on link "Fireplace Brick, fireplace, preformed hearth, damper and cleanout, excludes fou…" at bounding box center [426, 436] width 386 height 11
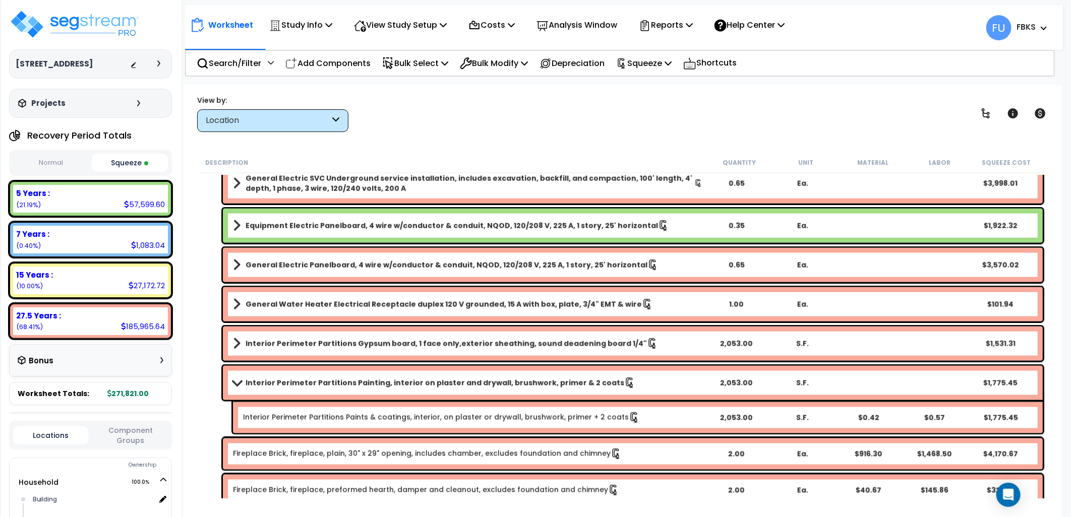
scroll to position [1009, 0]
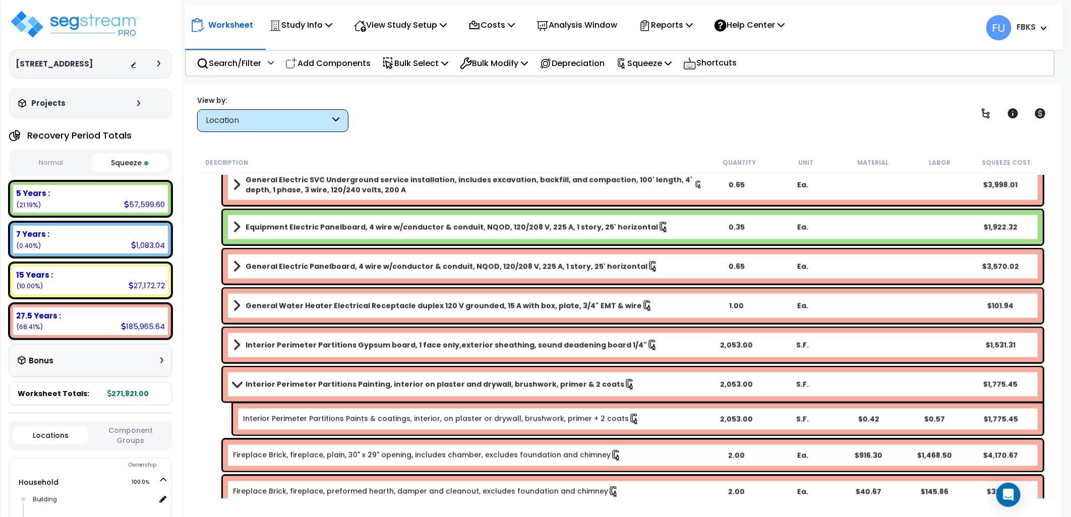
click at [1011, 454] on div "$4,170.67" at bounding box center [1000, 456] width 64 height 10
